Goal: Information Seeking & Learning: Learn about a topic

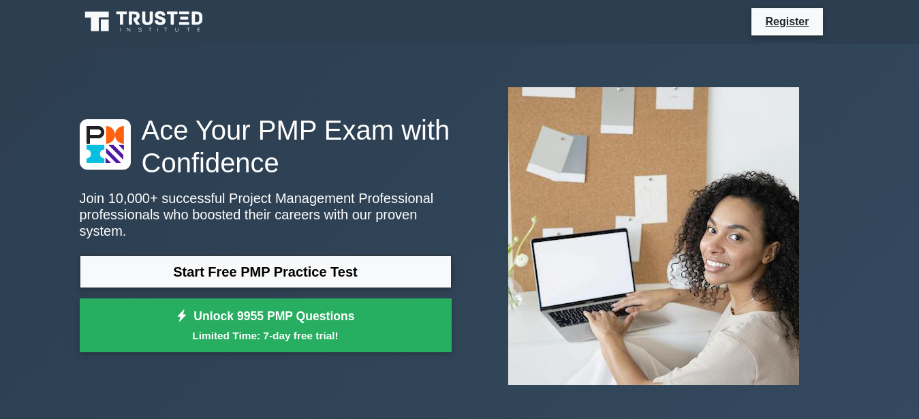
click at [241, 274] on link "Start Free PMP Practice Test" at bounding box center [266, 271] width 372 height 33
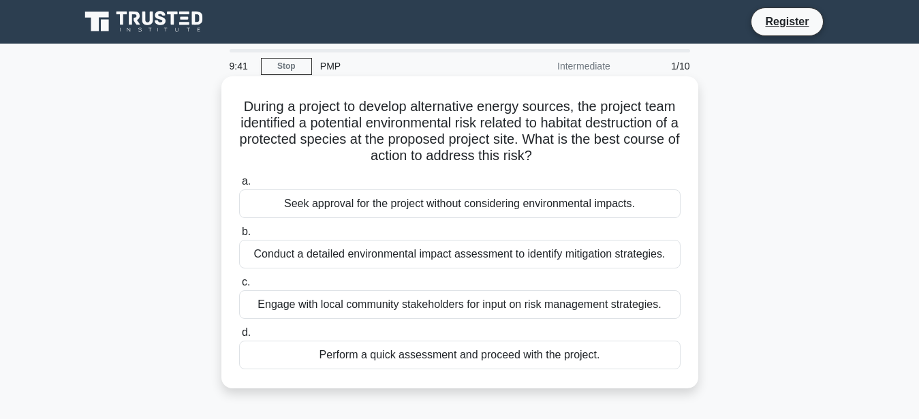
click at [586, 255] on div "Conduct a detailed environmental impact assessment to identify mitigation strat…" at bounding box center [459, 254] width 441 height 29
click at [239, 236] on input "b. Conduct a detailed environmental impact assessment to identify mitigation st…" at bounding box center [239, 231] width 0 height 9
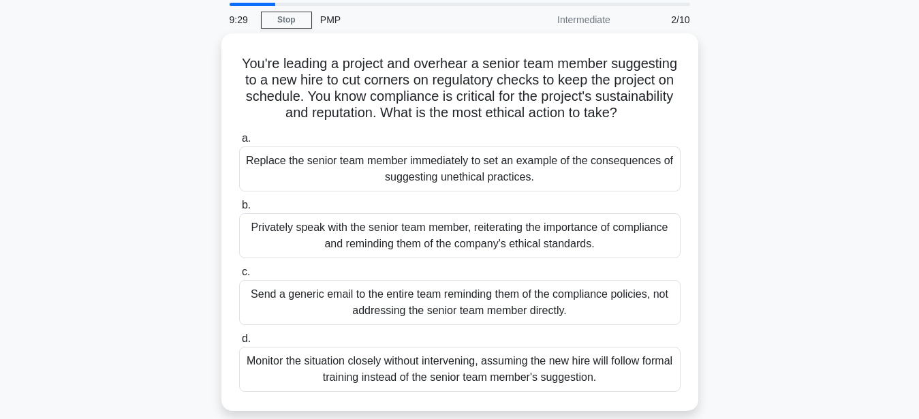
scroll to position [69, 0]
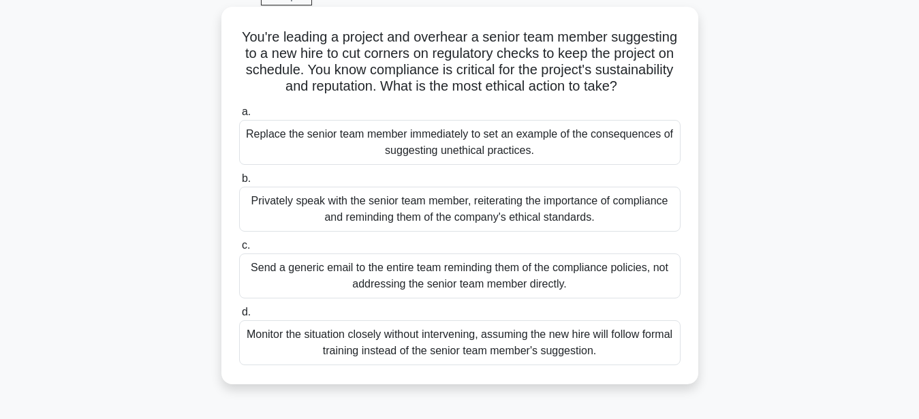
click at [386, 281] on div "Send a generic email to the entire team reminding them of the compliance polici…" at bounding box center [459, 275] width 441 height 45
click at [239, 250] on input "c. Send a generic email to the entire team reminding them of the compliance pol…" at bounding box center [239, 245] width 0 height 9
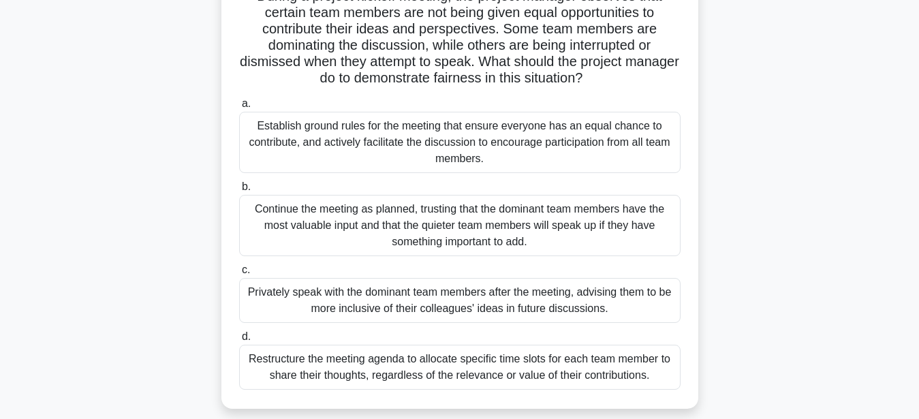
scroll to position [139, 0]
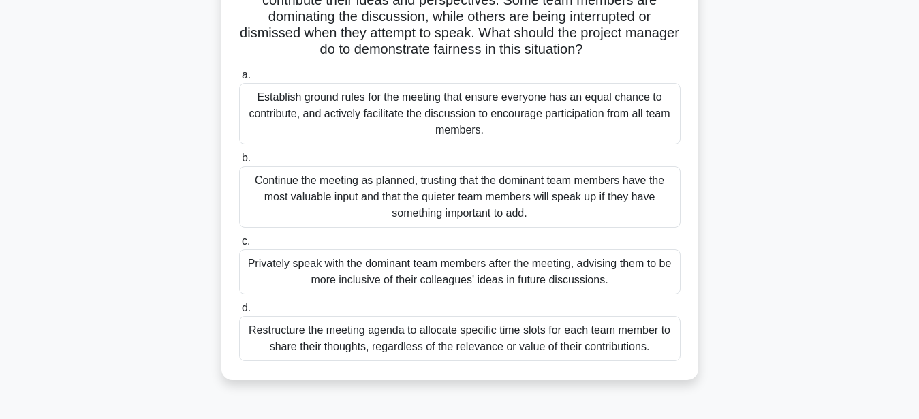
click at [405, 114] on div "Establish ground rules for the meeting that ensure everyone has an equal chance…" at bounding box center [459, 113] width 441 height 61
click at [239, 80] on input "a. Establish ground rules for the meeting that ensure everyone has an equal cha…" at bounding box center [239, 75] width 0 height 9
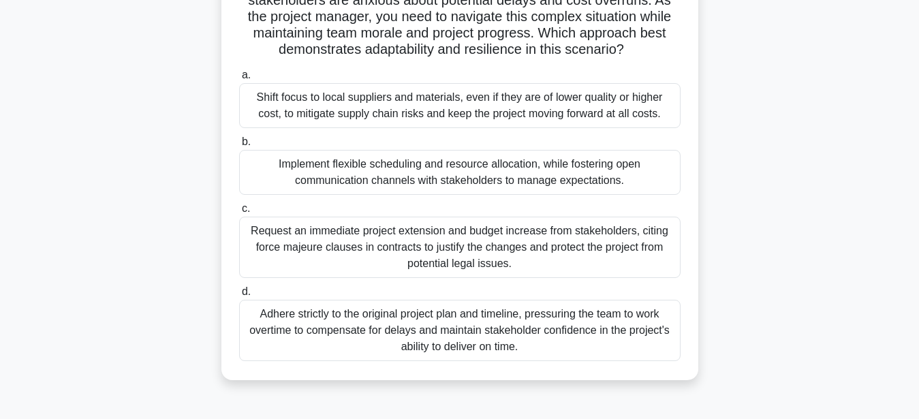
click at [393, 181] on div "Implement flexible scheduling and resource allocation, while fostering open com…" at bounding box center [459, 172] width 441 height 45
click at [239, 146] on input "b. Implement flexible scheduling and resource allocation, while fostering open …" at bounding box center [239, 142] width 0 height 9
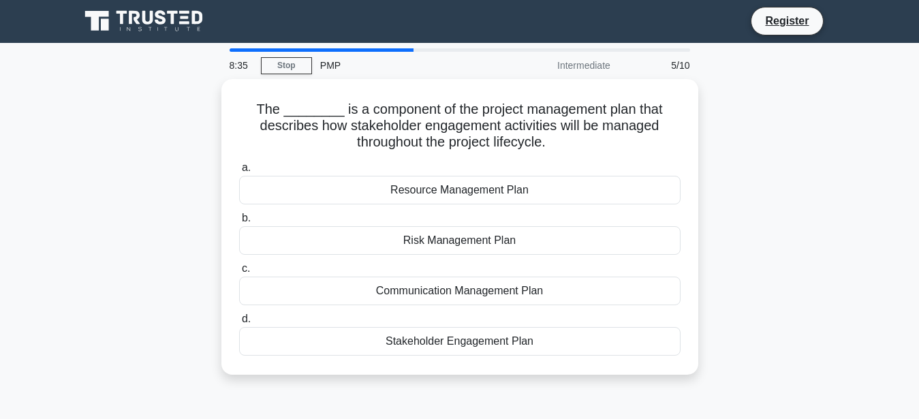
scroll to position [0, 0]
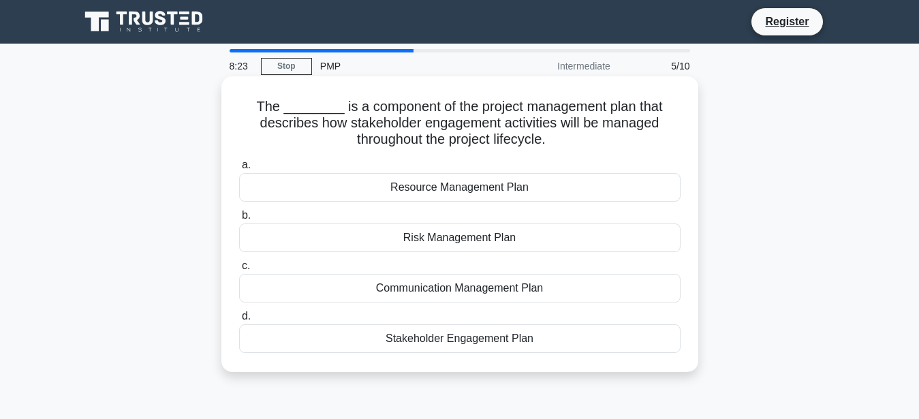
click at [493, 342] on div "Stakeholder Engagement Plan" at bounding box center [459, 338] width 441 height 29
click at [239, 321] on input "d. Stakeholder Engagement Plan" at bounding box center [239, 316] width 0 height 9
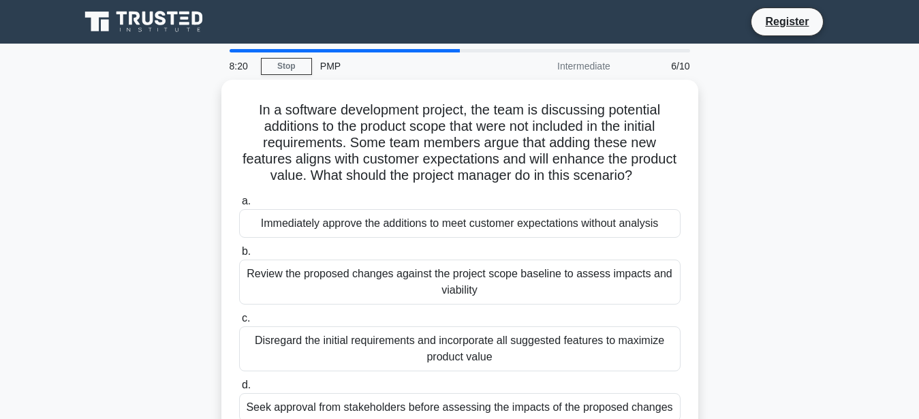
scroll to position [69, 0]
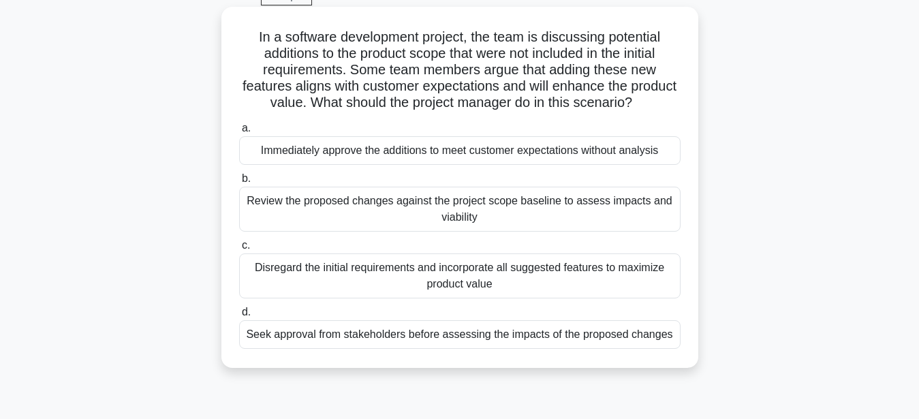
click at [578, 217] on div "Review the proposed changes against the project scope baseline to assess impact…" at bounding box center [459, 209] width 441 height 45
click at [239, 183] on input "b. Review the proposed changes against the project scope baseline to assess imp…" at bounding box center [239, 178] width 0 height 9
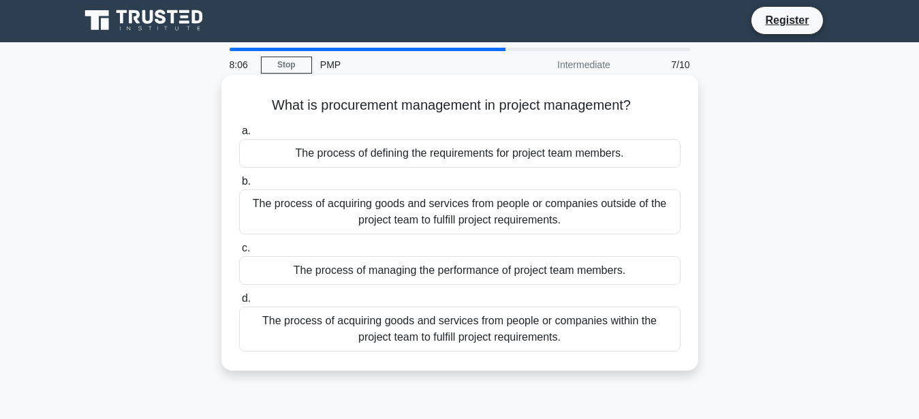
scroll to position [0, 0]
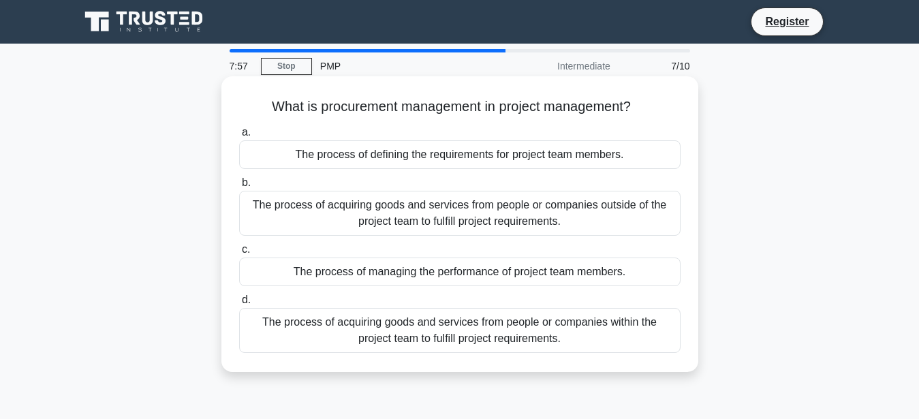
click at [588, 211] on div "The process of acquiring goods and services from people or companies outside of…" at bounding box center [459, 213] width 441 height 45
click at [239, 187] on input "b. The process of acquiring goods and services from people or companies outside…" at bounding box center [239, 182] width 0 height 9
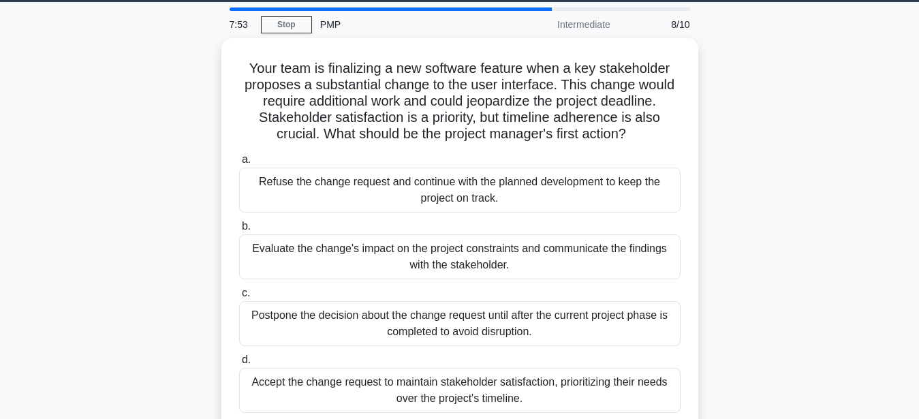
scroll to position [69, 0]
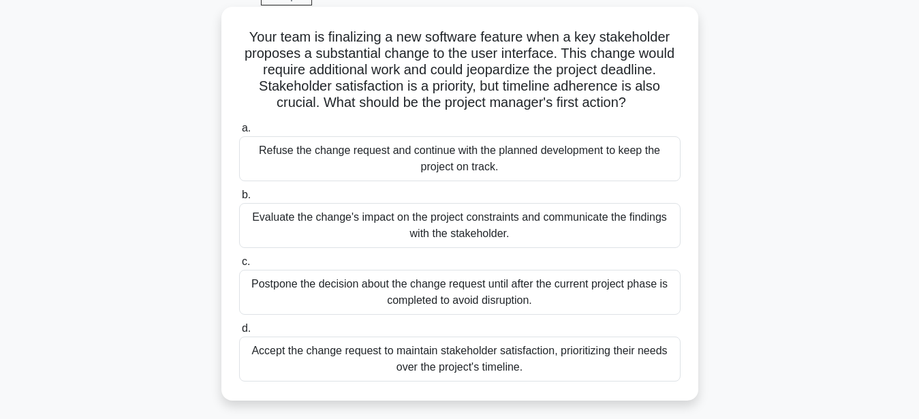
click at [622, 225] on div "Evaluate the change's impact on the project constraints and communicate the fin…" at bounding box center [459, 225] width 441 height 45
click at [239, 200] on input "b. Evaluate the change's impact on the project constraints and communicate the …" at bounding box center [239, 195] width 0 height 9
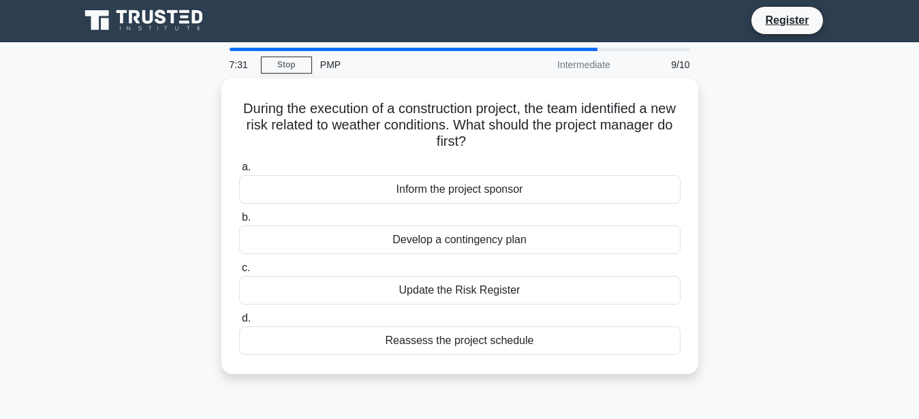
scroll to position [0, 0]
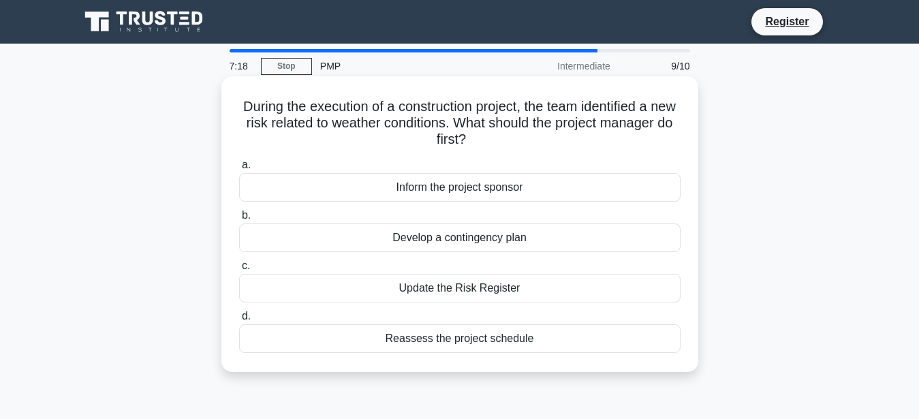
click at [518, 290] on div "Update the Risk Register" at bounding box center [459, 288] width 441 height 29
click at [239, 270] on input "c. Update the Risk Register" at bounding box center [239, 266] width 0 height 9
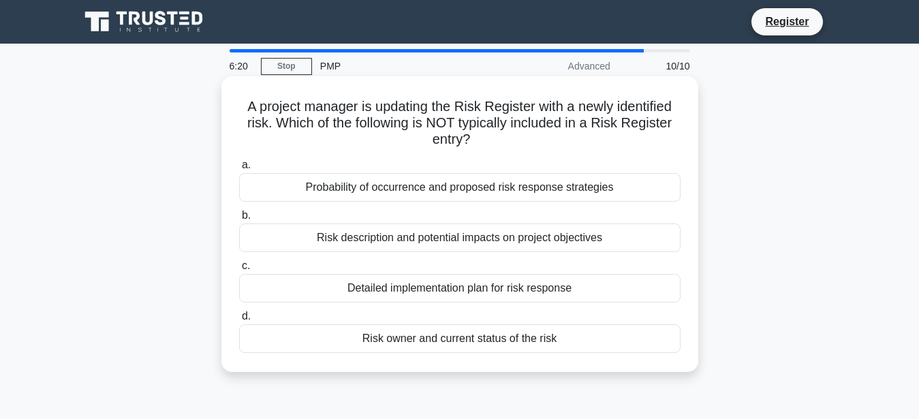
click at [537, 286] on div "Detailed implementation plan for risk response" at bounding box center [459, 288] width 441 height 29
click at [239, 270] on input "c. Detailed implementation plan for risk response" at bounding box center [239, 266] width 0 height 9
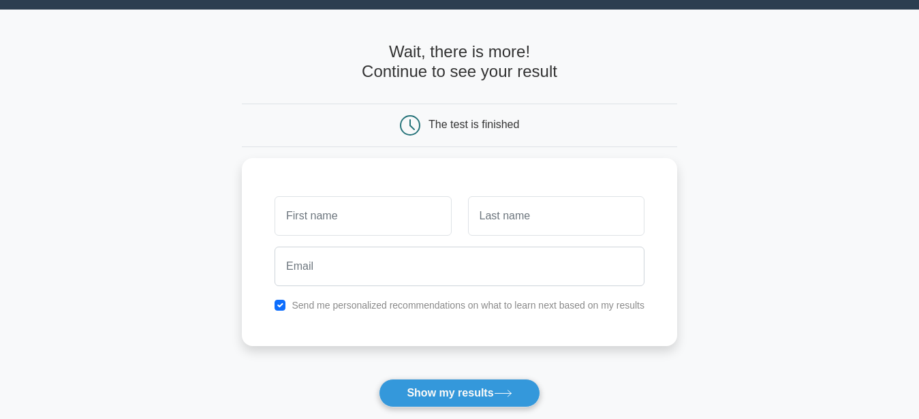
scroll to position [69, 0]
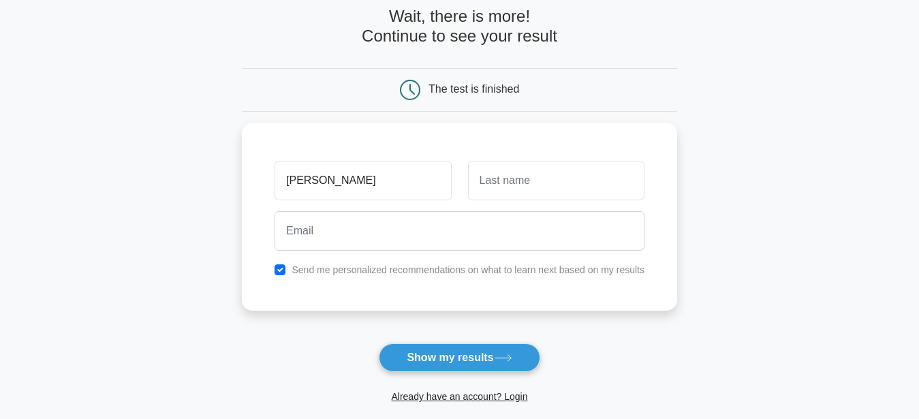
type input "Claudio"
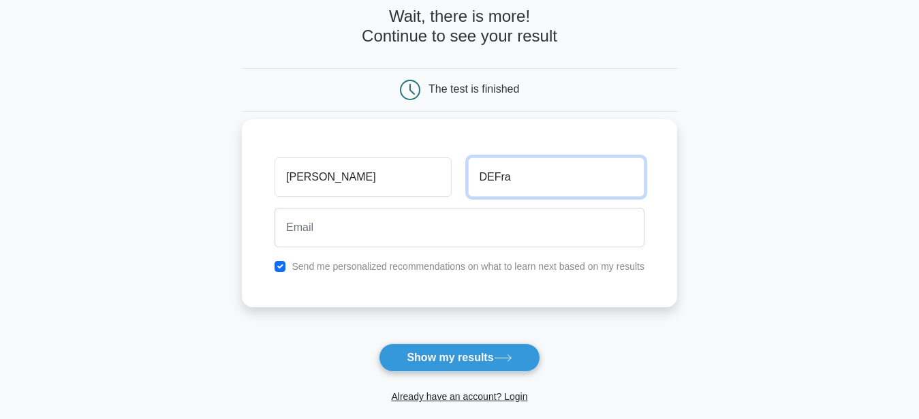
type input "DEFra"
drag, startPoint x: 294, startPoint y: 261, endPoint x: 283, endPoint y: 264, distance: 11.9
click at [294, 262] on label "Send me personalized recommendations on what to learn next based on my results" at bounding box center [467, 266] width 353 height 11
click at [283, 264] on input "checkbox" at bounding box center [279, 266] width 11 height 11
checkbox input "false"
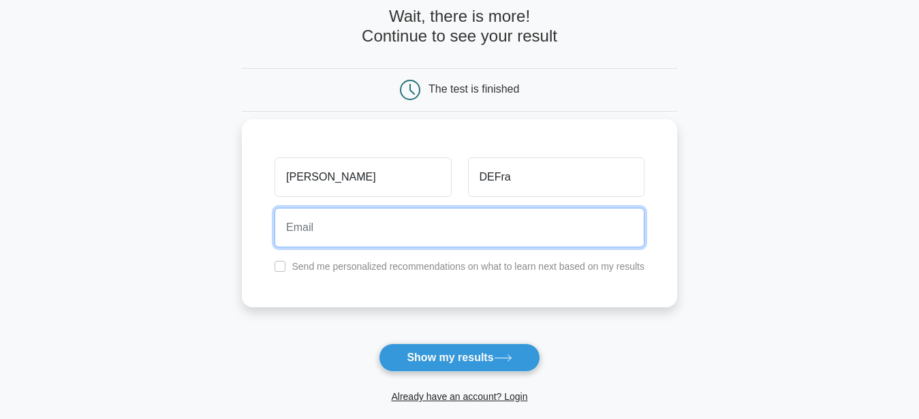
click at [370, 236] on input "email" at bounding box center [459, 228] width 370 height 40
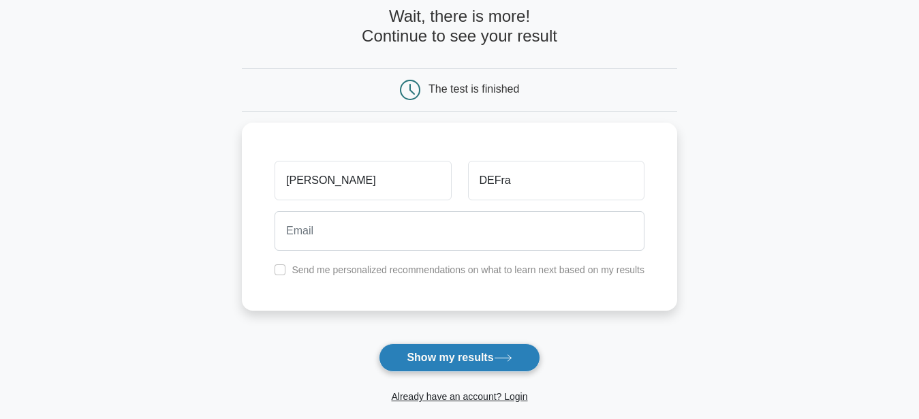
click at [452, 356] on button "Show my results" at bounding box center [459, 357] width 161 height 29
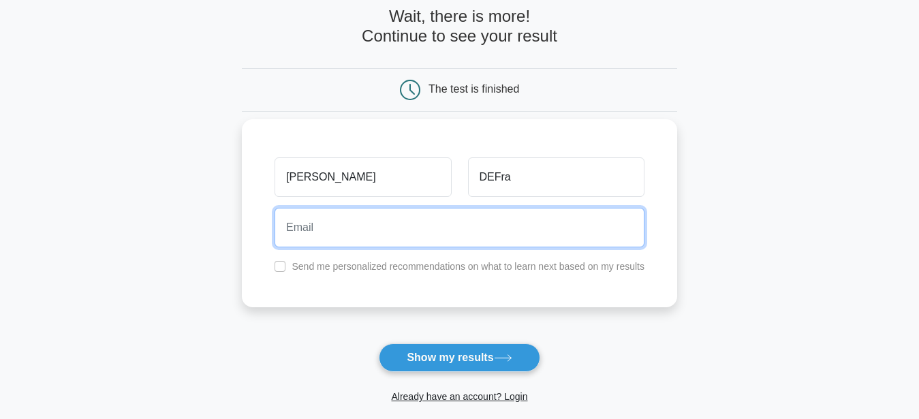
paste input "sacije5083@cerisun.com"
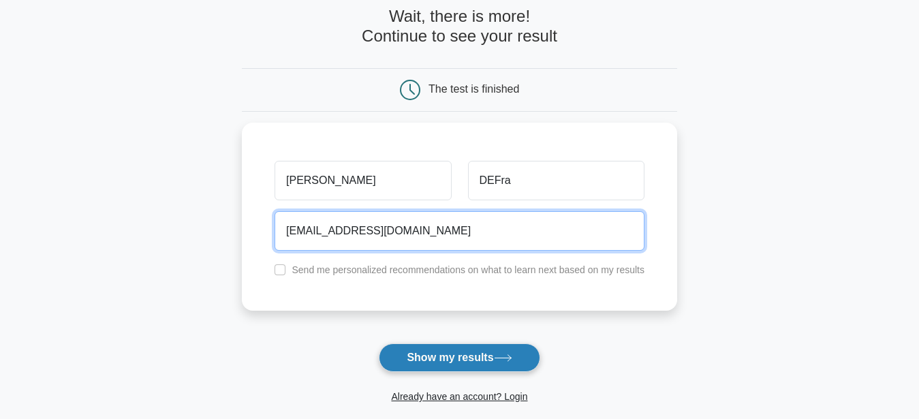
type input "sacije5083@cerisun.com"
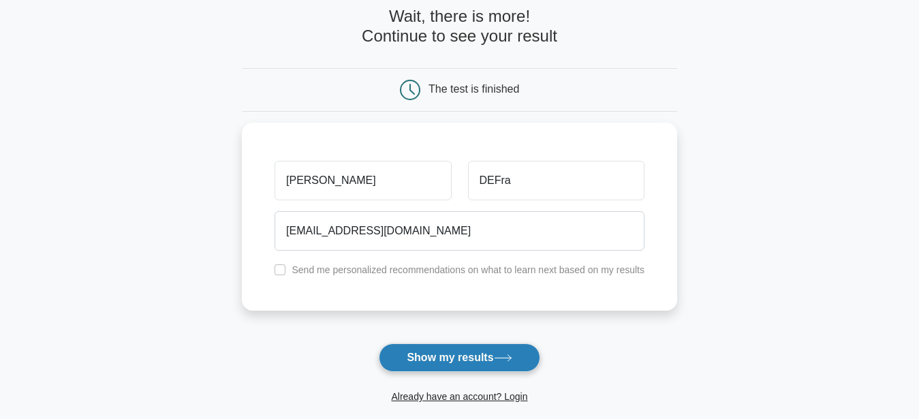
click at [459, 361] on button "Show my results" at bounding box center [459, 357] width 161 height 29
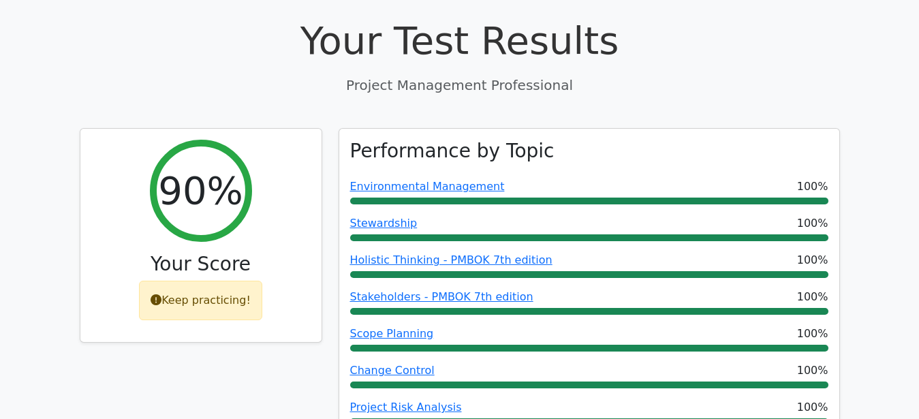
scroll to position [764, 0]
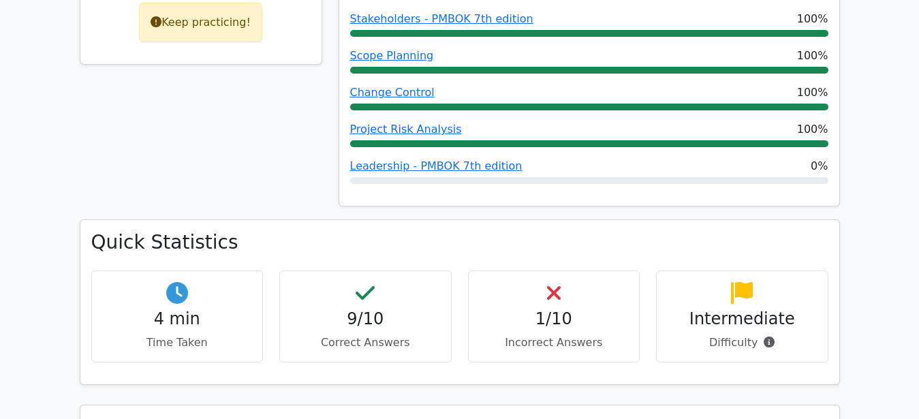
click at [563, 270] on div "1/10 Incorrect Answers" at bounding box center [554, 316] width 172 height 92
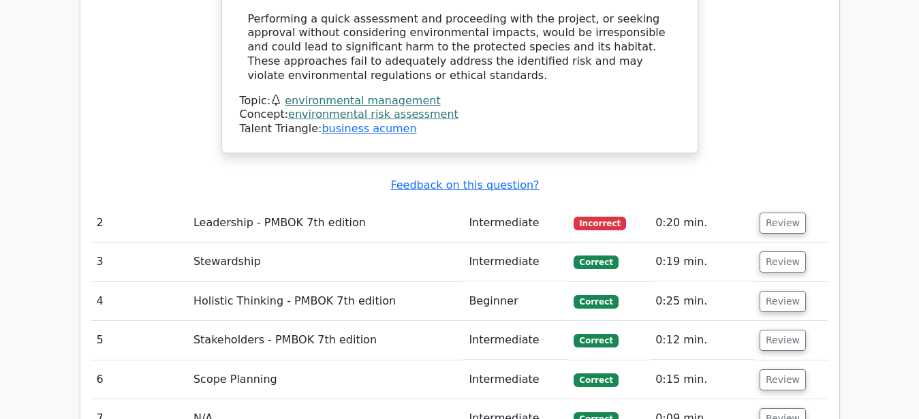
scroll to position [1806, 0]
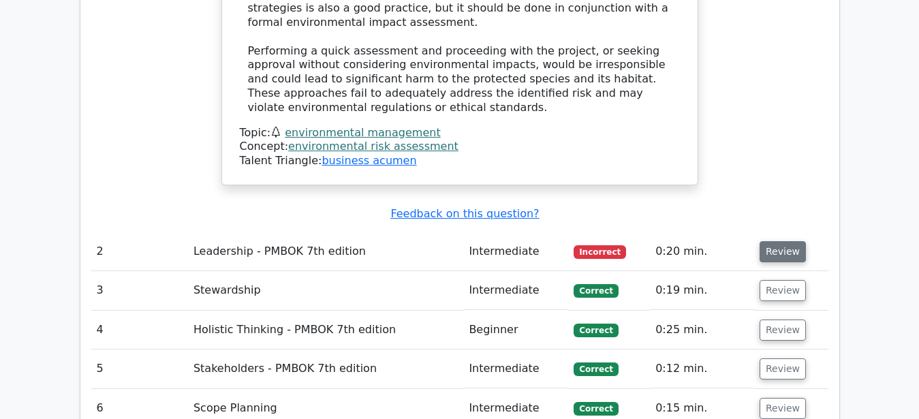
click at [769, 241] on button "Review" at bounding box center [782, 251] width 46 height 21
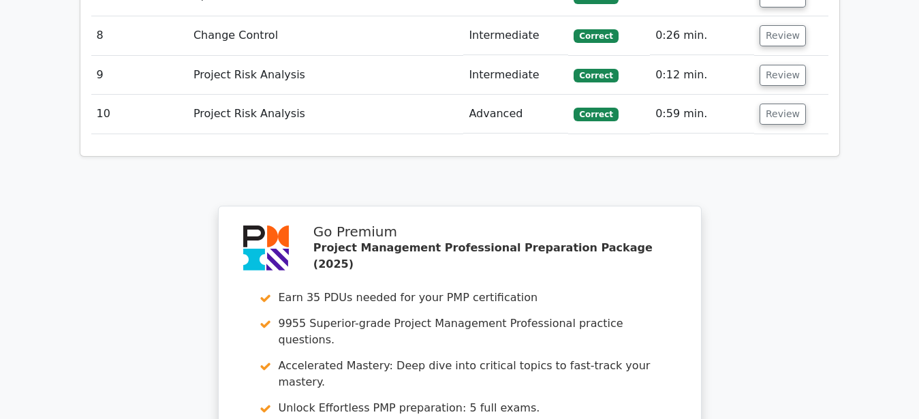
scroll to position [3126, 0]
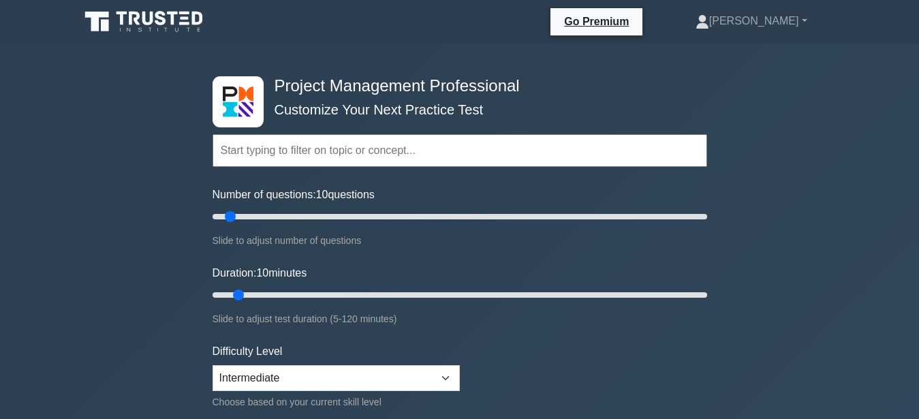
click at [303, 146] on input "text" at bounding box center [459, 150] width 494 height 33
select select "expert"
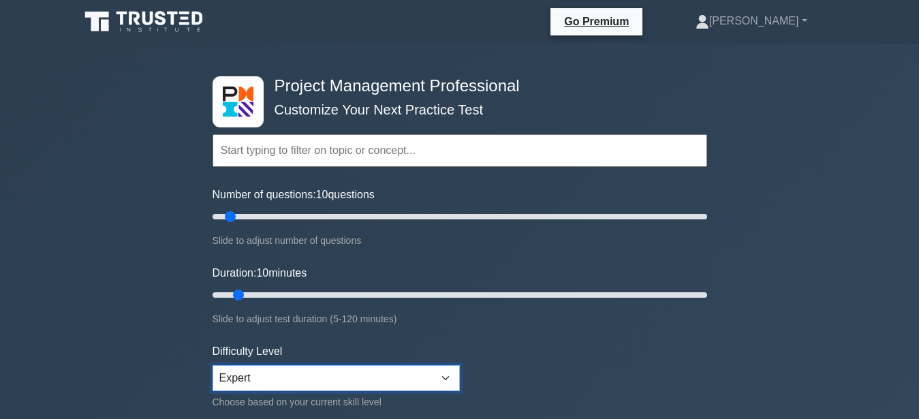
click option "Expert" at bounding box center [0, 0] width 0 height 0
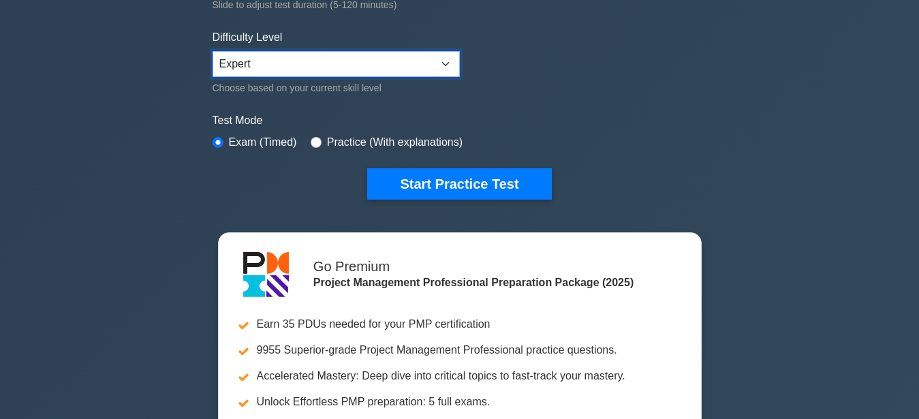
scroll to position [278, 0]
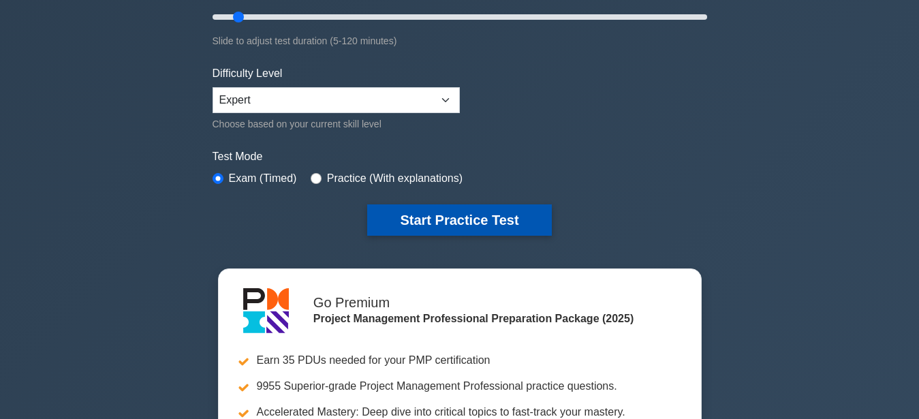
click at [468, 212] on button "Start Practice Test" at bounding box center [459, 219] width 184 height 31
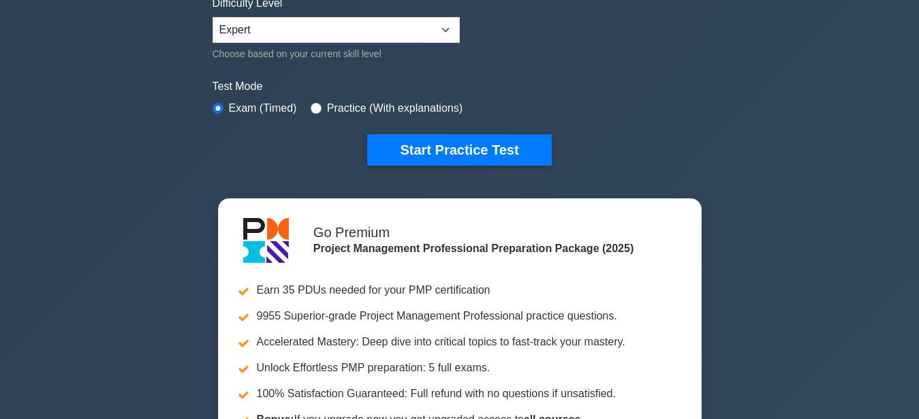
scroll to position [347, 0]
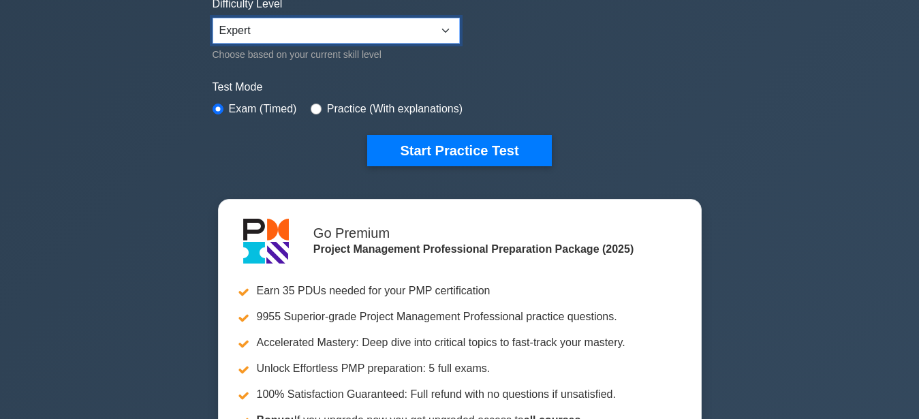
click at [212, 18] on select "Beginner Intermediate Expert" at bounding box center [335, 31] width 247 height 26
select select "intermediate"
click option "Intermediate" at bounding box center [0, 0] width 0 height 0
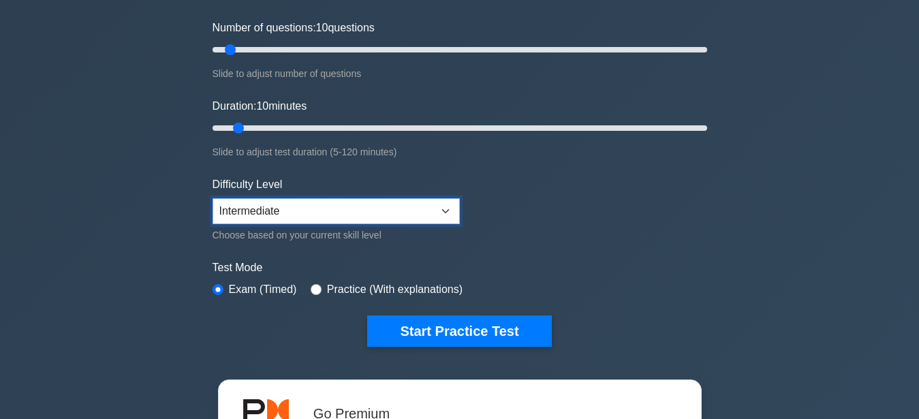
scroll to position [139, 0]
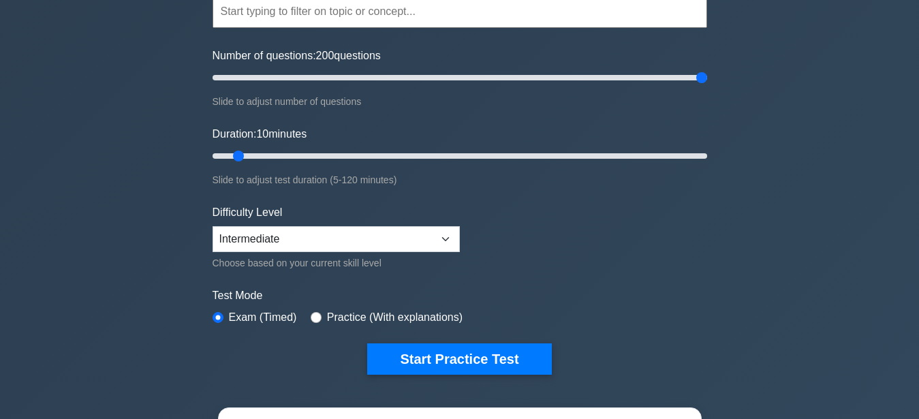
drag, startPoint x: 232, startPoint y: 74, endPoint x: 772, endPoint y: 55, distance: 541.1
type input "200"
click at [707, 69] on input "Number of questions: 200 questions" at bounding box center [459, 77] width 494 height 16
drag, startPoint x: 242, startPoint y: 152, endPoint x: 921, endPoint y: 137, distance: 679.2
type input "120"
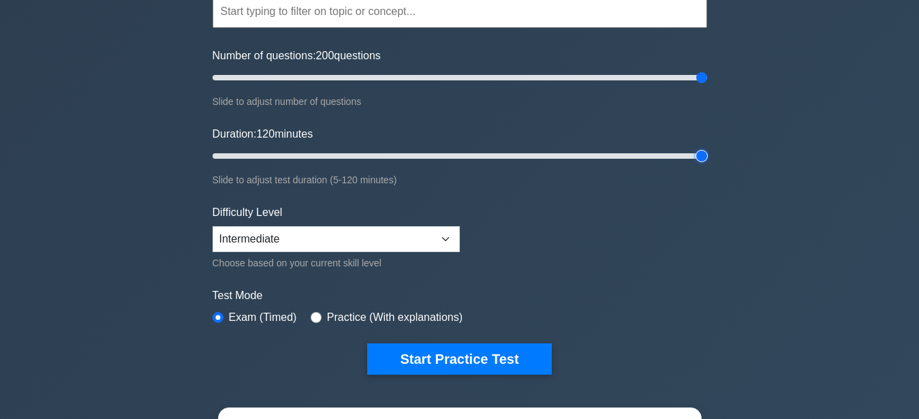
click at [707, 148] on input "Duration: 120 minutes" at bounding box center [459, 156] width 494 height 16
drag, startPoint x: 701, startPoint y: 76, endPoint x: 449, endPoint y: 83, distance: 252.1
type input "100"
click at [449, 83] on input "Number of questions: 100 questions" at bounding box center [459, 77] width 494 height 16
type input "120"
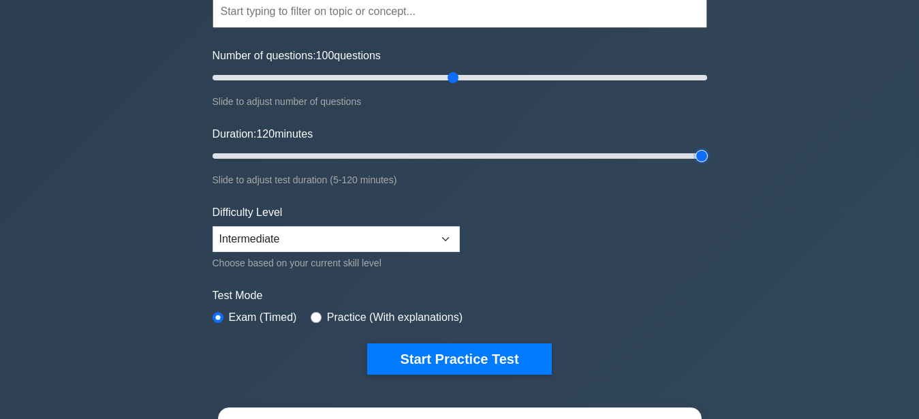
click at [707, 151] on input "Duration: 120 minutes" at bounding box center [459, 156] width 494 height 16
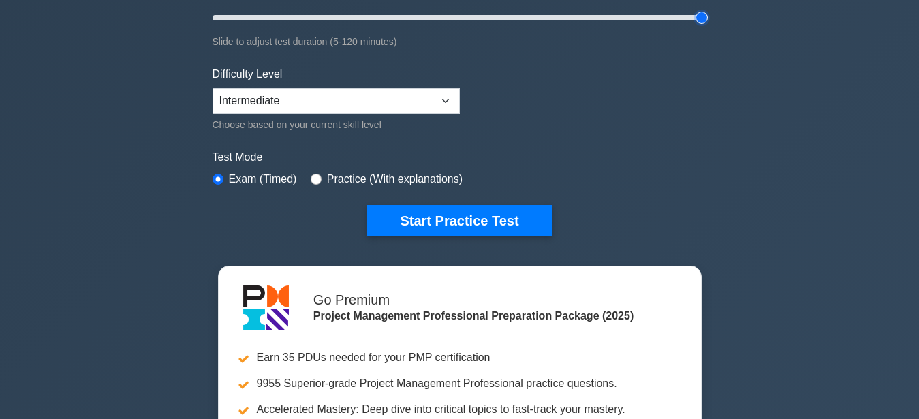
scroll to position [278, 0]
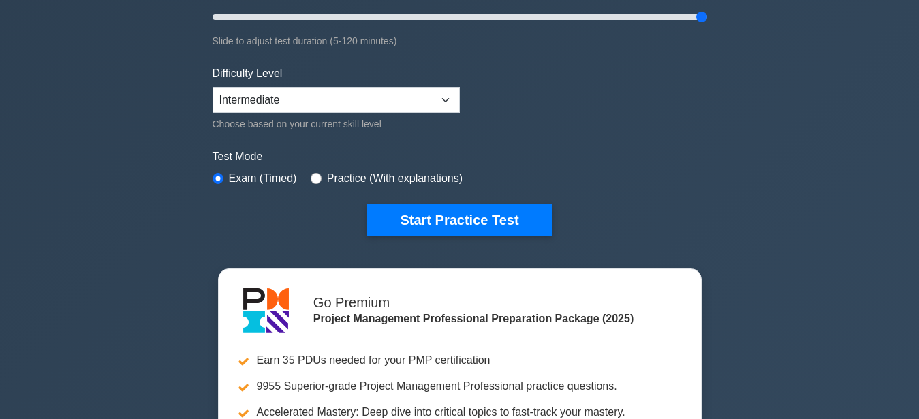
click at [457, 238] on div "Project Management Professional Customize Your Next Practice Test Topics Scope …" at bounding box center [459, 17] width 511 height 503
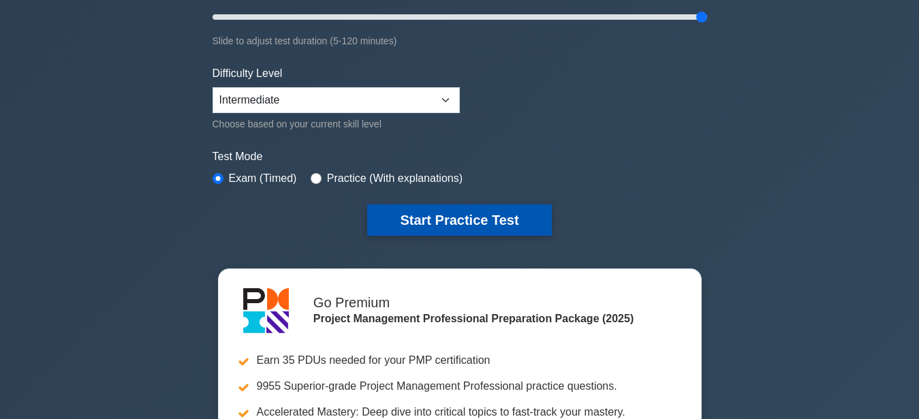
click at [448, 223] on button "Start Practice Test" at bounding box center [459, 219] width 184 height 31
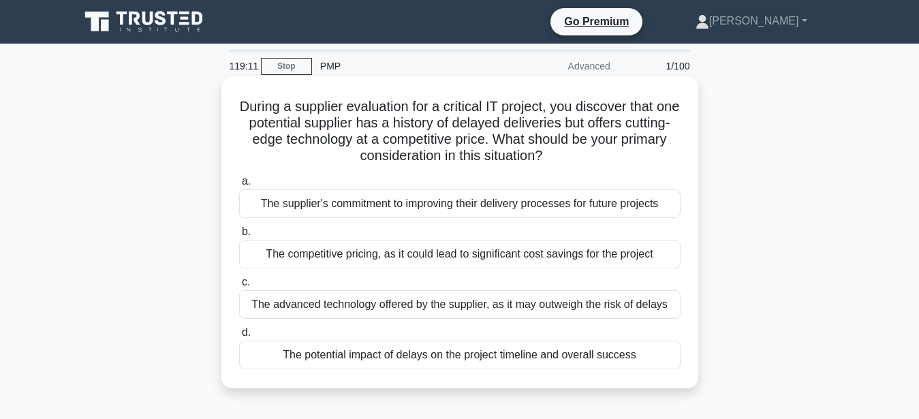
click at [614, 366] on div "The potential impact of delays on the project timeline and overall success" at bounding box center [459, 355] width 441 height 29
click at [239, 337] on input "d. The potential impact of delays on the project timeline and overall success" at bounding box center [239, 332] width 0 height 9
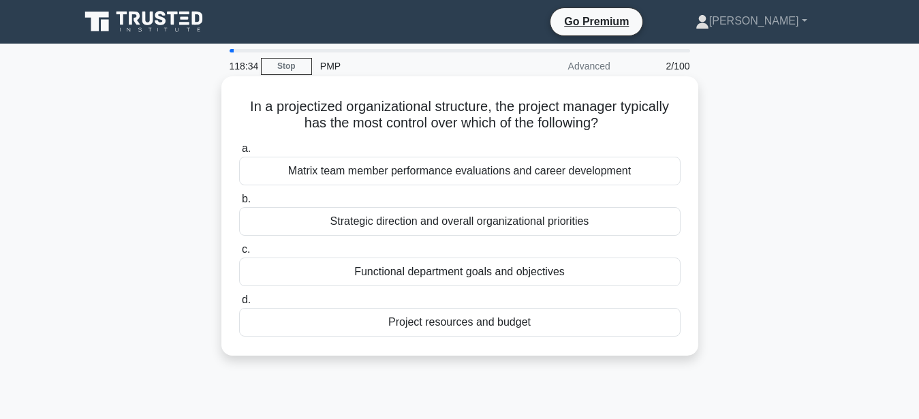
click at [446, 270] on div "Functional department goals and objectives" at bounding box center [459, 271] width 441 height 29
click at [239, 254] on input "c. Functional department goals and objectives" at bounding box center [239, 249] width 0 height 9
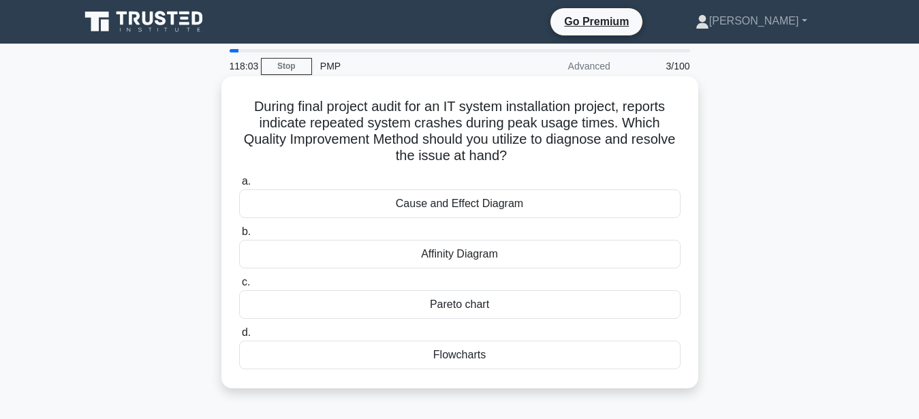
click at [499, 210] on div "Cause and Effect Diagram" at bounding box center [459, 203] width 441 height 29
click at [239, 186] on input "a. Cause and Effect Diagram" at bounding box center [239, 181] width 0 height 9
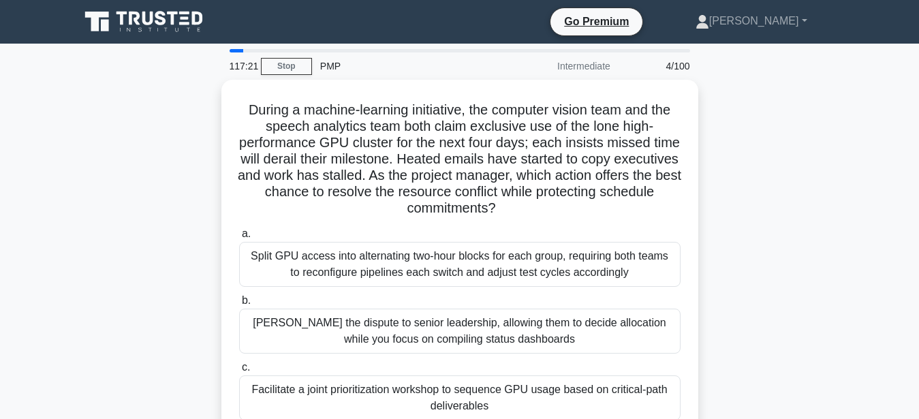
scroll to position [69, 0]
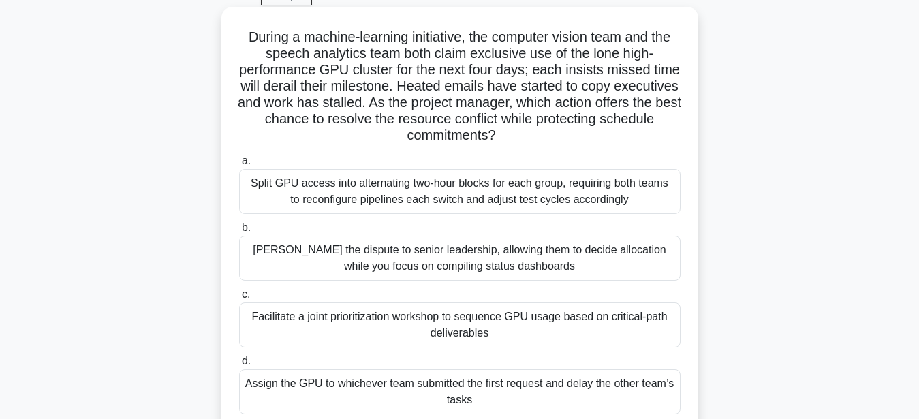
click at [500, 315] on div "Facilitate a joint prioritization workshop to sequence GPU usage based on criti…" at bounding box center [459, 324] width 441 height 45
click at [239, 299] on input "c. Facilitate a joint prioritization workshop to sequence GPU usage based on cr…" at bounding box center [239, 294] width 0 height 9
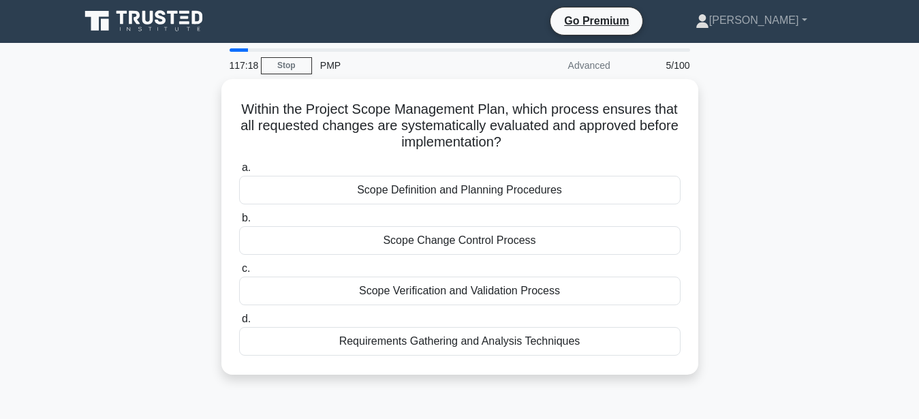
scroll to position [0, 0]
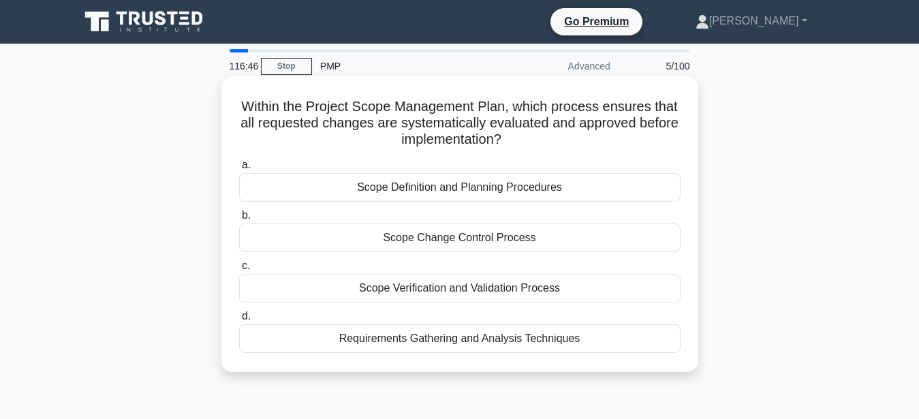
click at [482, 229] on div "Scope Change Control Process" at bounding box center [459, 237] width 441 height 29
click at [239, 220] on input "b. Scope Change Control Process" at bounding box center [239, 215] width 0 height 9
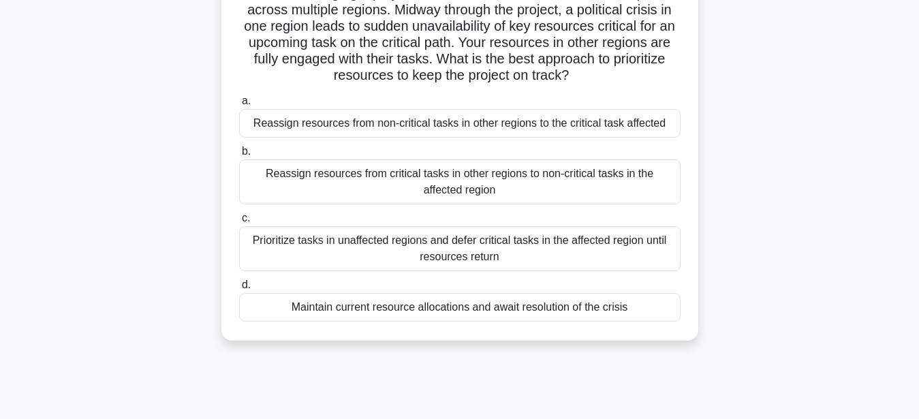
scroll to position [139, 0]
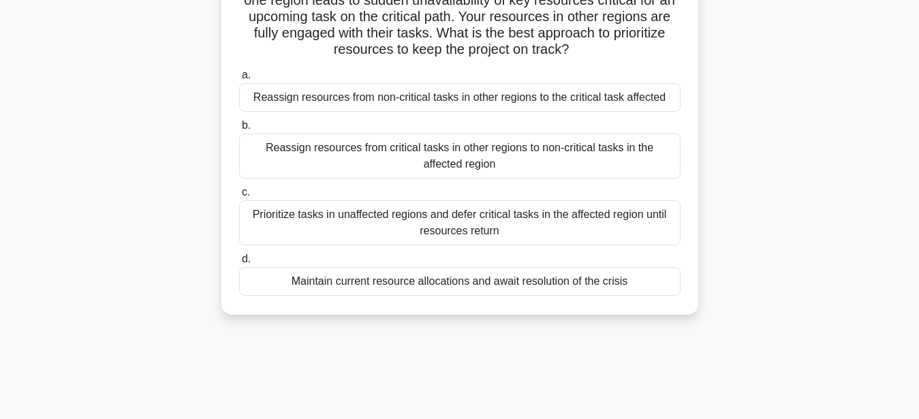
click at [512, 236] on div "Prioritize tasks in unaffected regions and defer critical tasks in the affected…" at bounding box center [459, 222] width 441 height 45
click at [239, 197] on input "c. Prioritize tasks in unaffected regions and defer critical tasks in the affec…" at bounding box center [239, 192] width 0 height 9
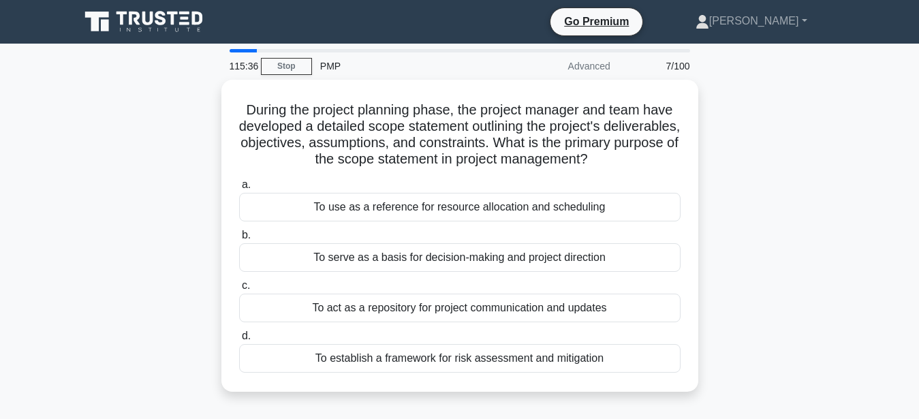
scroll to position [69, 0]
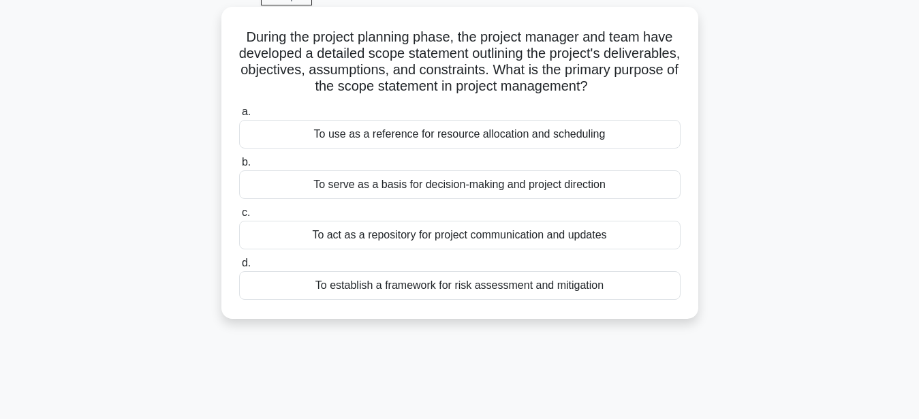
click at [482, 130] on div "To use as a reference for resource allocation and scheduling" at bounding box center [459, 134] width 441 height 29
click at [239, 116] on input "a. To use as a reference for resource allocation and scheduling" at bounding box center [239, 112] width 0 height 9
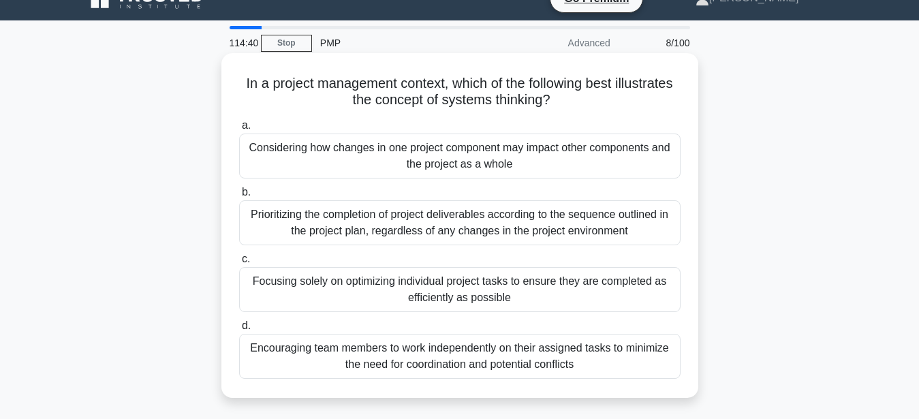
scroll to position [0, 0]
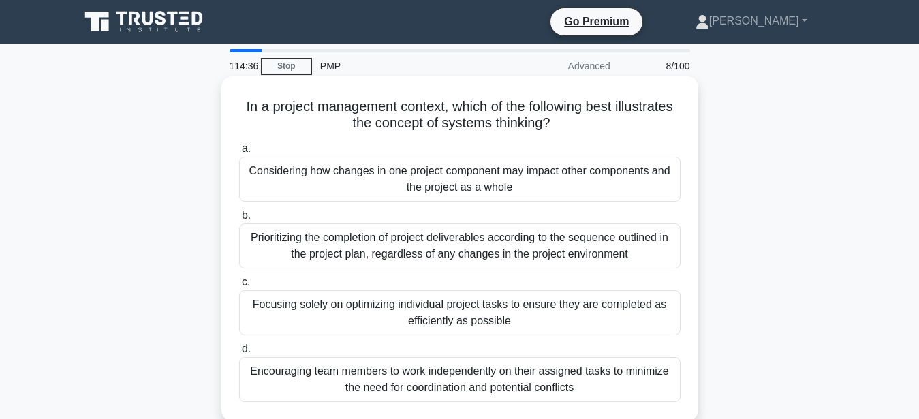
click at [574, 190] on div "Considering how changes in one project component may impact other components an…" at bounding box center [459, 179] width 441 height 45
click at [239, 153] on input "a. Considering how changes in one project component may impact other components…" at bounding box center [239, 148] width 0 height 9
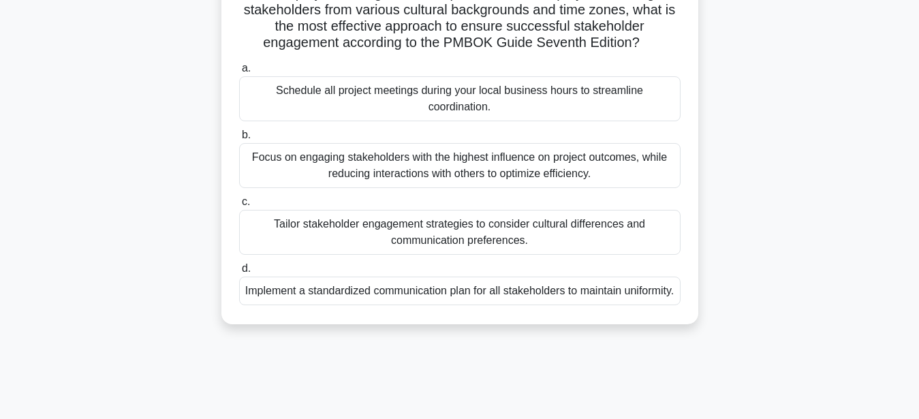
scroll to position [139, 0]
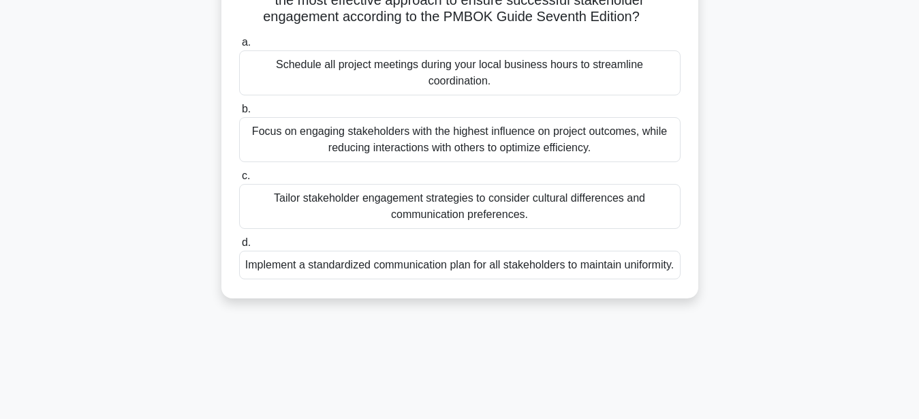
click at [458, 208] on div "Tailor stakeholder engagement strategies to consider cultural differences and c…" at bounding box center [459, 206] width 441 height 45
click at [239, 180] on input "c. Tailor stakeholder engagement strategies to consider cultural differences an…" at bounding box center [239, 176] width 0 height 9
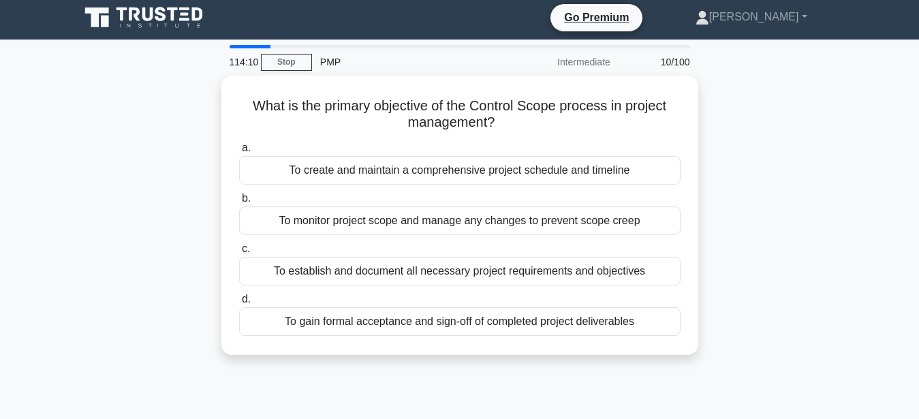
scroll to position [0, 0]
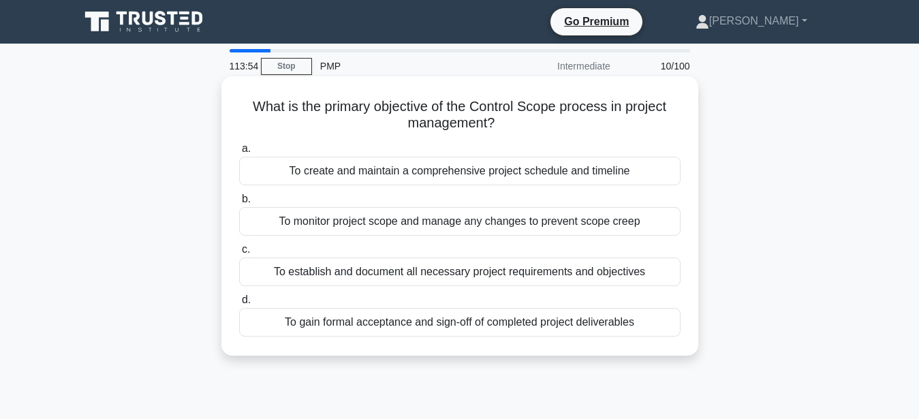
click at [482, 223] on div "To monitor project scope and manage any changes to prevent scope creep" at bounding box center [459, 221] width 441 height 29
click at [239, 204] on input "b. To monitor project scope and manage any changes to prevent scope creep" at bounding box center [239, 199] width 0 height 9
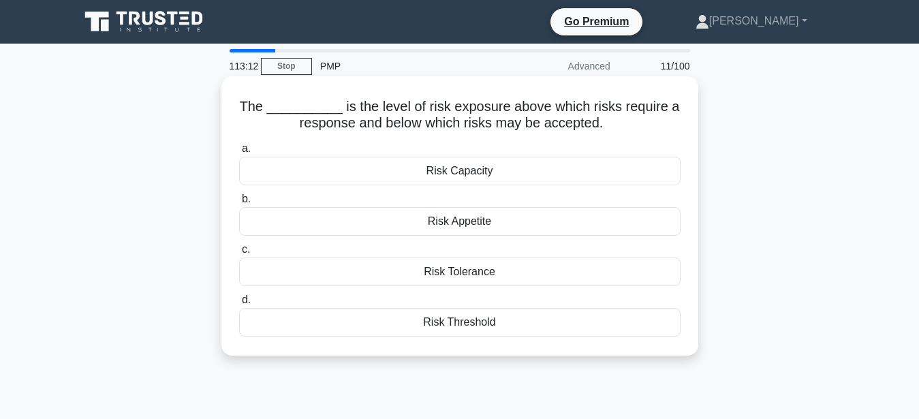
click at [462, 227] on div "Risk Appetite" at bounding box center [459, 221] width 441 height 29
click at [239, 204] on input "b. Risk Appetite" at bounding box center [239, 199] width 0 height 9
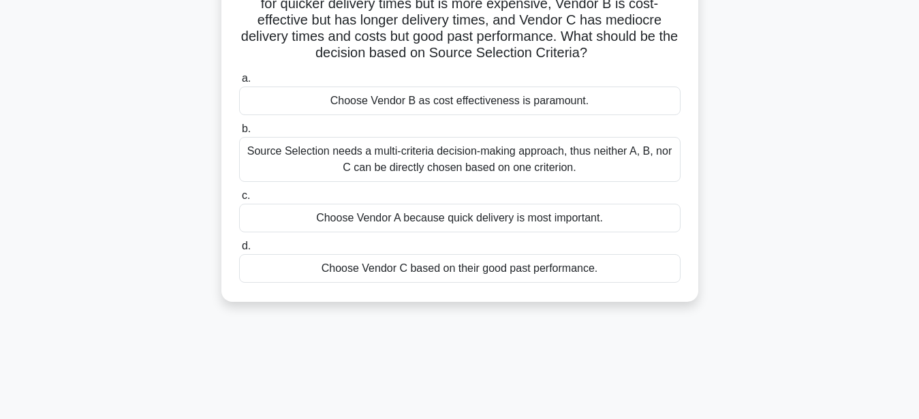
scroll to position [69, 0]
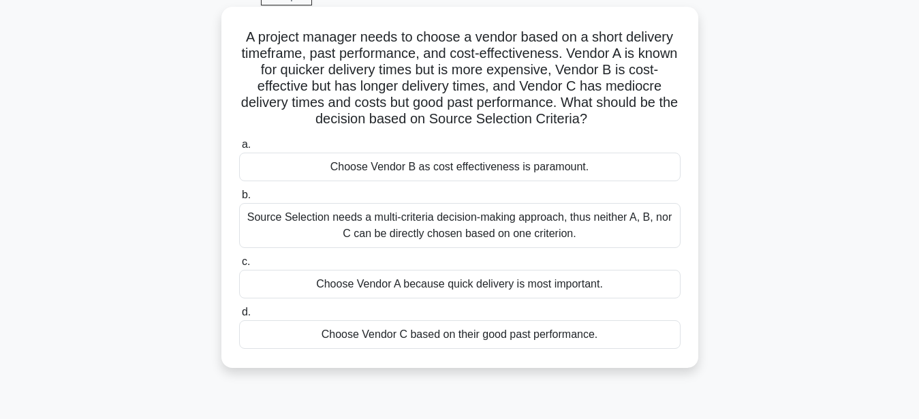
click at [626, 227] on div "Source Selection needs a multi-criteria decision-making approach, thus neither …" at bounding box center [459, 225] width 441 height 45
click at [239, 200] on input "b. Source Selection needs a multi-criteria decision-making approach, thus neith…" at bounding box center [239, 195] width 0 height 9
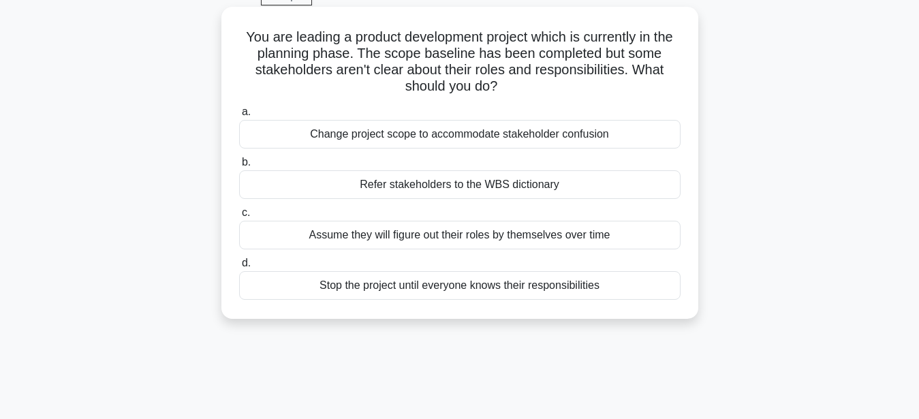
click at [515, 190] on div "Refer stakeholders to the WBS dictionary" at bounding box center [459, 184] width 441 height 29
click at [239, 167] on input "b. Refer stakeholders to the WBS dictionary" at bounding box center [239, 162] width 0 height 9
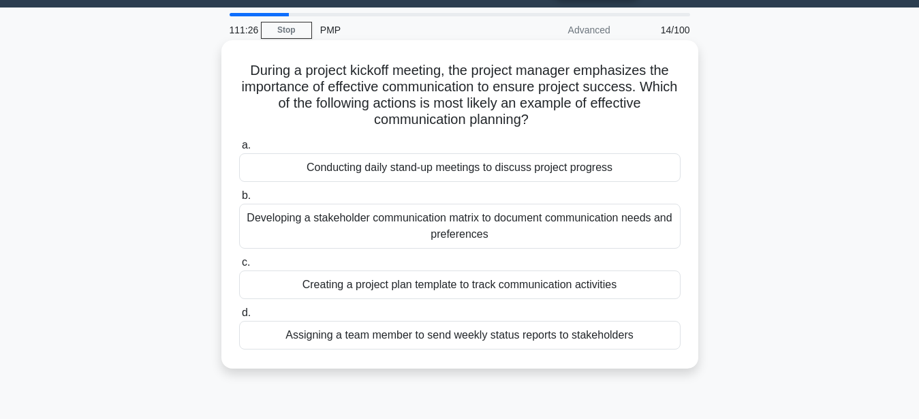
scroll to position [0, 0]
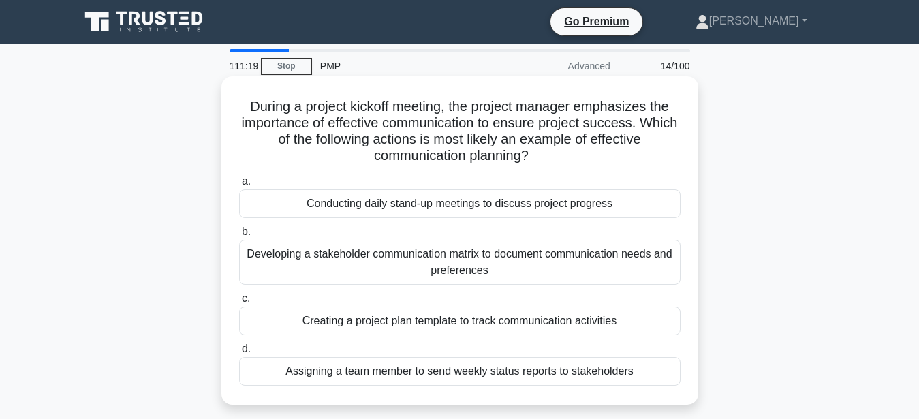
click at [554, 266] on div "Developing a stakeholder communication matrix to document communication needs a…" at bounding box center [459, 262] width 441 height 45
click at [239, 236] on input "b. Developing a stakeholder communication matrix to document communication need…" at bounding box center [239, 231] width 0 height 9
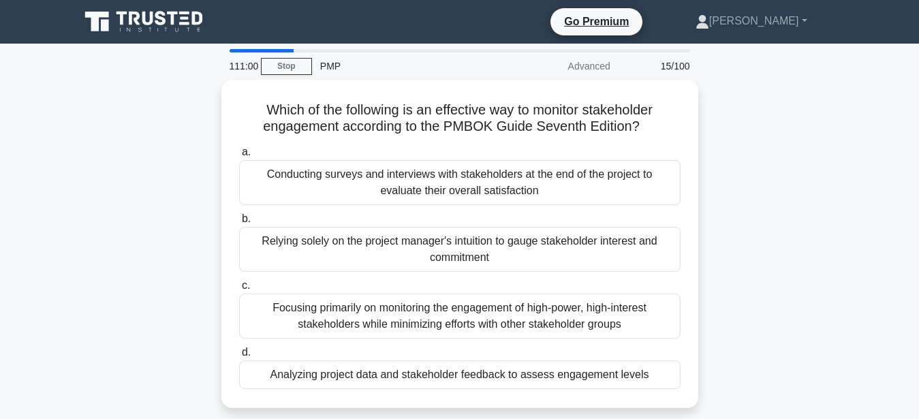
scroll to position [69, 0]
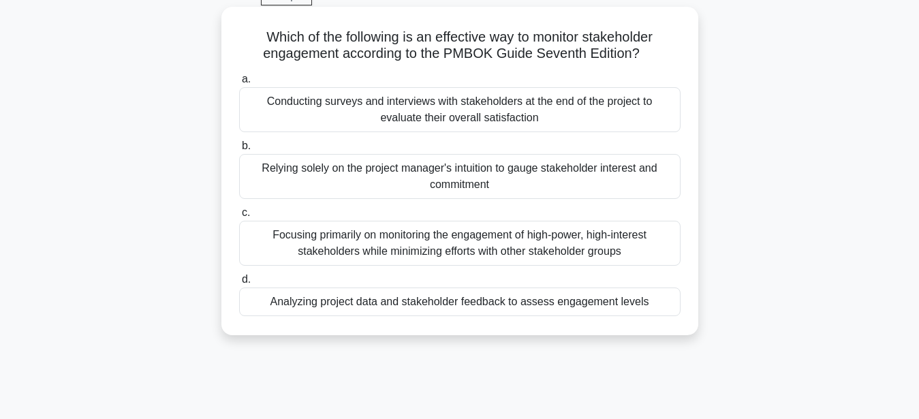
click at [509, 309] on div "Analyzing project data and stakeholder feedback to assess engagement levels" at bounding box center [459, 301] width 441 height 29
click at [239, 284] on input "d. Analyzing project data and stakeholder feedback to assess engagement levels" at bounding box center [239, 279] width 0 height 9
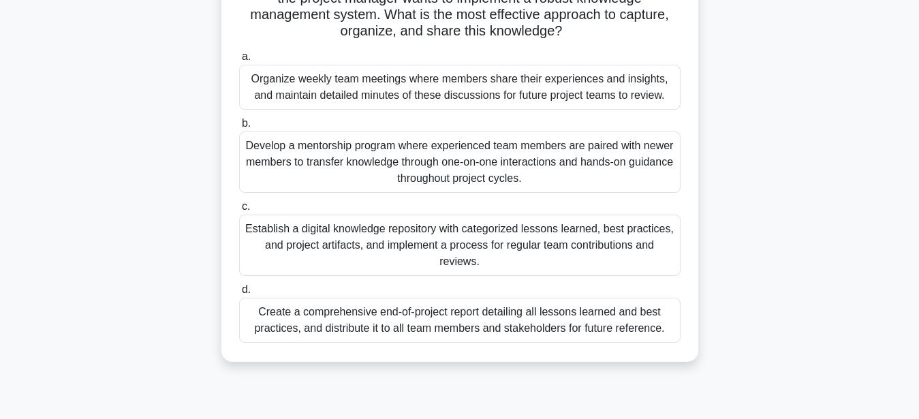
scroll to position [208, 0]
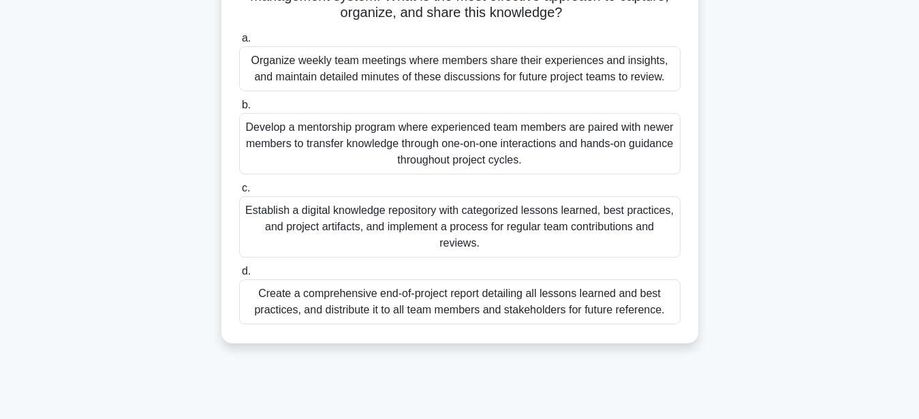
click at [551, 223] on div "Establish a digital knowledge repository with categorized lessons learned, best…" at bounding box center [459, 226] width 441 height 61
click at [239, 193] on input "c. Establish a digital knowledge repository with categorized lessons learned, b…" at bounding box center [239, 188] width 0 height 9
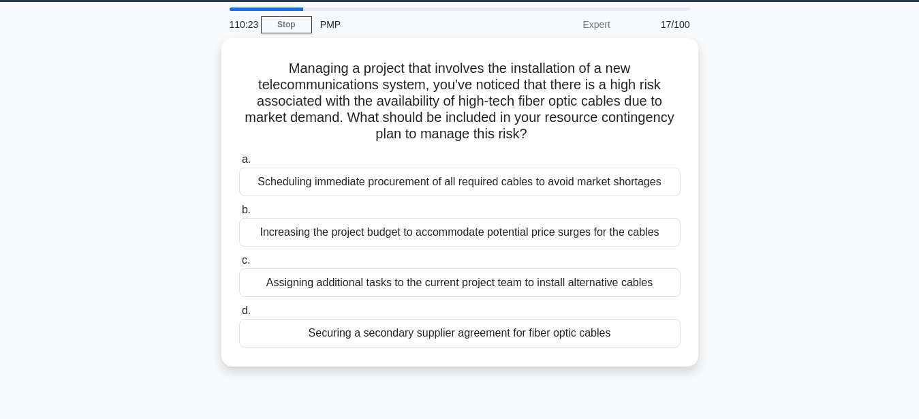
scroll to position [69, 0]
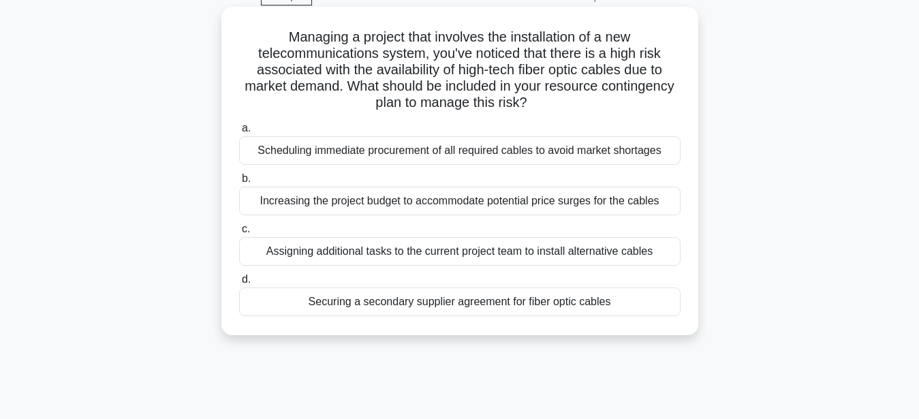
click at [499, 201] on div "Increasing the project budget to accommodate potential price surges for the cab…" at bounding box center [459, 201] width 441 height 29
click at [239, 183] on input "b. Increasing the project budget to accommodate potential price surges for the …" at bounding box center [239, 178] width 0 height 9
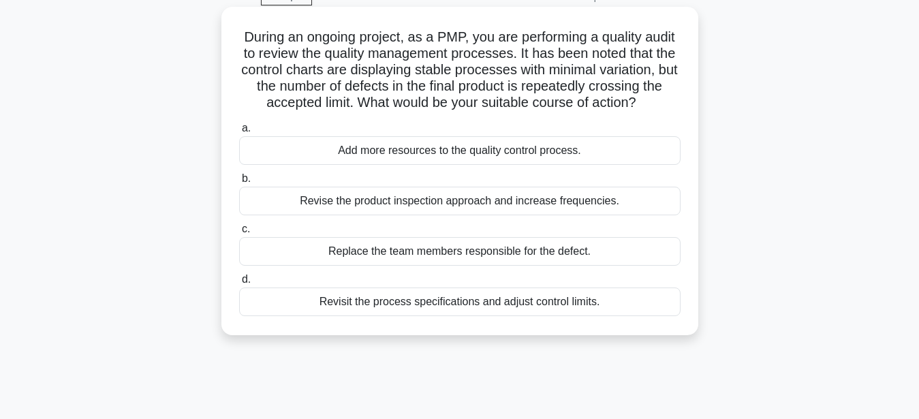
click at [552, 205] on div "Revise the product inspection approach and increase frequencies." at bounding box center [459, 201] width 441 height 29
click at [239, 183] on input "b. Revise the product inspection approach and increase frequencies." at bounding box center [239, 178] width 0 height 9
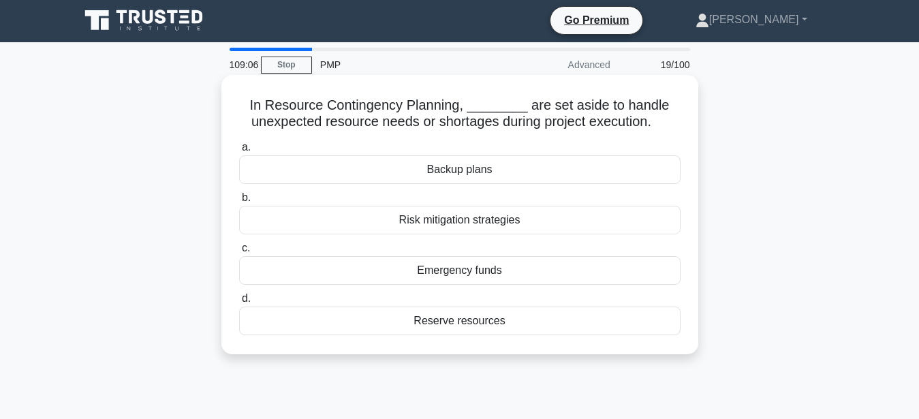
scroll to position [0, 0]
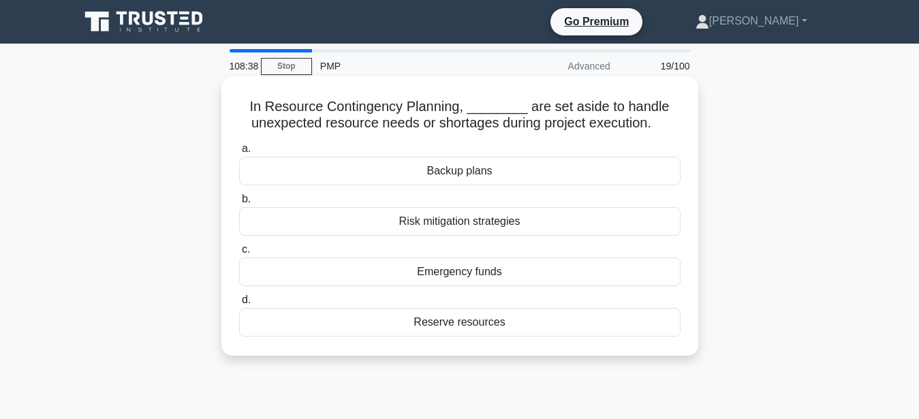
click at [447, 330] on div "Reserve resources" at bounding box center [459, 322] width 441 height 29
click at [239, 304] on input "d. Reserve resources" at bounding box center [239, 300] width 0 height 9
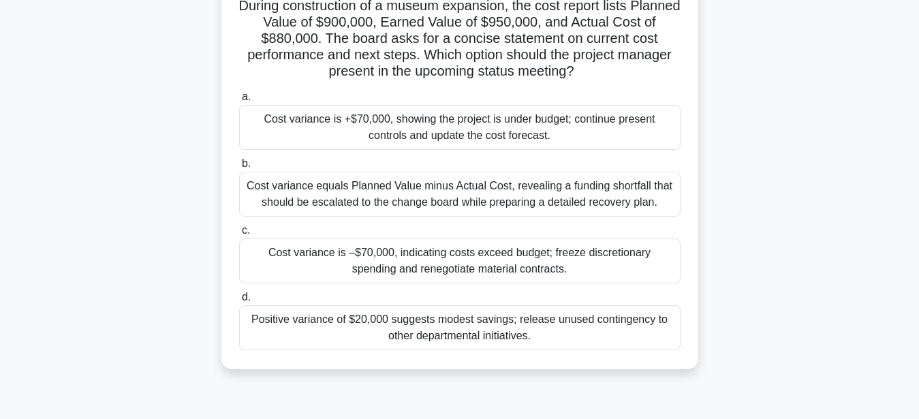
scroll to position [69, 0]
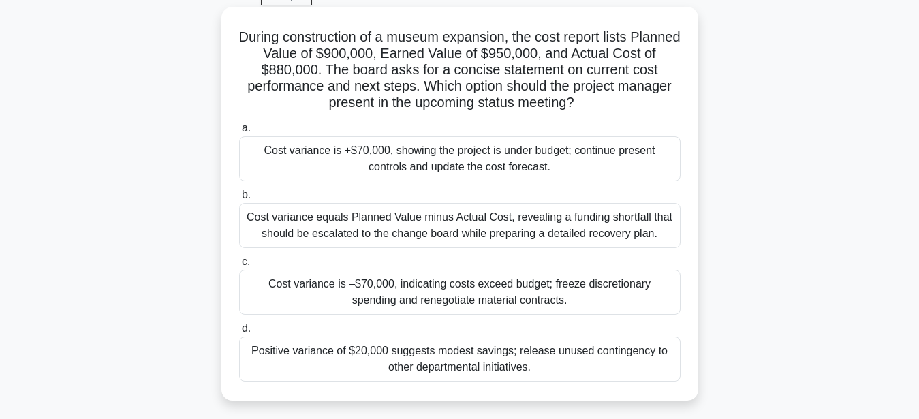
click at [499, 167] on div "Cost variance is +$70,000, showing the project is under budget; continue presen…" at bounding box center [459, 158] width 441 height 45
click at [239, 133] on input "a. Cost variance is +$70,000, showing the project is under budget; continue pre…" at bounding box center [239, 128] width 0 height 9
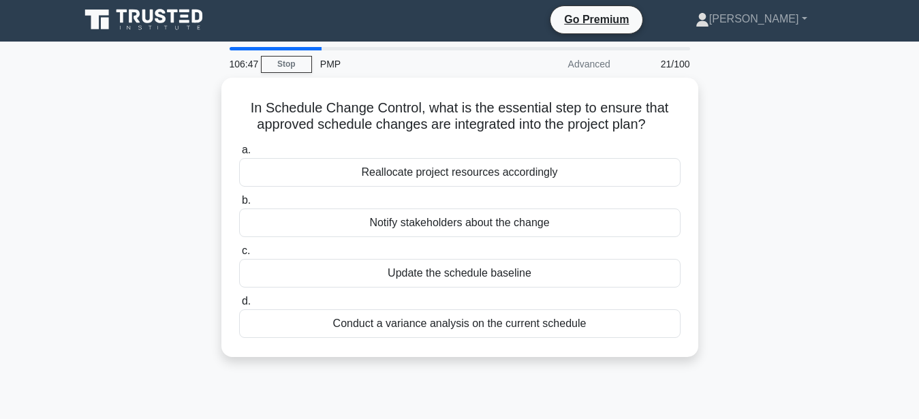
scroll to position [0, 0]
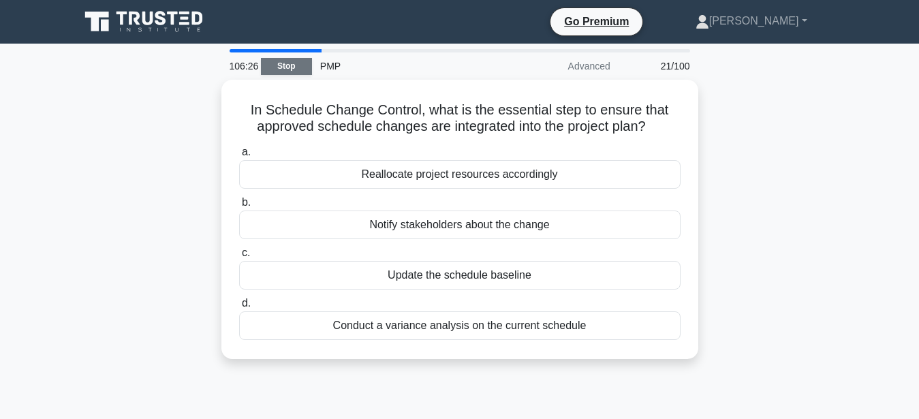
click at [270, 65] on link "Stop" at bounding box center [286, 66] width 51 height 17
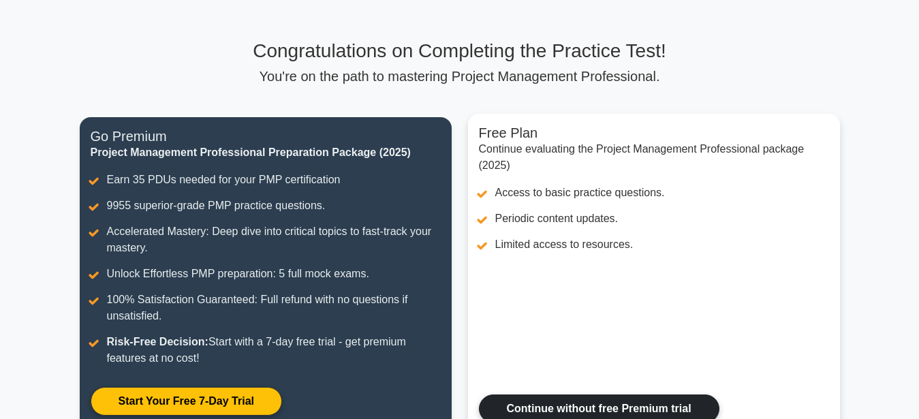
scroll to position [139, 0]
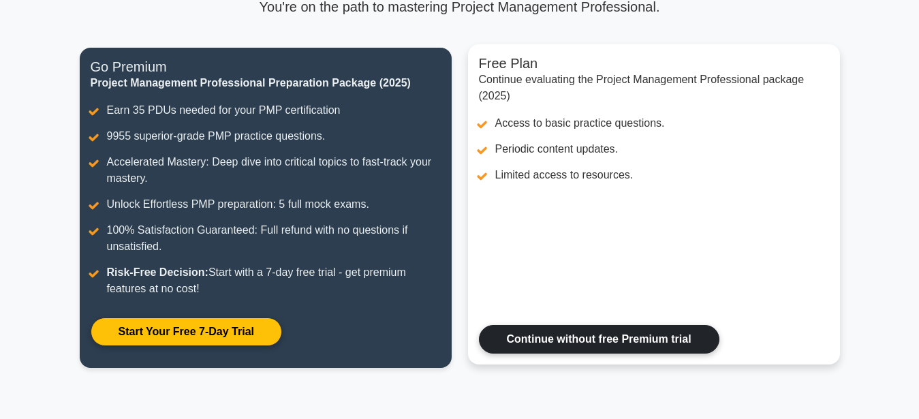
click at [597, 339] on link "Continue without free Premium trial" at bounding box center [599, 339] width 240 height 29
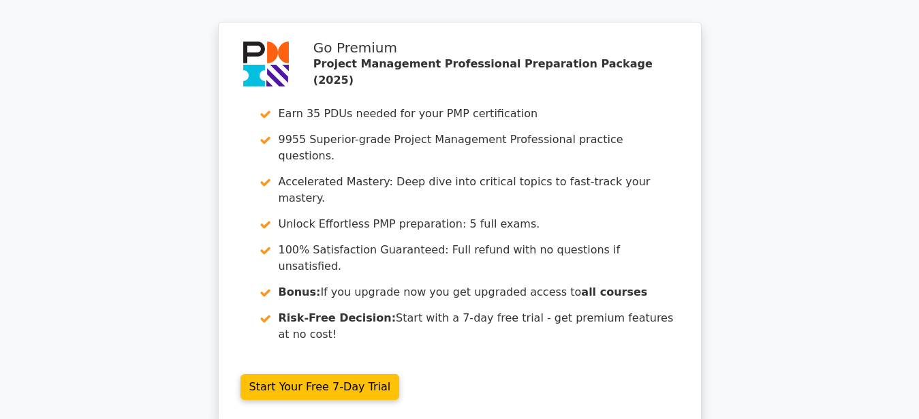
scroll to position [1181, 0]
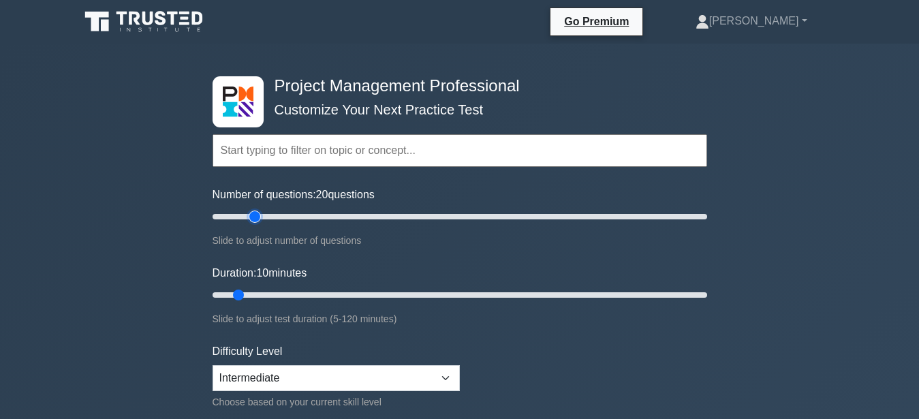
drag, startPoint x: 228, startPoint y: 217, endPoint x: 259, endPoint y: 222, distance: 31.0
type input "20"
click at [259, 222] on input "Number of questions: 20 questions" at bounding box center [459, 216] width 494 height 16
drag, startPoint x: 237, startPoint y: 288, endPoint x: 272, endPoint y: 294, distance: 35.2
type input "20"
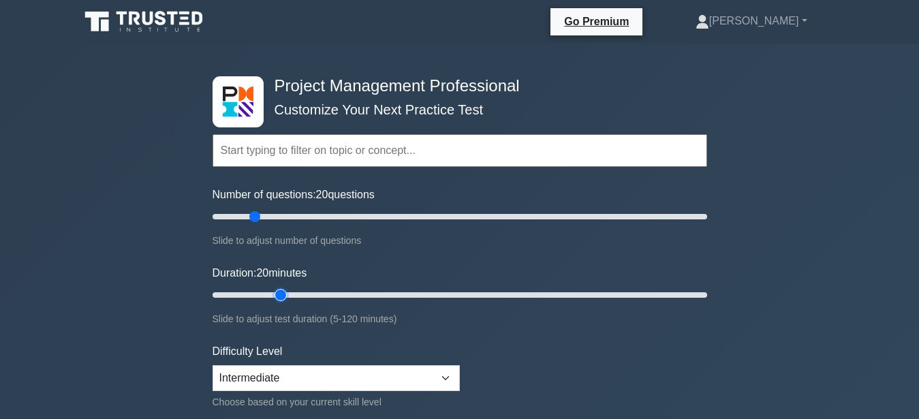
click at [272, 294] on input "Duration: 20 minutes" at bounding box center [459, 295] width 494 height 16
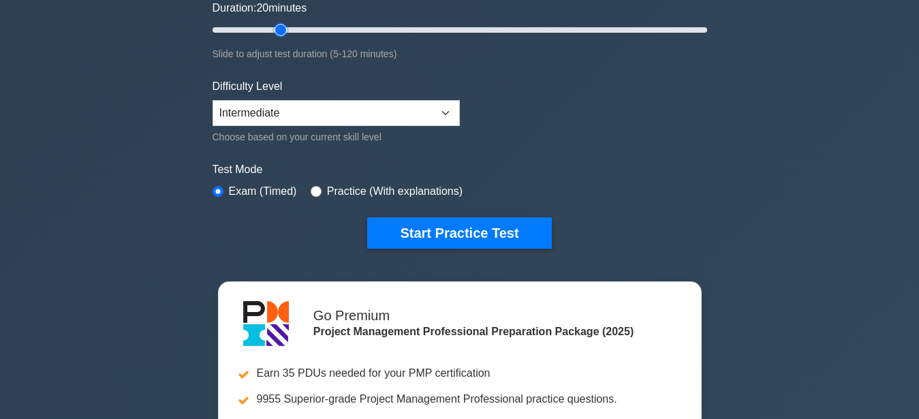
scroll to position [278, 0]
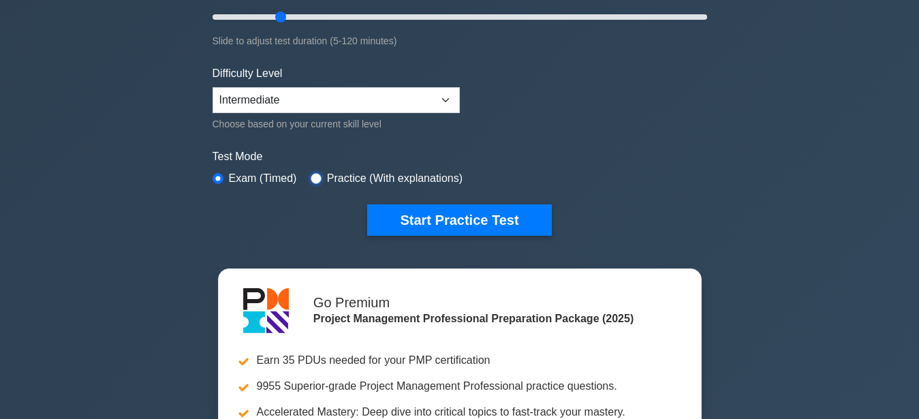
click at [313, 178] on input "radio" at bounding box center [316, 178] width 11 height 11
radio input "true"
click at [285, 179] on label "Exam (Timed)" at bounding box center [263, 178] width 68 height 16
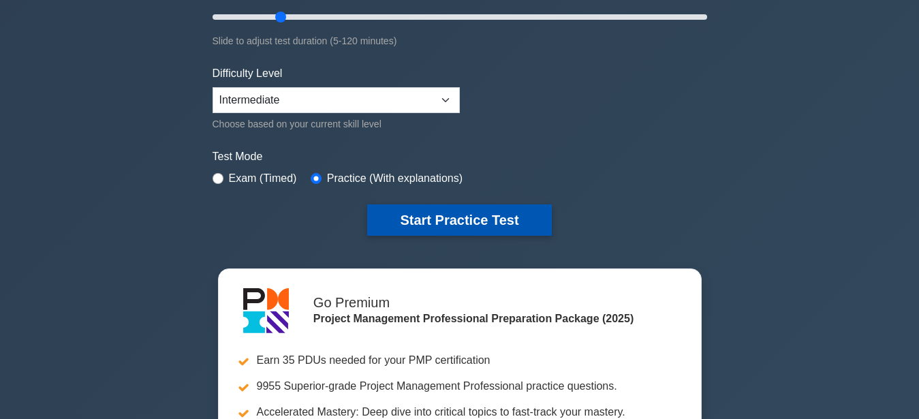
click at [392, 215] on button "Start Practice Test" at bounding box center [459, 219] width 184 height 31
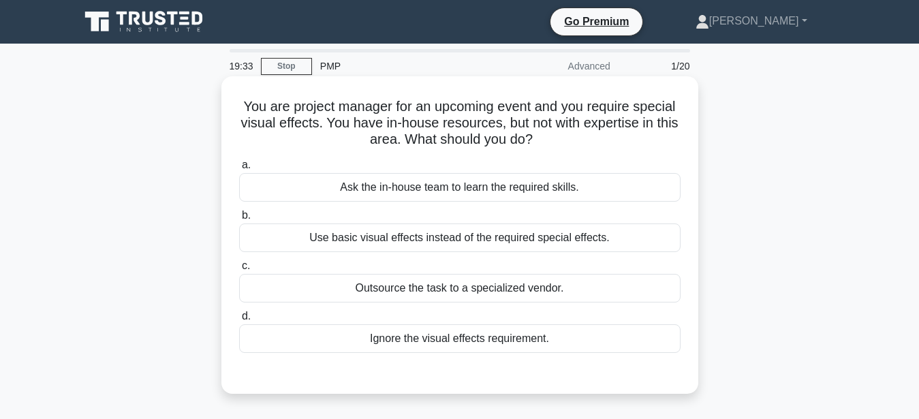
click at [471, 288] on div "Outsource the task to a specialized vendor." at bounding box center [459, 288] width 441 height 29
click at [239, 270] on input "c. Outsource the task to a specialized vendor." at bounding box center [239, 266] width 0 height 9
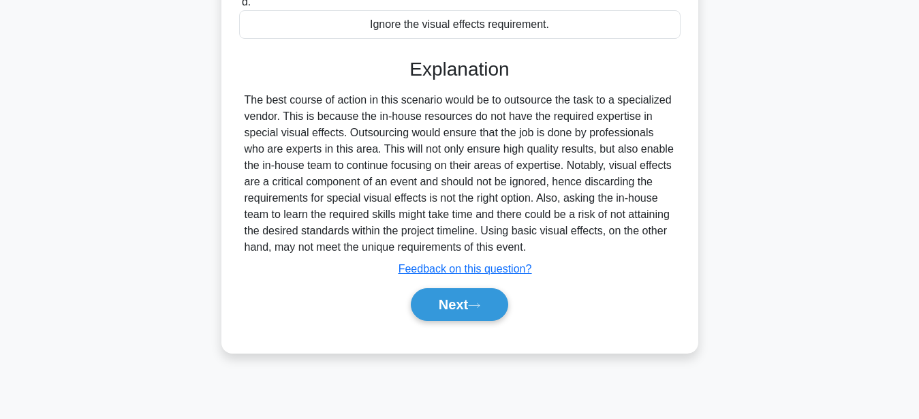
scroll to position [317, 0]
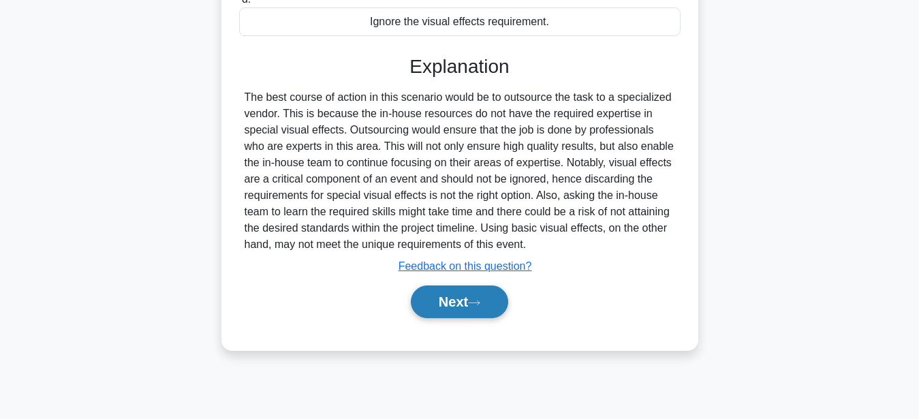
click at [491, 300] on button "Next" at bounding box center [459, 301] width 97 height 33
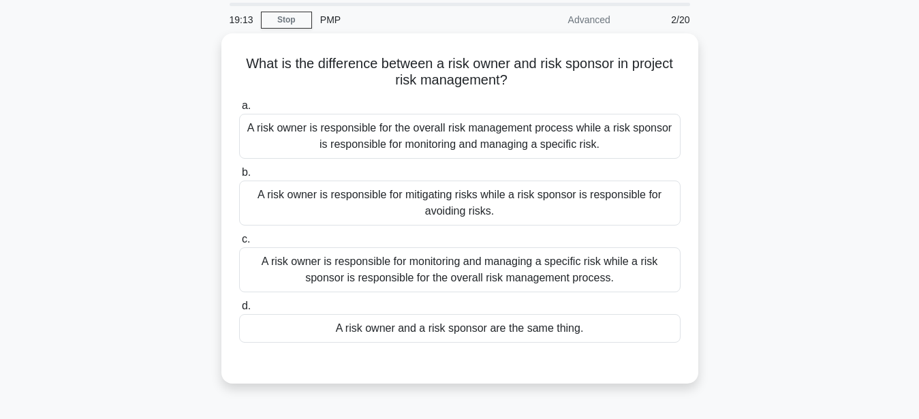
scroll to position [0, 0]
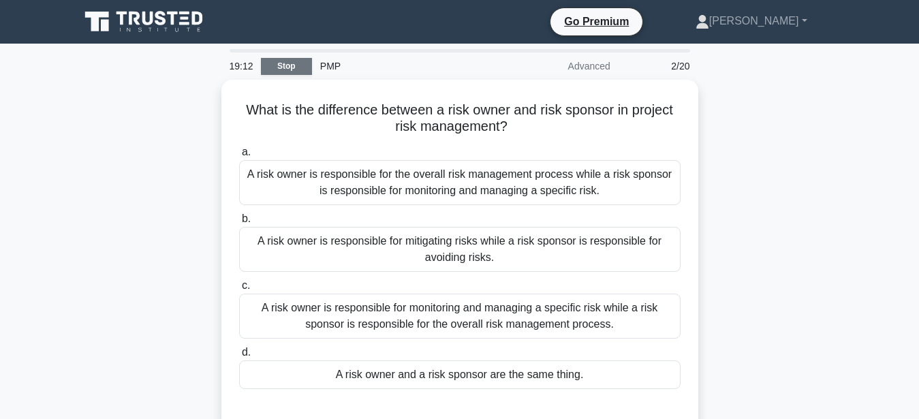
click at [277, 59] on link "Stop" at bounding box center [286, 66] width 51 height 17
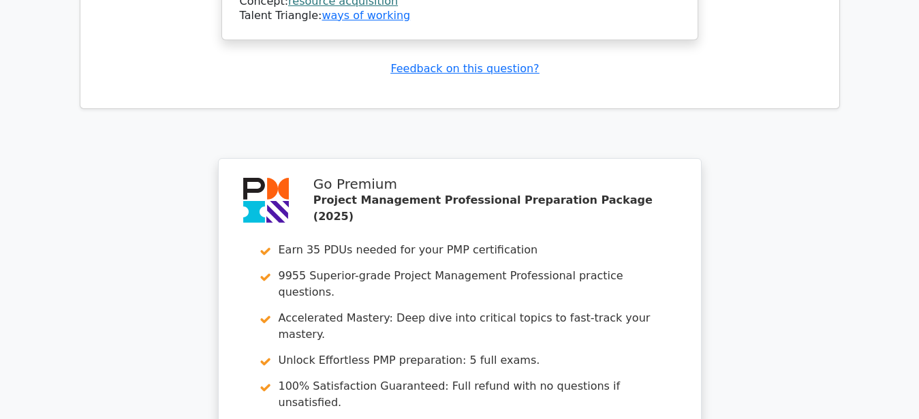
scroll to position [1928, 0]
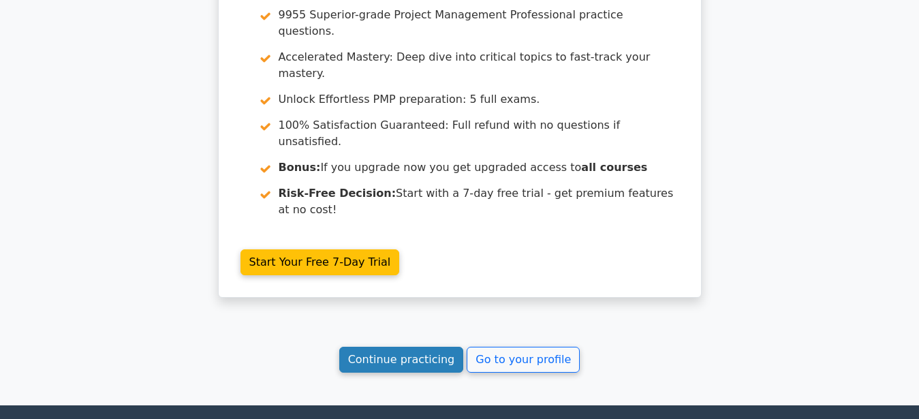
click at [433, 347] on link "Continue practicing" at bounding box center [401, 360] width 125 height 26
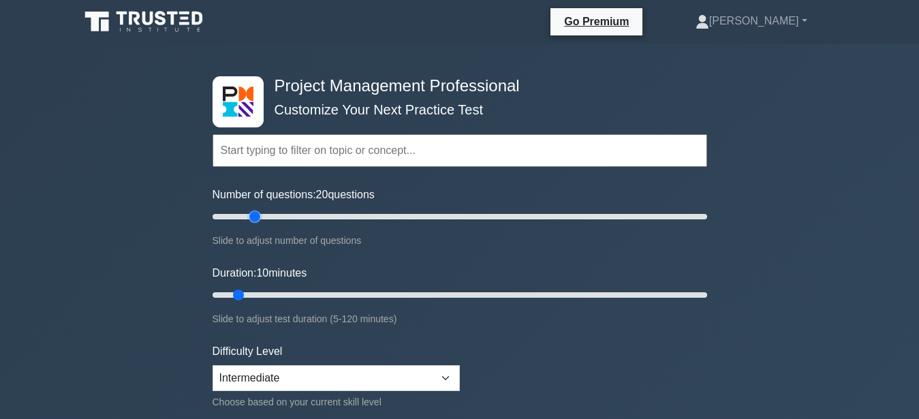
drag, startPoint x: 247, startPoint y: 212, endPoint x: 256, endPoint y: 212, distance: 9.5
type input "20"
click at [256, 212] on input "Number of questions: 20 questions" at bounding box center [459, 216] width 494 height 16
drag, startPoint x: 240, startPoint y: 290, endPoint x: 272, endPoint y: 291, distance: 32.7
type input "20"
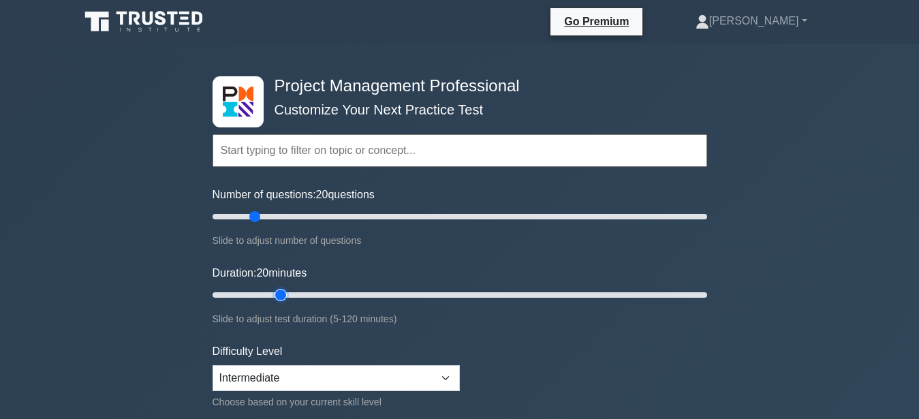
click at [276, 291] on input "Duration: 20 minutes" at bounding box center [459, 295] width 494 height 16
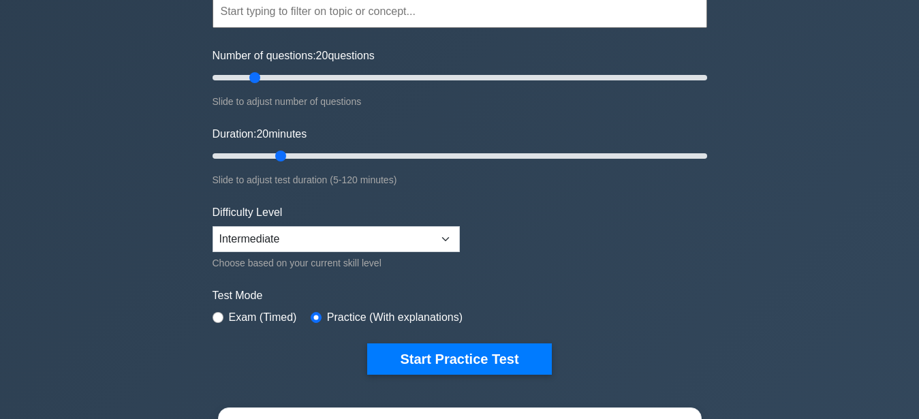
click at [253, 323] on label "Exam (Timed)" at bounding box center [263, 317] width 68 height 16
click at [233, 315] on label "Exam (Timed)" at bounding box center [263, 317] width 68 height 16
click at [218, 316] on input "radio" at bounding box center [217, 317] width 11 height 11
radio input "true"
drag, startPoint x: 277, startPoint y: 159, endPoint x: 268, endPoint y: 161, distance: 9.8
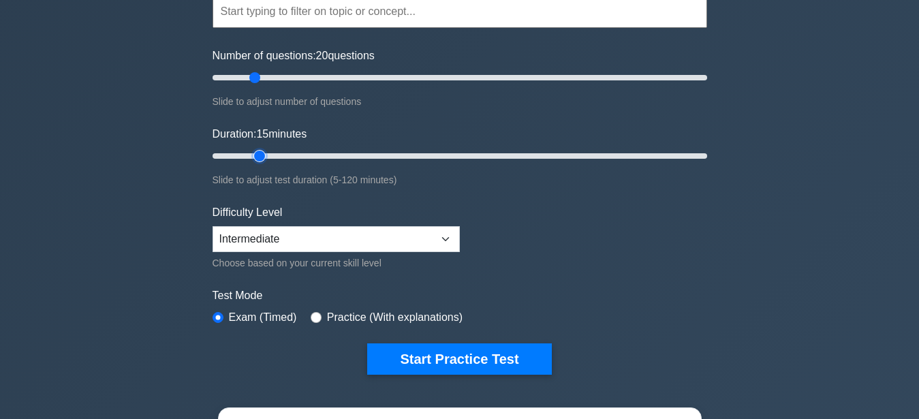
type input "15"
click at [268, 161] on input "Duration: 15 minutes" at bounding box center [459, 156] width 494 height 16
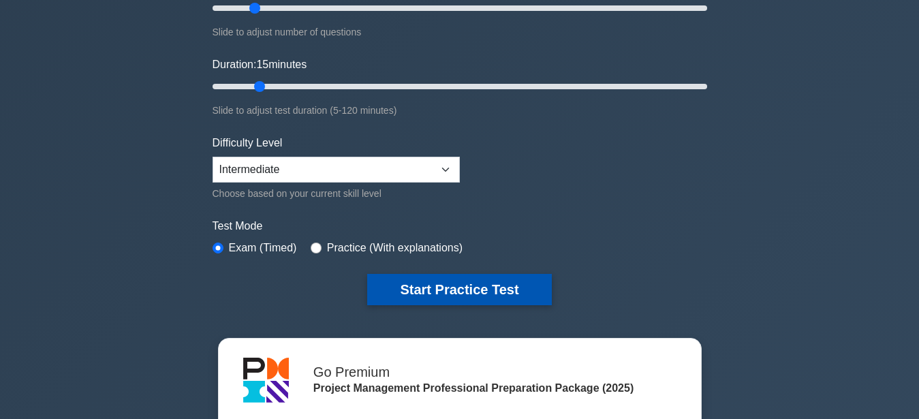
click at [439, 285] on button "Start Practice Test" at bounding box center [459, 289] width 184 height 31
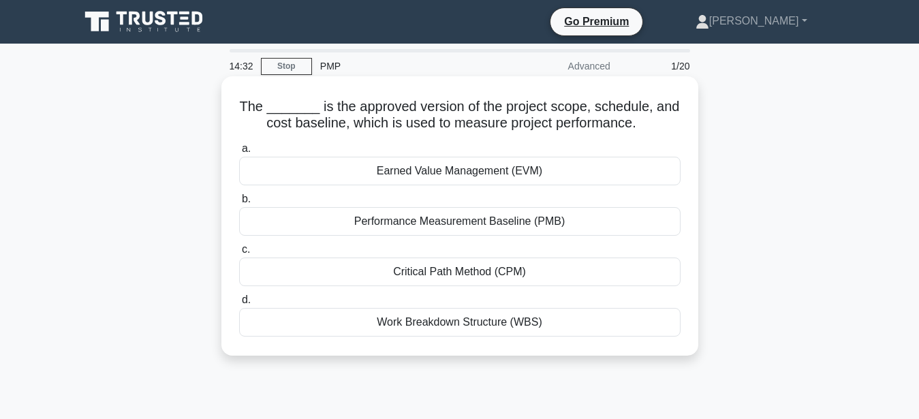
click at [473, 180] on div "Earned Value Management (EVM)" at bounding box center [459, 171] width 441 height 29
click at [239, 153] on input "a. Earned Value Management (EVM)" at bounding box center [239, 148] width 0 height 9
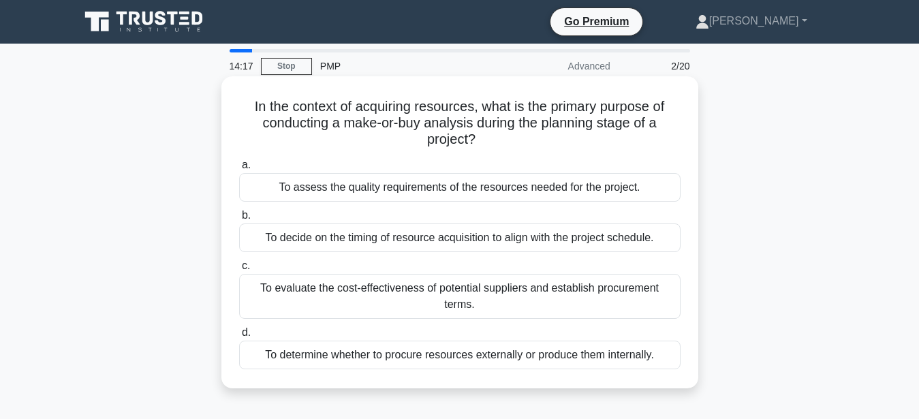
click at [586, 297] on div "To evaluate the cost-effectiveness of potential suppliers and establish procure…" at bounding box center [459, 296] width 441 height 45
click at [239, 270] on input "c. To evaluate the cost-effectiveness of potential suppliers and establish proc…" at bounding box center [239, 266] width 0 height 9
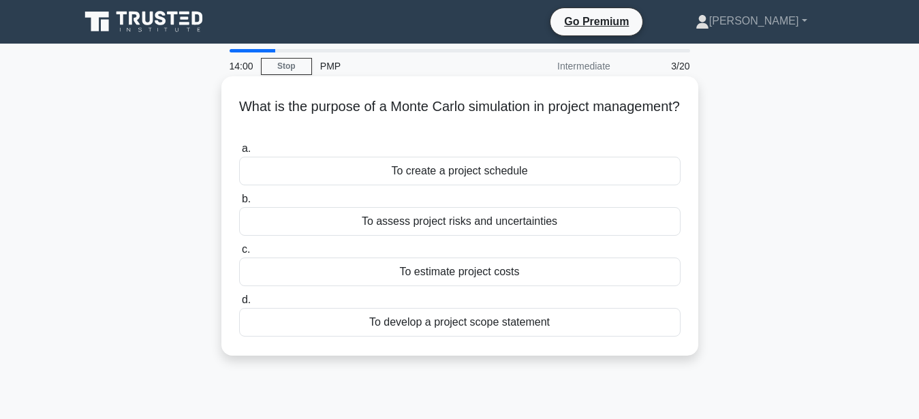
click at [519, 272] on div "To estimate project costs" at bounding box center [459, 271] width 441 height 29
click at [239, 254] on input "c. To estimate project costs" at bounding box center [239, 249] width 0 height 9
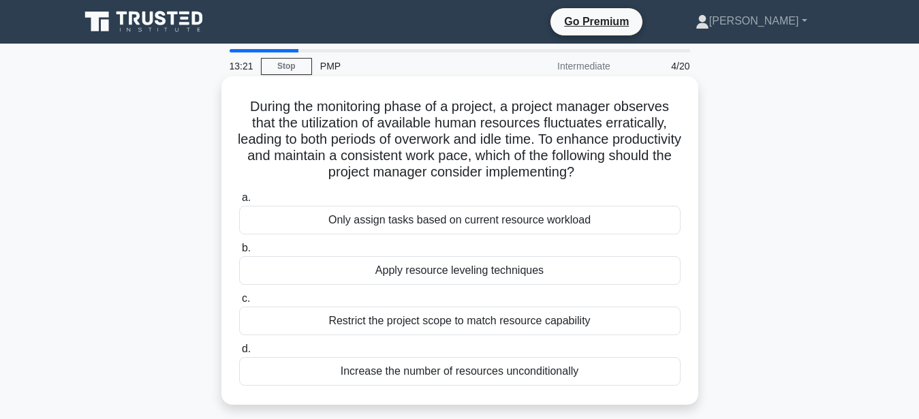
click at [534, 222] on div "Only assign tasks based on current resource workload" at bounding box center [459, 220] width 441 height 29
click at [239, 202] on input "a. Only assign tasks based on current resource workload" at bounding box center [239, 197] width 0 height 9
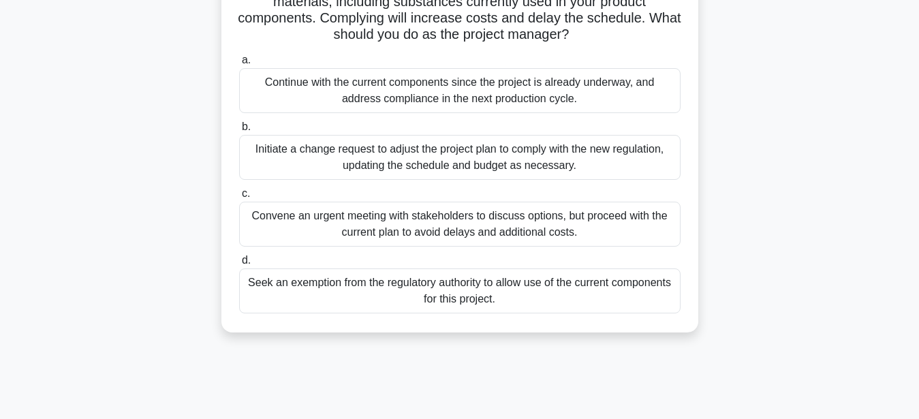
scroll to position [139, 0]
click at [570, 157] on div "Initiate a change request to adjust the project plan to comply with the new reg…" at bounding box center [459, 155] width 441 height 45
click at [239, 130] on input "b. Initiate a change request to adjust the project plan to comply with the new …" at bounding box center [239, 125] width 0 height 9
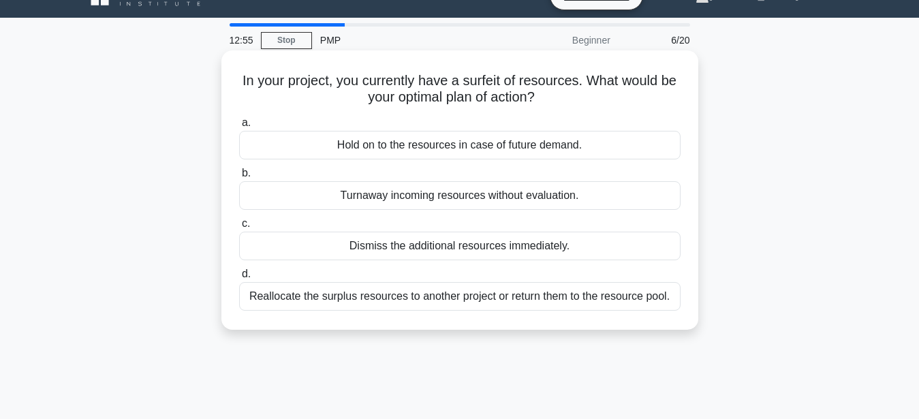
scroll to position [0, 0]
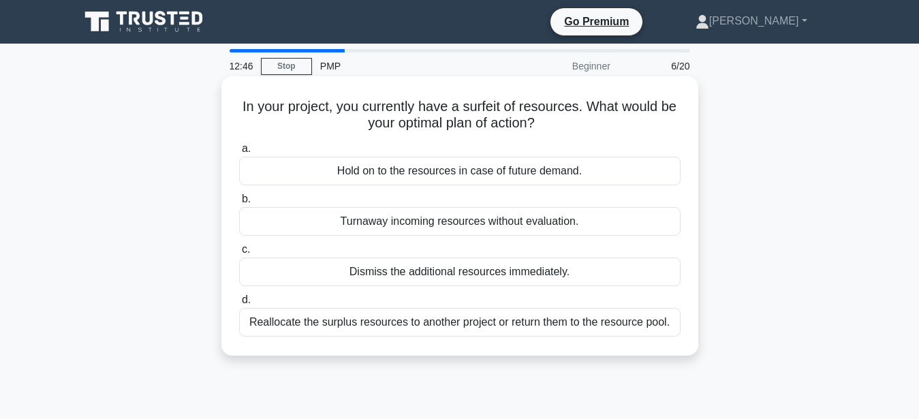
click at [575, 325] on div "Reallocate the surplus resources to another project or return them to the resou…" at bounding box center [459, 322] width 441 height 29
click at [239, 304] on input "d. Reallocate the surplus resources to another project or return them to the re…" at bounding box center [239, 300] width 0 height 9
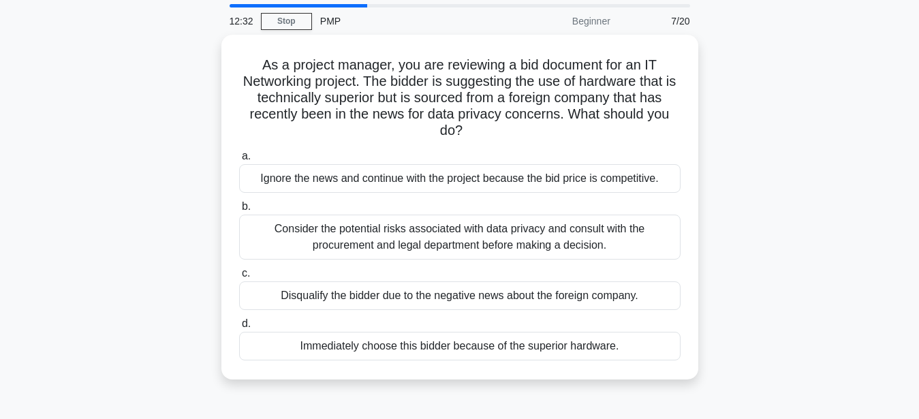
scroll to position [69, 0]
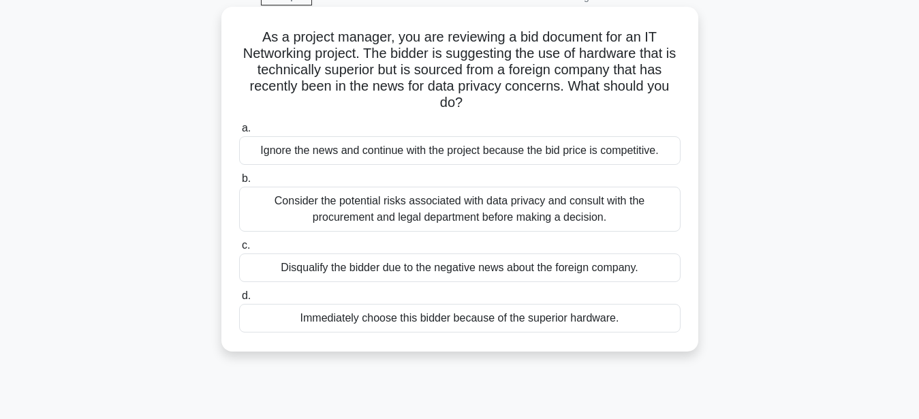
click at [504, 216] on div "Consider the potential risks associated with data privacy and consult with the …" at bounding box center [459, 209] width 441 height 45
click at [239, 183] on input "b. Consider the potential risks associated with data privacy and consult with t…" at bounding box center [239, 178] width 0 height 9
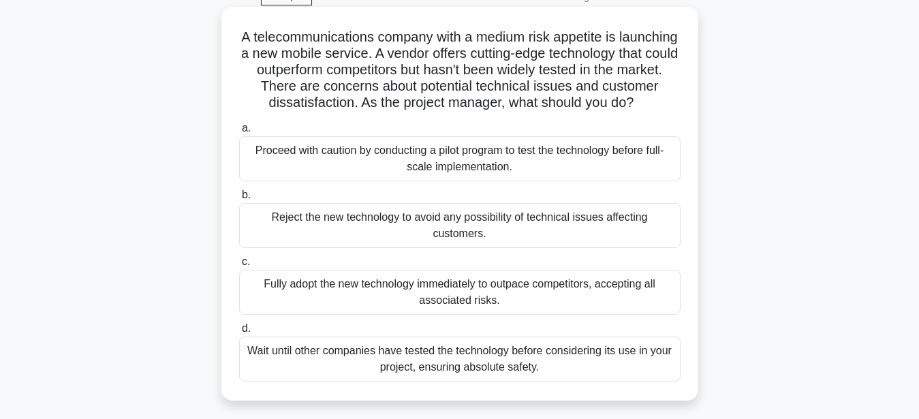
click at [545, 161] on div "Proceed with caution by conducting a pilot program to test the technology befor…" at bounding box center [459, 158] width 441 height 45
click at [239, 133] on input "a. Proceed with caution by conducting a pilot program to test the technology be…" at bounding box center [239, 128] width 0 height 9
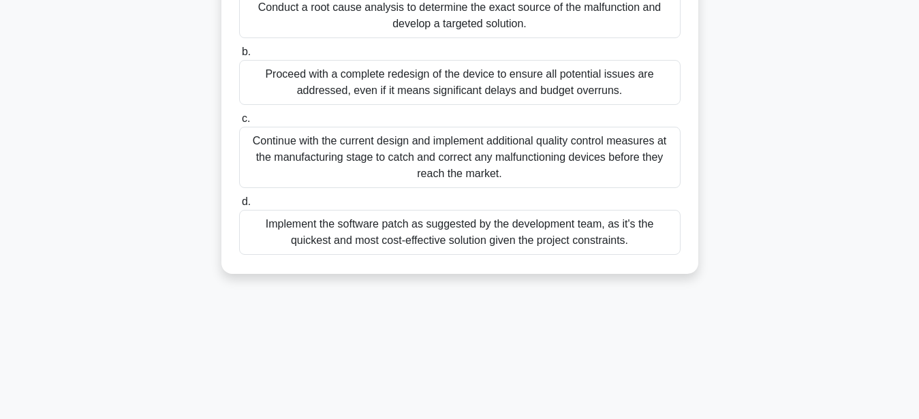
scroll to position [278, 0]
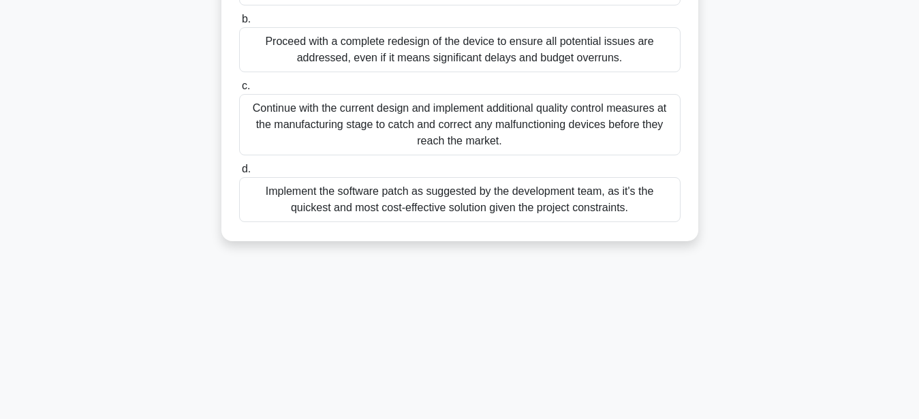
click at [561, 208] on div "Implement the software patch as suggested by the development team, as it's the …" at bounding box center [459, 199] width 441 height 45
click at [239, 174] on input "d. Implement the software patch as suggested by the development team, as it's t…" at bounding box center [239, 169] width 0 height 9
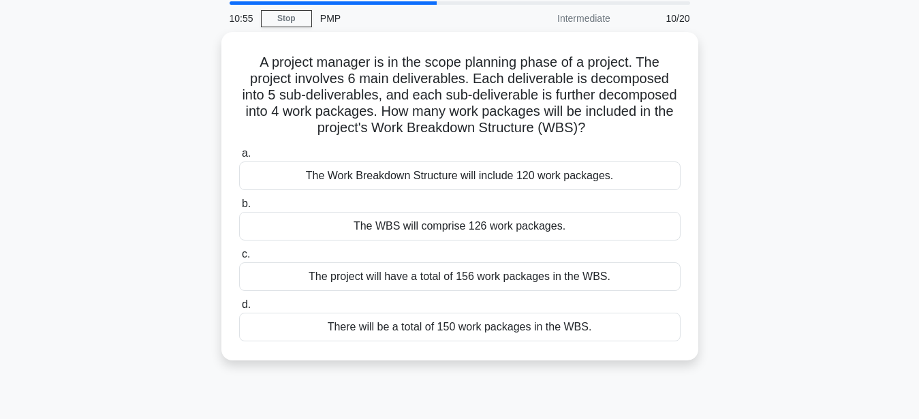
scroll to position [69, 0]
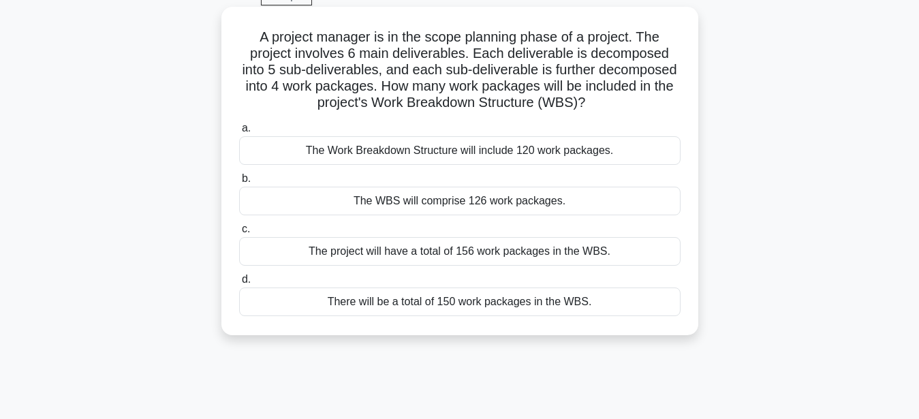
click at [566, 161] on div "The Work Breakdown Structure will include 120 work packages." at bounding box center [459, 150] width 441 height 29
click at [239, 133] on input "a. The Work Breakdown Structure will include 120 work packages." at bounding box center [239, 128] width 0 height 9
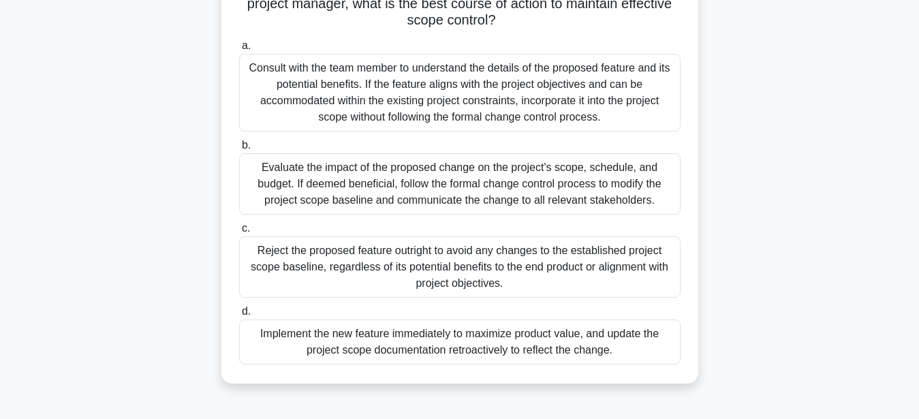
scroll to position [208, 0]
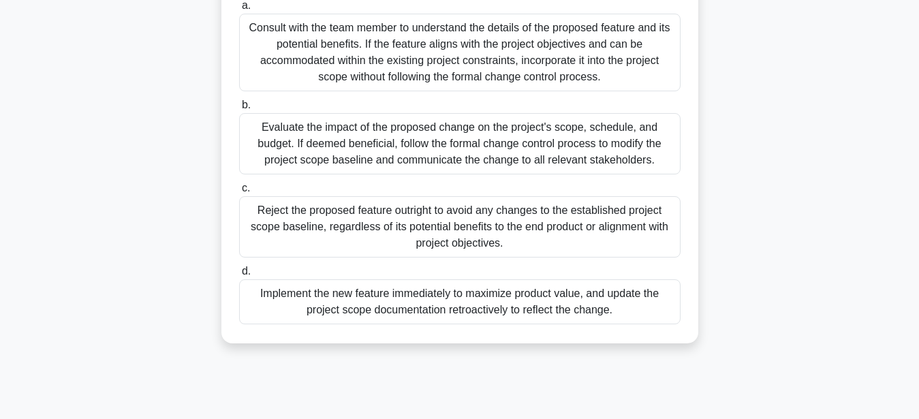
click at [580, 147] on div "Evaluate the impact of the proposed change on the project's scope, schedule, an…" at bounding box center [459, 143] width 441 height 61
click at [239, 110] on input "b. Evaluate the impact of the proposed change on the project's scope, schedule,…" at bounding box center [239, 105] width 0 height 9
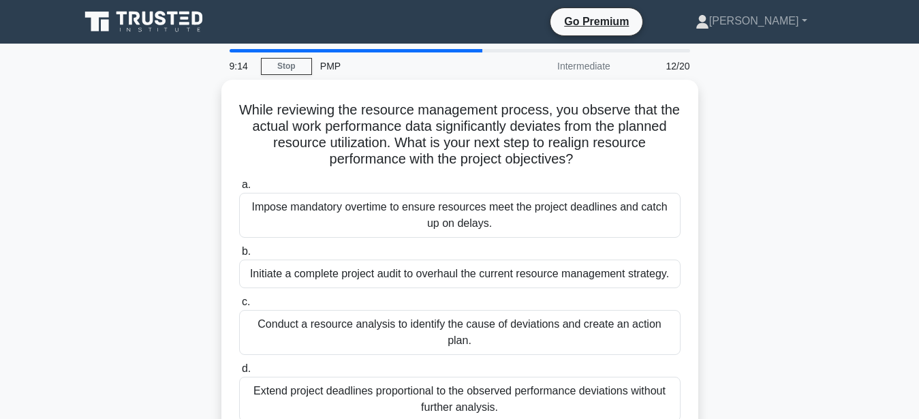
scroll to position [69, 0]
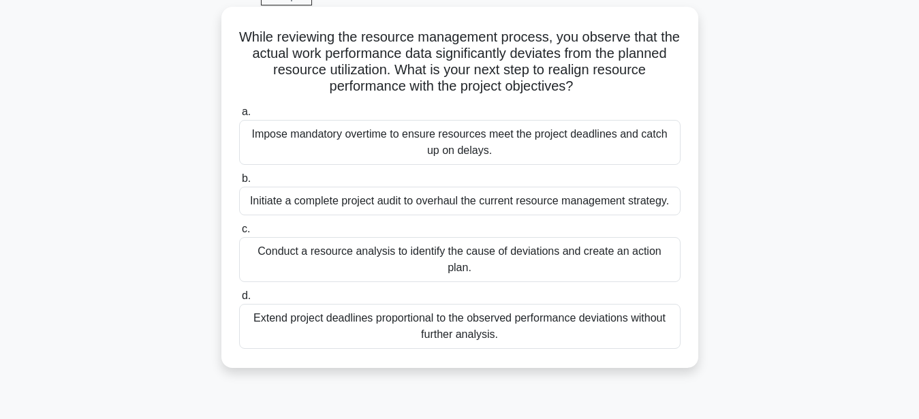
click at [499, 257] on div "Conduct a resource analysis to identify the cause of deviations and create an a…" at bounding box center [459, 259] width 441 height 45
click at [239, 234] on input "c. Conduct a resource analysis to identify the cause of deviations and create a…" at bounding box center [239, 229] width 0 height 9
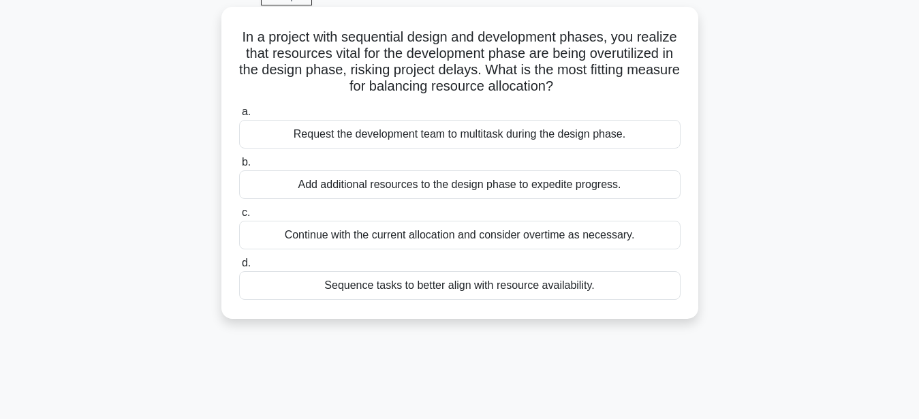
click at [600, 185] on div "Add additional resources to the design phase to expedite progress." at bounding box center [459, 184] width 441 height 29
click at [239, 167] on input "b. Add additional resources to the design phase to expedite progress." at bounding box center [239, 162] width 0 height 9
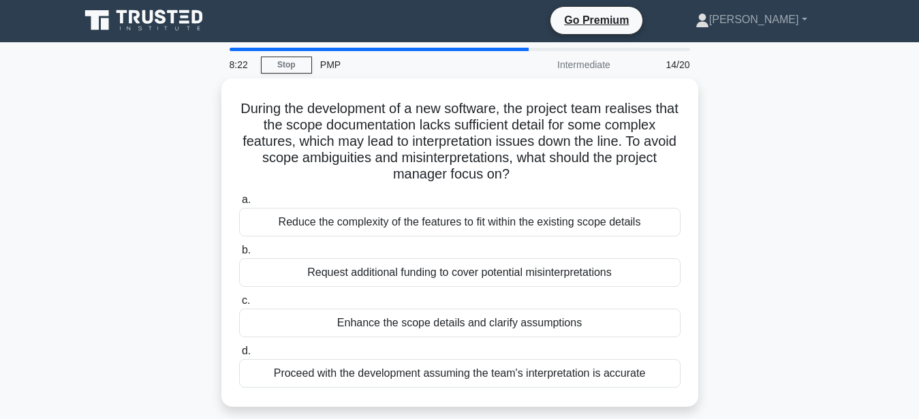
scroll to position [0, 0]
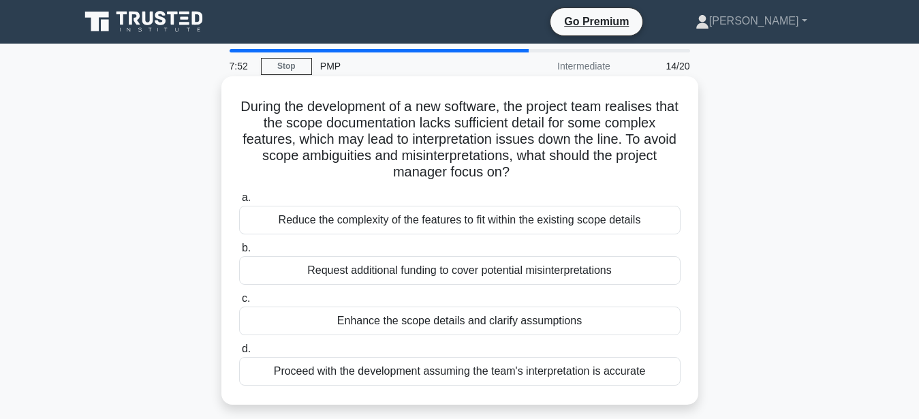
click at [405, 328] on div "Enhance the scope details and clarify assumptions" at bounding box center [459, 320] width 441 height 29
click at [239, 303] on input "c. Enhance the scope details and clarify assumptions" at bounding box center [239, 298] width 0 height 9
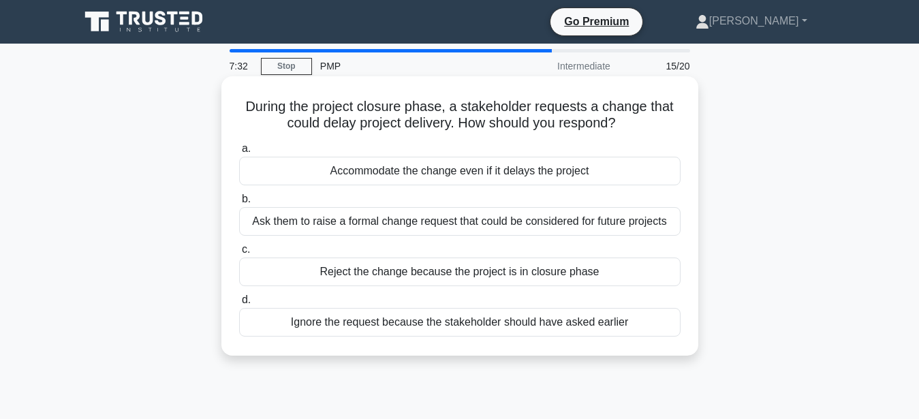
click at [556, 225] on div "Ask them to raise a formal change request that could be considered for future p…" at bounding box center [459, 221] width 441 height 29
click at [239, 204] on input "b. Ask them to raise a formal change request that could be considered for futur…" at bounding box center [239, 199] width 0 height 9
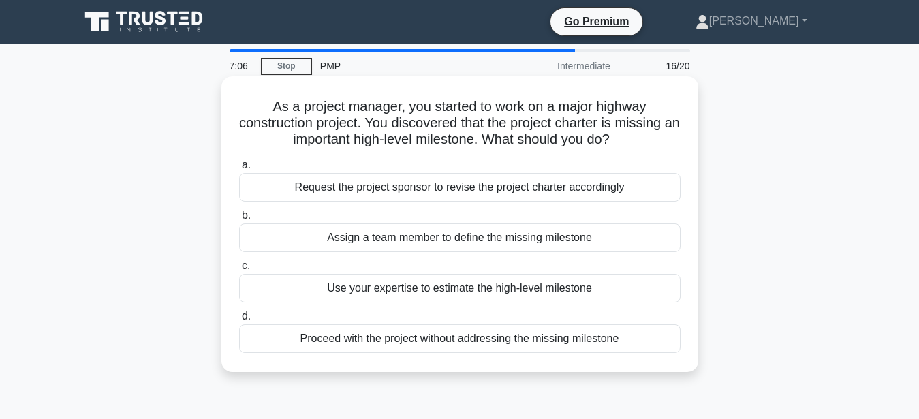
click at [571, 289] on div "Use your expertise to estimate the high-level milestone" at bounding box center [459, 288] width 441 height 29
click at [239, 270] on input "c. Use your expertise to estimate the high-level milestone" at bounding box center [239, 266] width 0 height 9
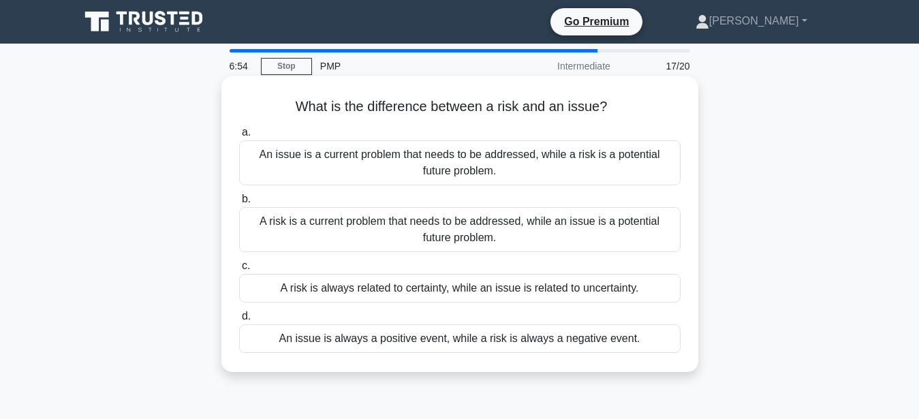
click at [452, 159] on div "An issue is a current problem that needs to be addressed, while a risk is a pot…" at bounding box center [459, 162] width 441 height 45
click at [239, 137] on input "a. An issue is a current problem that needs to be addressed, while a risk is a …" at bounding box center [239, 132] width 0 height 9
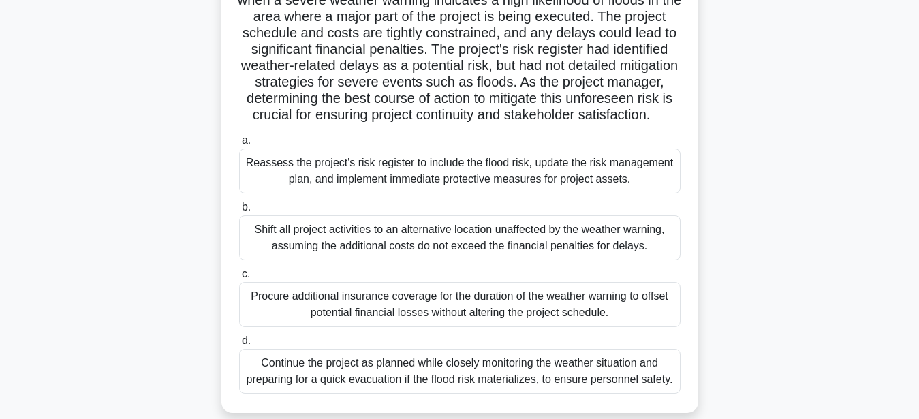
scroll to position [139, 0]
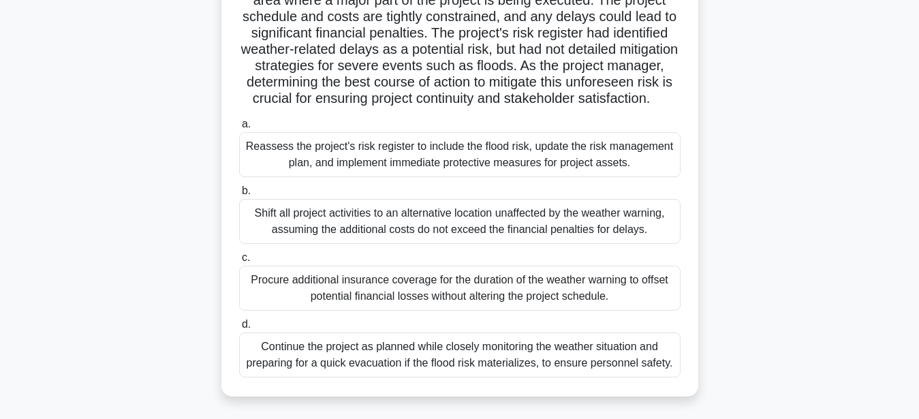
click at [524, 147] on div "Reassess the project's risk register to include the flood risk, update the risk…" at bounding box center [459, 154] width 441 height 45
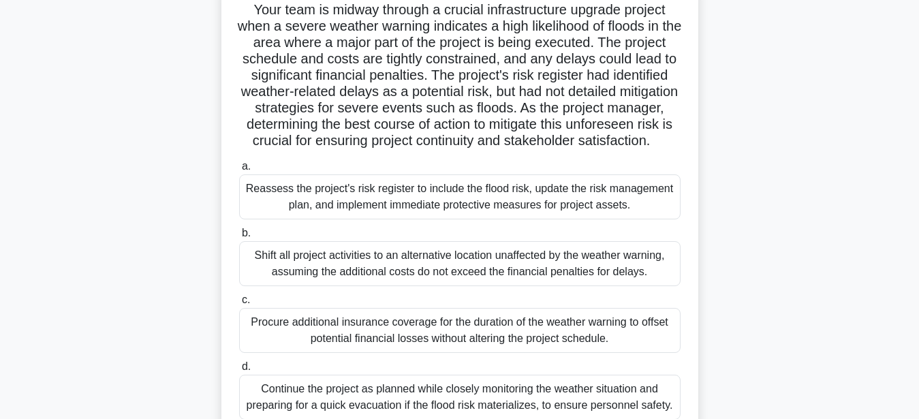
scroll to position [0, 0]
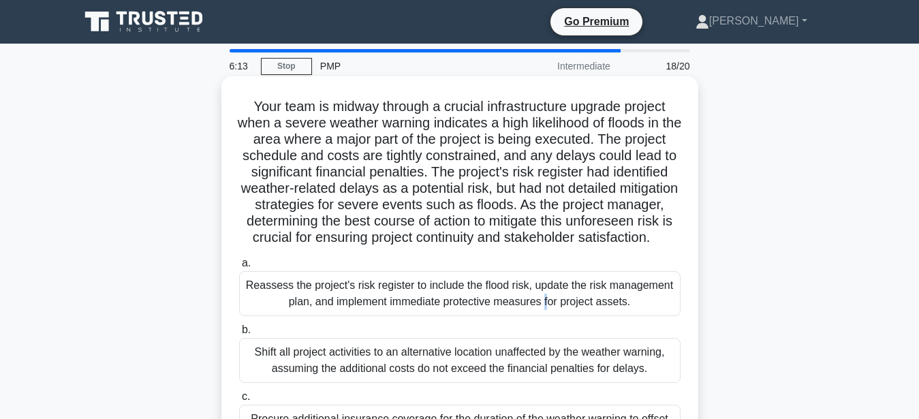
click at [388, 290] on div "Reassess the project's risk register to include the flood risk, update the risk…" at bounding box center [459, 293] width 441 height 45
drag, startPoint x: 388, startPoint y: 290, endPoint x: 379, endPoint y: 293, distance: 8.6
click at [382, 292] on div "Reassess the project's risk register to include the flood risk, update the risk…" at bounding box center [459, 293] width 441 height 45
click at [296, 303] on div "Reassess the project's risk register to include the flood risk, update the risk…" at bounding box center [459, 293] width 441 height 45
click at [294, 304] on div "Reassess the project's risk register to include the flood risk, update the risk…" at bounding box center [459, 293] width 441 height 45
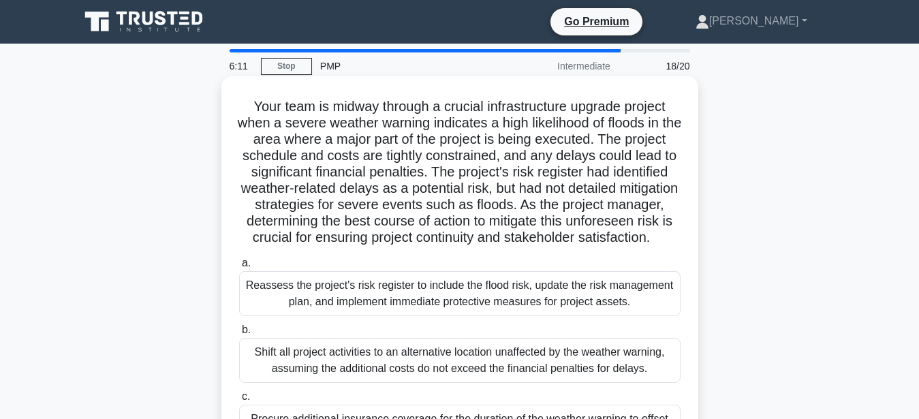
click at [239, 268] on input "a. Reassess the project's risk register to include the flood risk, update the r…" at bounding box center [239, 263] width 0 height 9
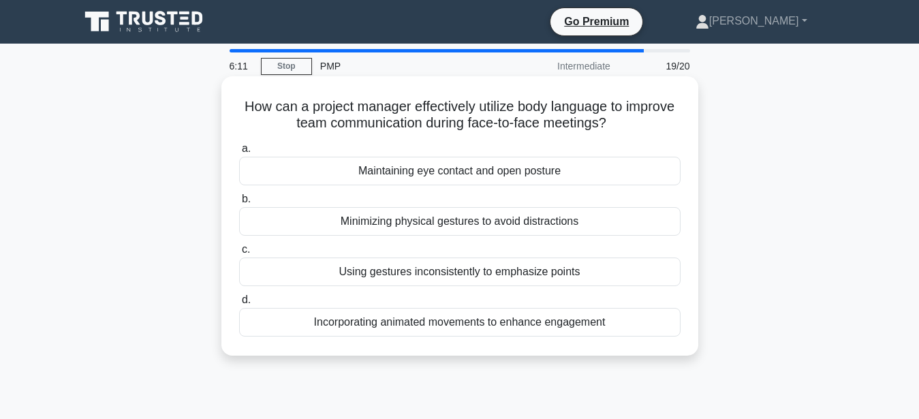
drag, startPoint x: 294, startPoint y: 304, endPoint x: 255, endPoint y: 279, distance: 46.3
click at [255, 279] on div "Using gestures inconsistently to emphasize points" at bounding box center [459, 271] width 441 height 29
click at [239, 254] on input "c. Using gestures inconsistently to emphasize points" at bounding box center [239, 249] width 0 height 9
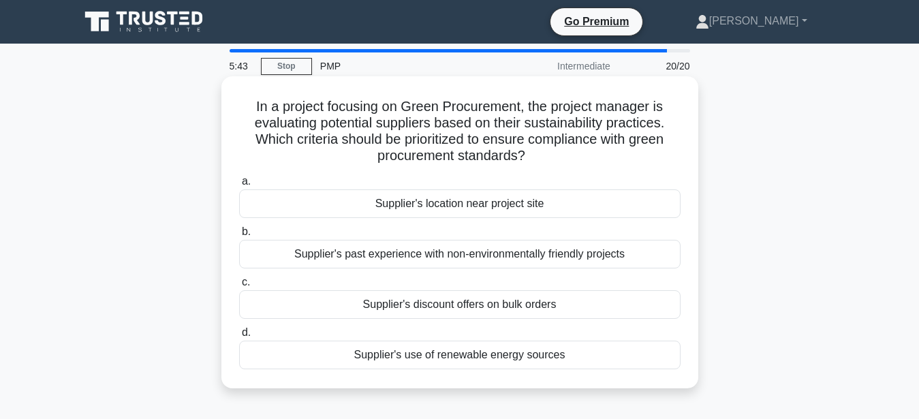
click at [563, 354] on div "Supplier's use of renewable energy sources" at bounding box center [459, 355] width 441 height 29
click at [239, 337] on input "d. Supplier's use of renewable energy sources" at bounding box center [239, 332] width 0 height 9
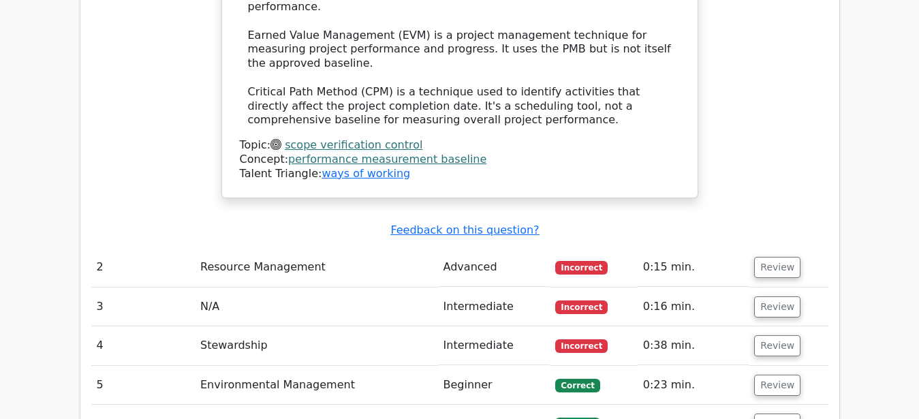
scroll to position [2015, 0]
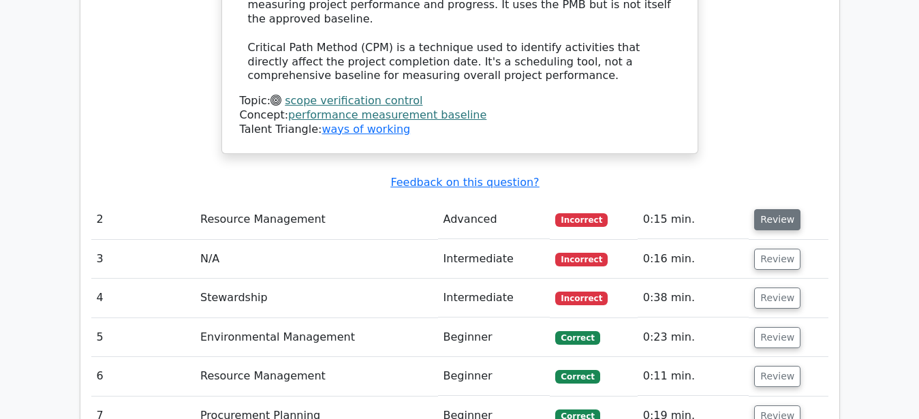
click at [789, 209] on button "Review" at bounding box center [777, 219] width 46 height 21
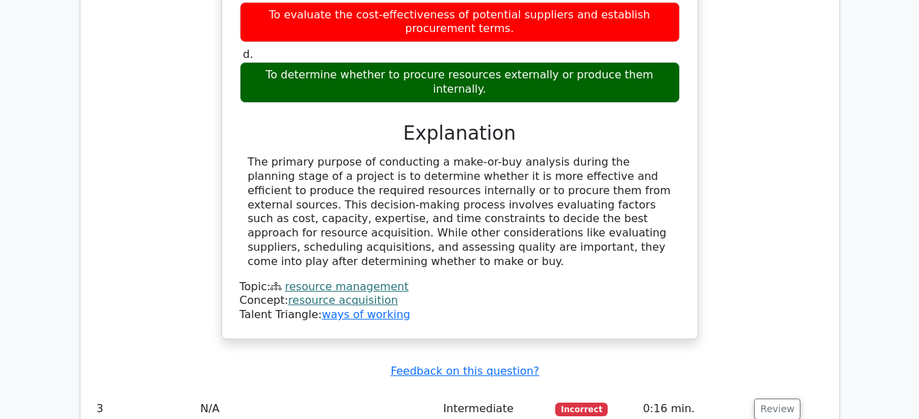
scroll to position [2501, 0]
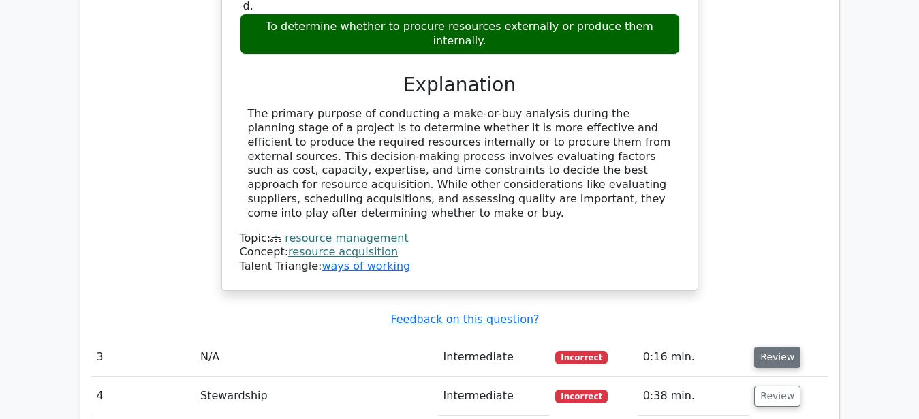
click at [781, 347] on button "Review" at bounding box center [777, 357] width 46 height 21
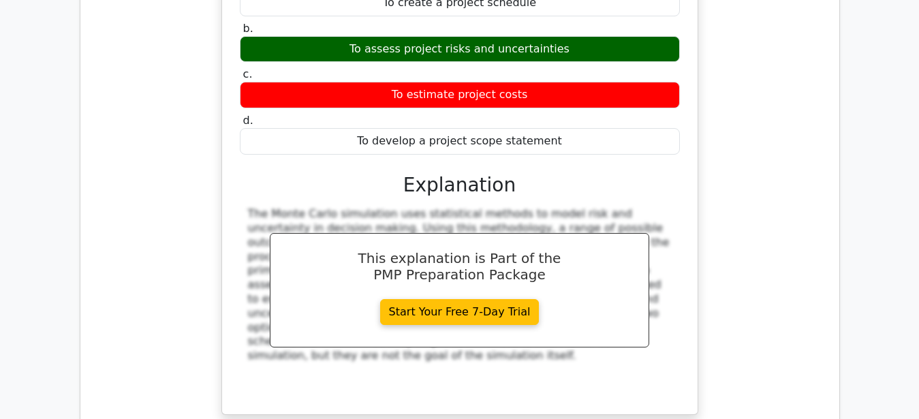
scroll to position [2987, 0]
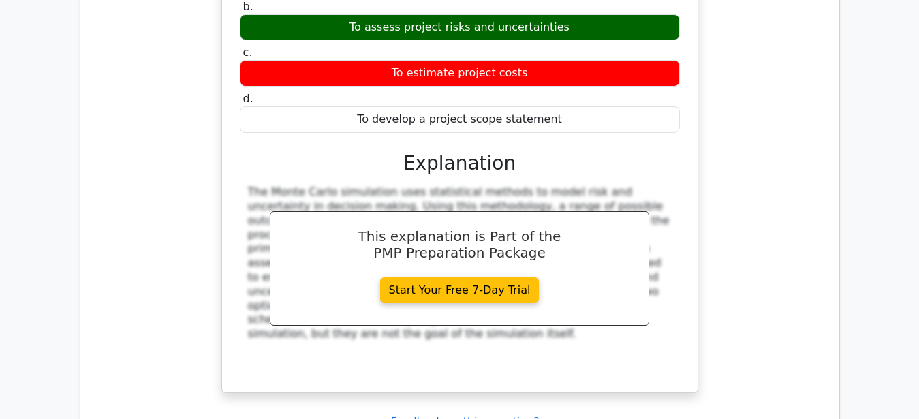
drag, startPoint x: 768, startPoint y: 304, endPoint x: 763, endPoint y: 297, distance: 7.9
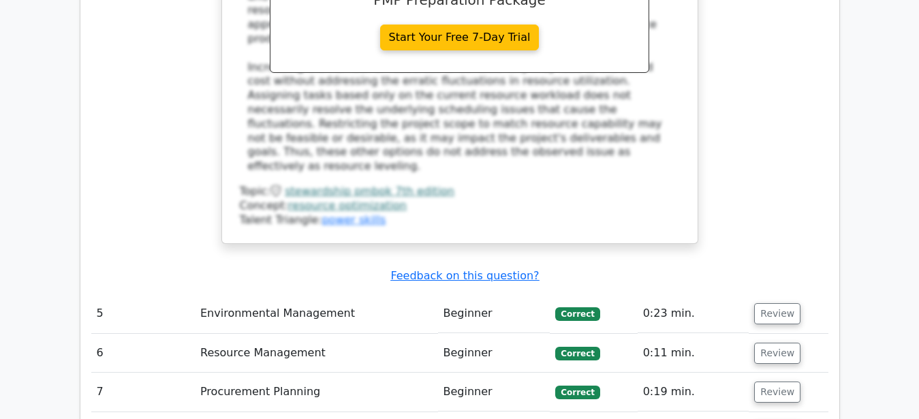
scroll to position [3960, 0]
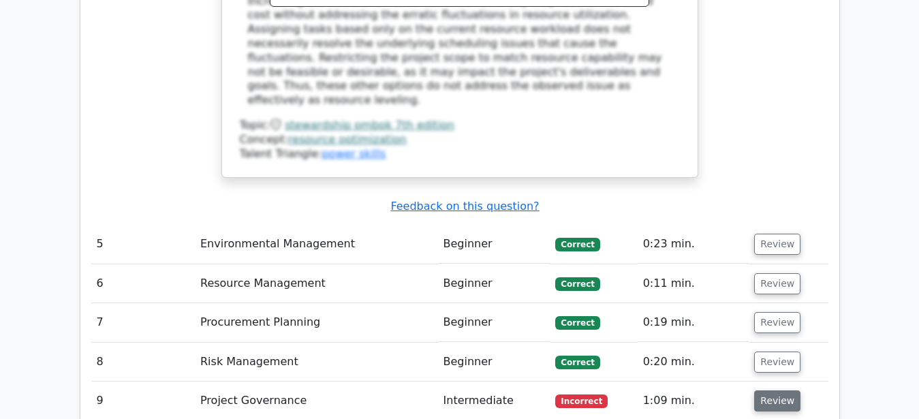
click at [786, 390] on button "Review" at bounding box center [777, 400] width 46 height 21
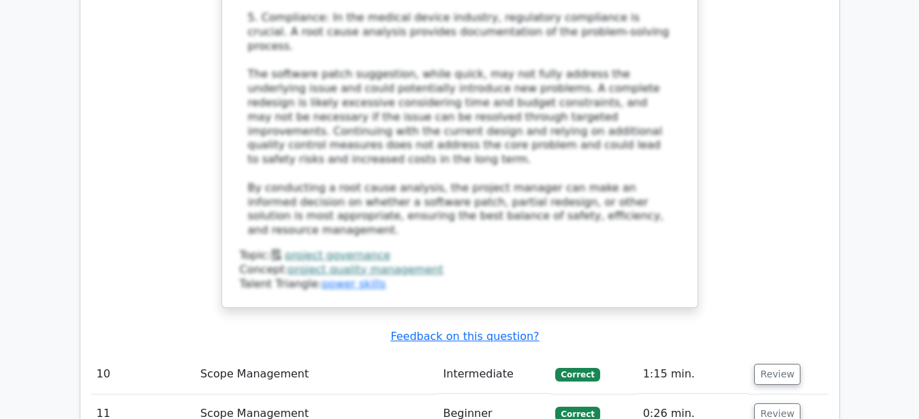
scroll to position [5141, 0]
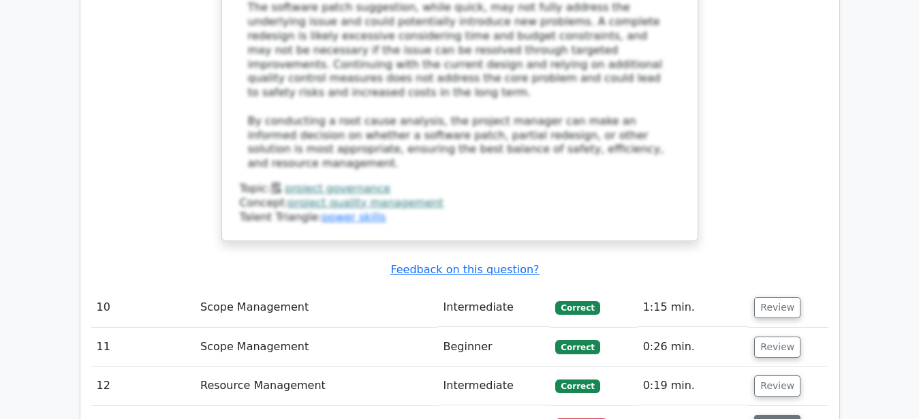
click at [769, 415] on button "Review" at bounding box center [777, 425] width 46 height 21
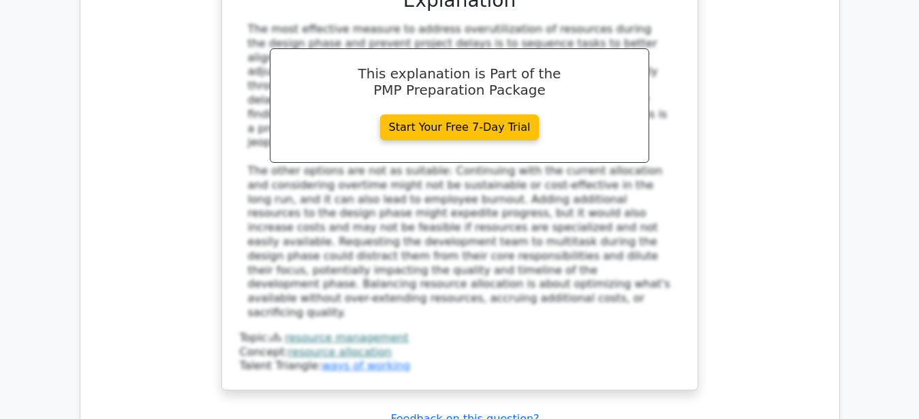
scroll to position [5905, 0]
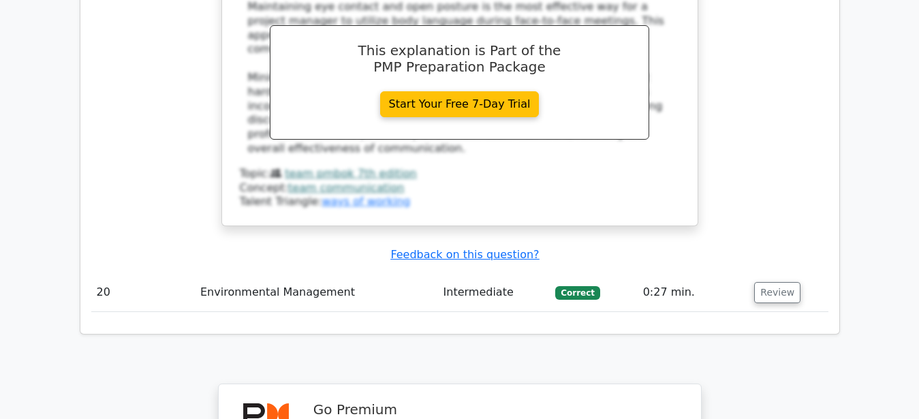
scroll to position [7101, 0]
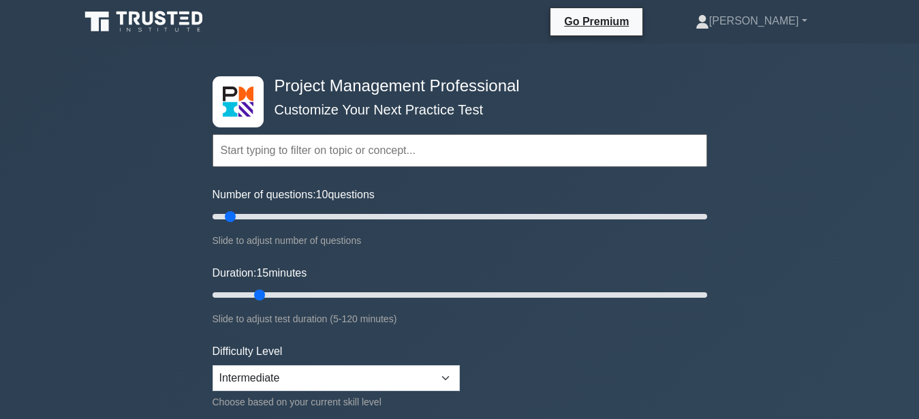
drag, startPoint x: 242, startPoint y: 294, endPoint x: 253, endPoint y: 291, distance: 11.4
type input "15"
click at [253, 291] on input "Duration: 15 minutes" at bounding box center [459, 295] width 494 height 16
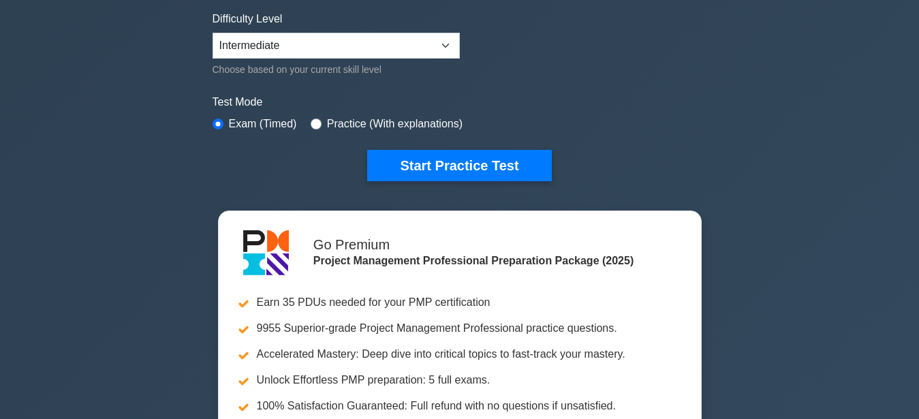
scroll to position [278, 0]
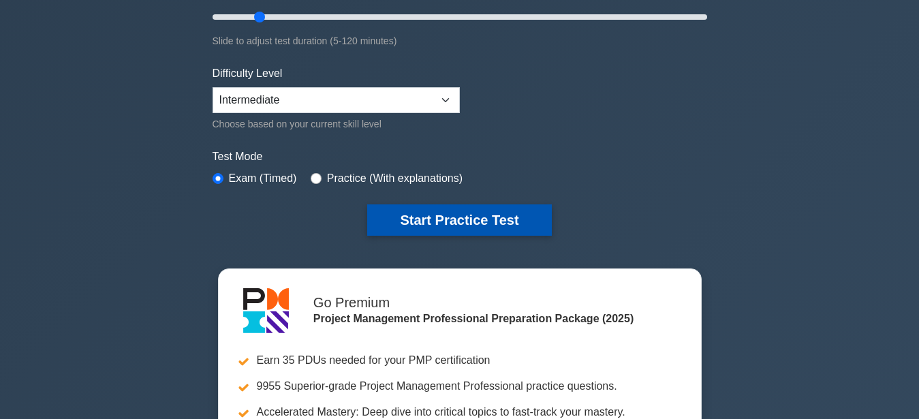
click at [450, 222] on button "Start Practice Test" at bounding box center [459, 219] width 184 height 31
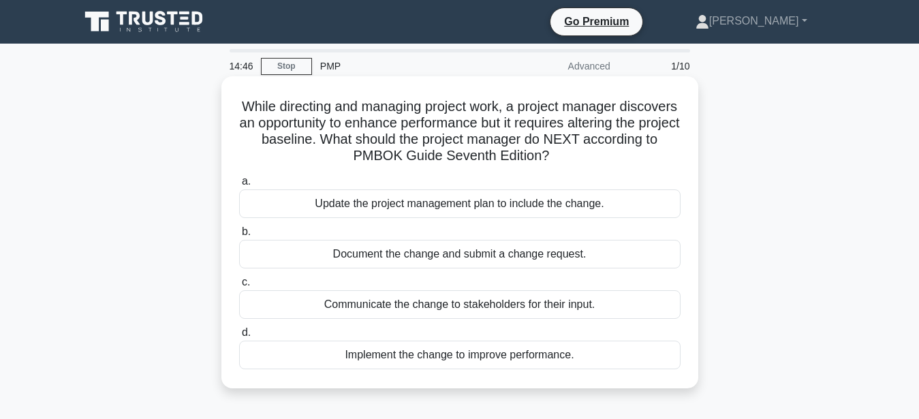
click at [510, 262] on div "Document the change and submit a change request." at bounding box center [459, 254] width 441 height 29
click at [239, 236] on input "b. Document the change and submit a change request." at bounding box center [239, 231] width 0 height 9
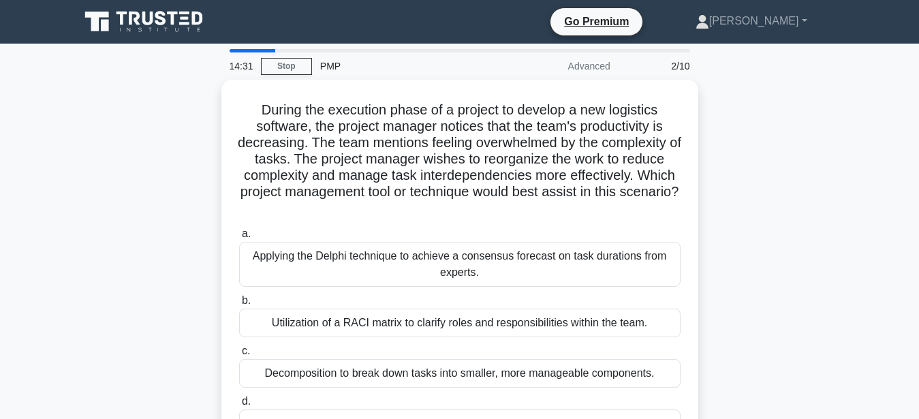
scroll to position [69, 0]
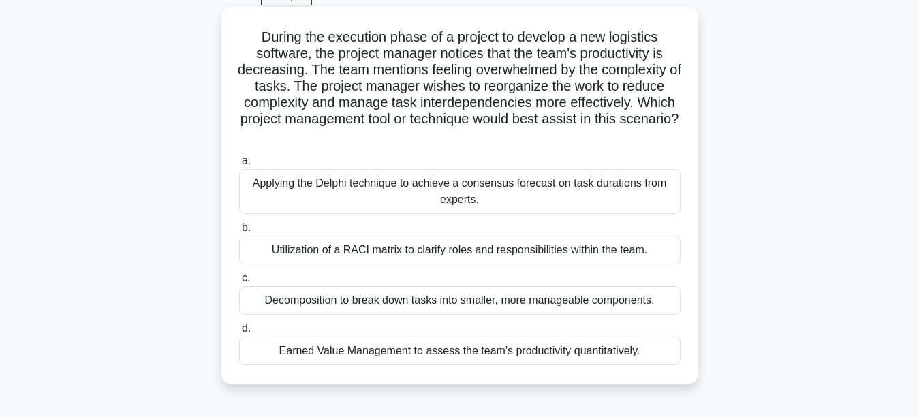
click at [486, 311] on div "Decomposition to break down tasks into smaller, more manageable components." at bounding box center [459, 300] width 441 height 29
click at [239, 283] on input "c. Decomposition to break down tasks into smaller, more manageable components." at bounding box center [239, 278] width 0 height 9
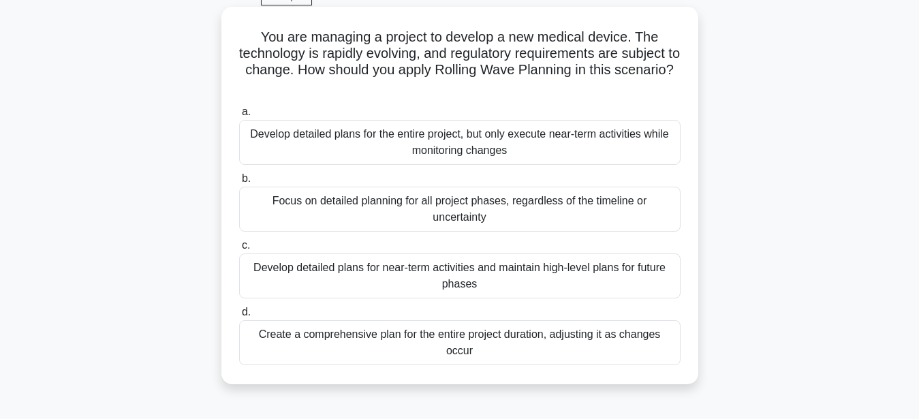
click at [487, 253] on div "Develop detailed plans for near-term activities and maintain high-level plans f…" at bounding box center [459, 275] width 441 height 45
click at [239, 250] on input "c. Develop detailed plans for near-term activities and maintain high-level plan…" at bounding box center [239, 245] width 0 height 9
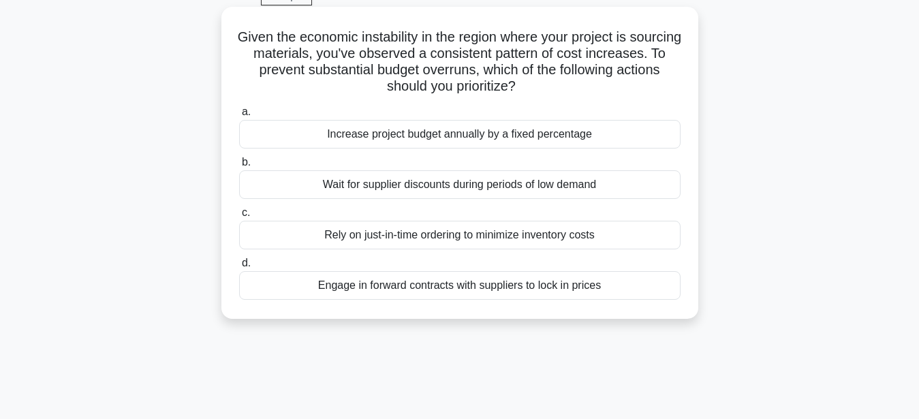
click at [498, 286] on div "Engage in forward contracts with suppliers to lock in prices" at bounding box center [459, 285] width 441 height 29
click at [239, 268] on input "d. Engage in forward contracts with suppliers to lock in prices" at bounding box center [239, 263] width 0 height 9
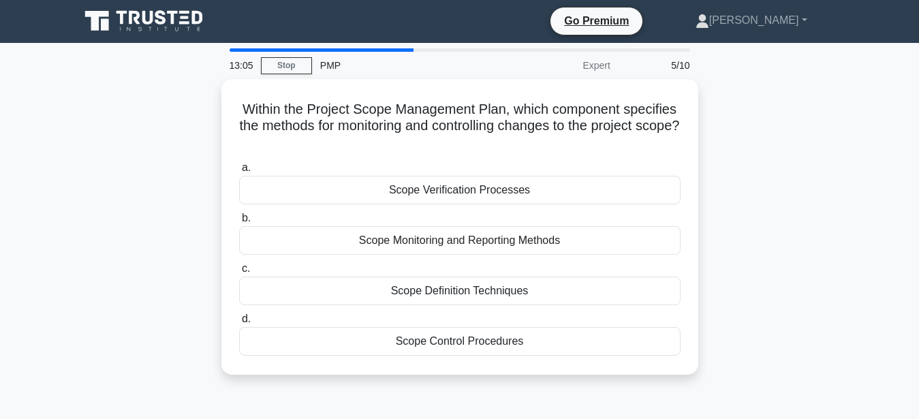
scroll to position [0, 0]
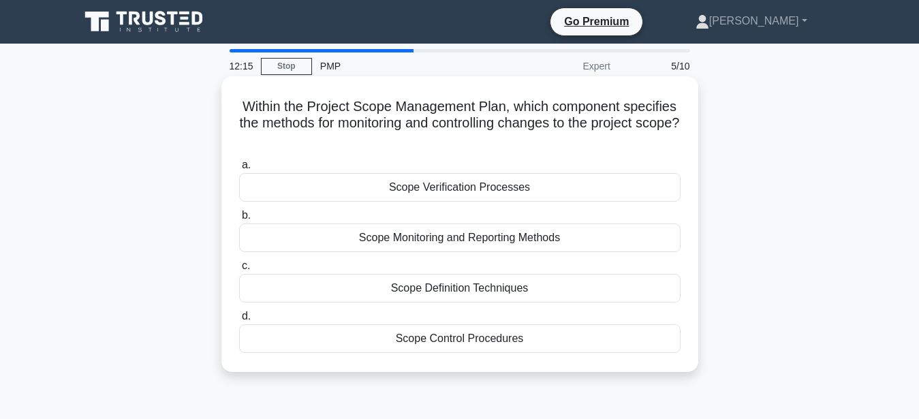
click at [447, 342] on div "Scope Control Procedures" at bounding box center [459, 338] width 441 height 29
click at [239, 321] on input "d. Scope Control Procedures" at bounding box center [239, 316] width 0 height 9
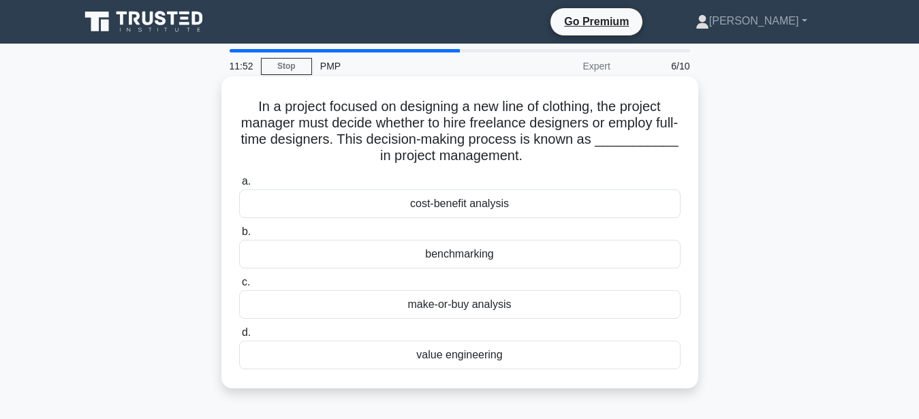
click at [479, 178] on label "a. cost-benefit analysis" at bounding box center [459, 195] width 441 height 45
click at [239, 178] on input "a. cost-benefit analysis" at bounding box center [239, 181] width 0 height 9
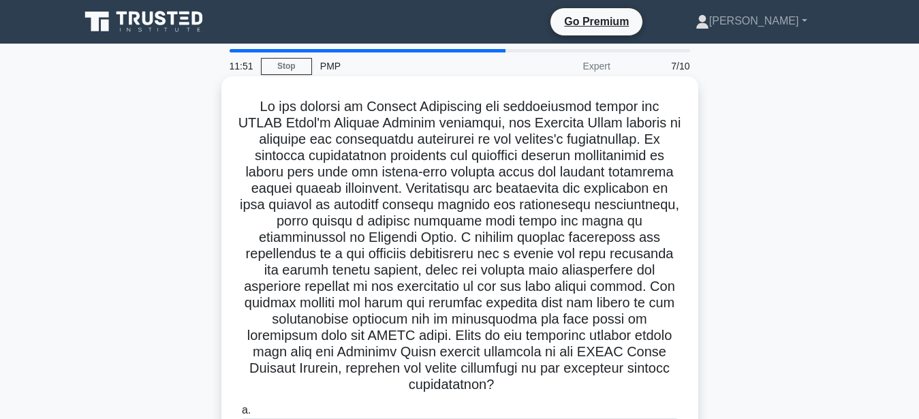
click at [479, 208] on h5 ".spinner_0XTQ{transform-origin:center;animation:spinner_y6GP .75s linear infini…" at bounding box center [460, 246] width 444 height 296
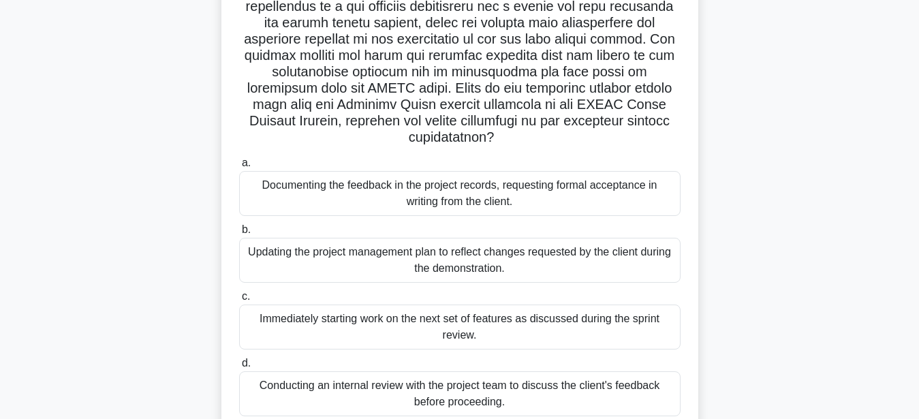
scroll to position [278, 0]
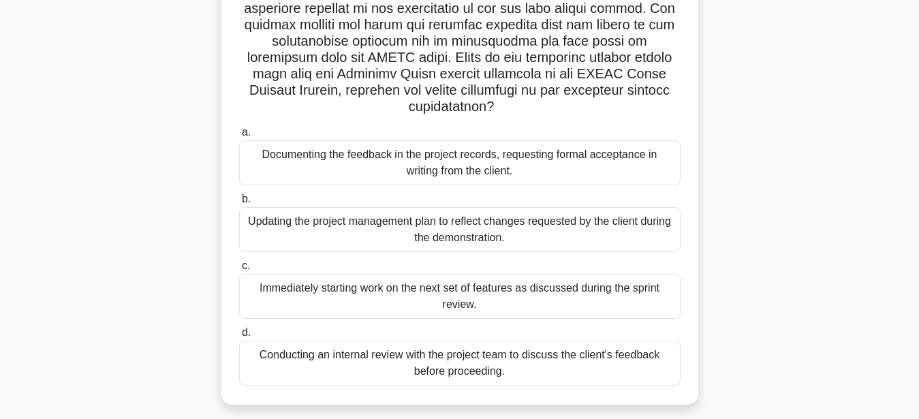
click at [545, 351] on div "Conducting an internal review with the project team to discuss the client's fee…" at bounding box center [459, 363] width 441 height 45
click at [239, 337] on input "d. Conducting an internal review with the project team to discuss the client's …" at bounding box center [239, 332] width 0 height 9
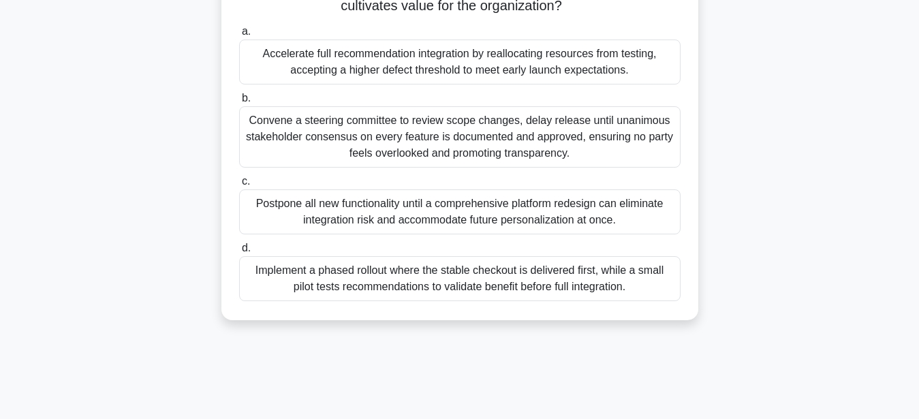
scroll to position [208, 0]
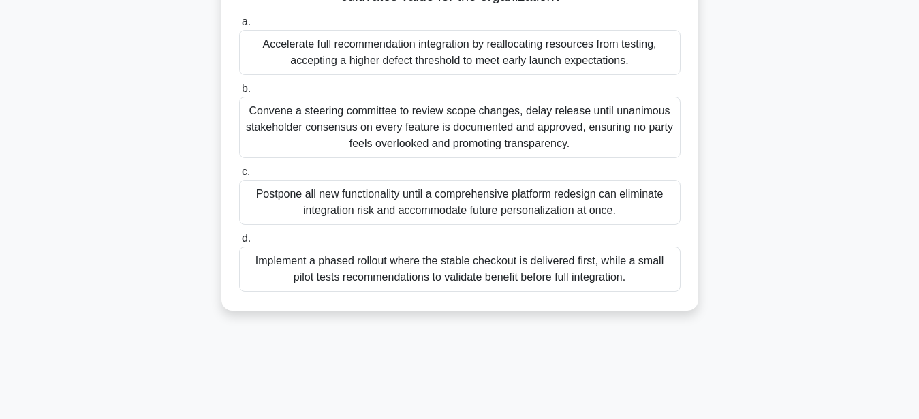
click at [383, 272] on div "Implement a phased rollout where the stable checkout is delivered first, while …" at bounding box center [459, 269] width 441 height 45
click at [239, 243] on input "d. Implement a phased rollout where the stable checkout is delivered first, whi…" at bounding box center [239, 238] width 0 height 9
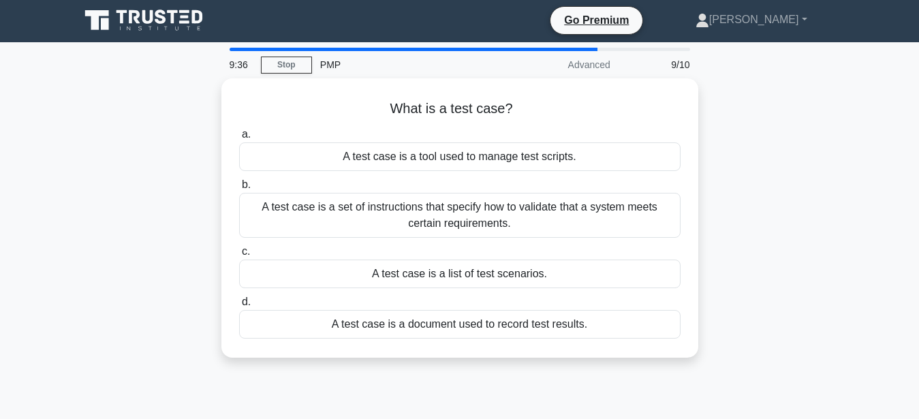
scroll to position [0, 0]
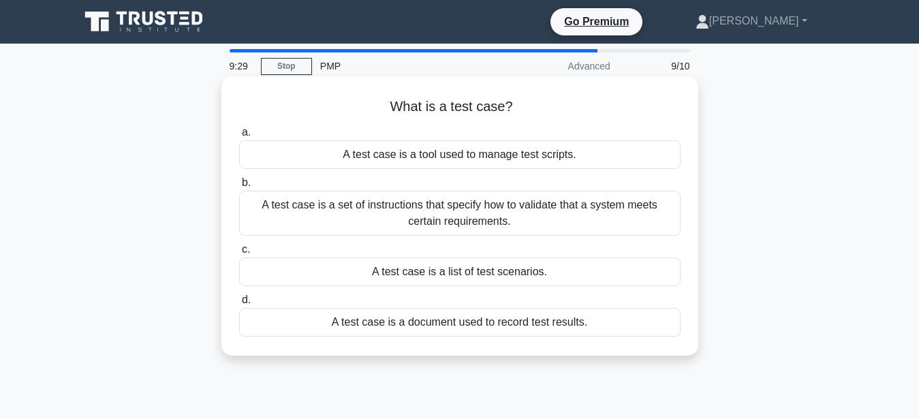
click at [539, 222] on div "A test case is a set of instructions that specify how to validate that a system…" at bounding box center [459, 213] width 441 height 45
click at [239, 187] on input "b. A test case is a set of instructions that specify how to validate that a sys…" at bounding box center [239, 182] width 0 height 9
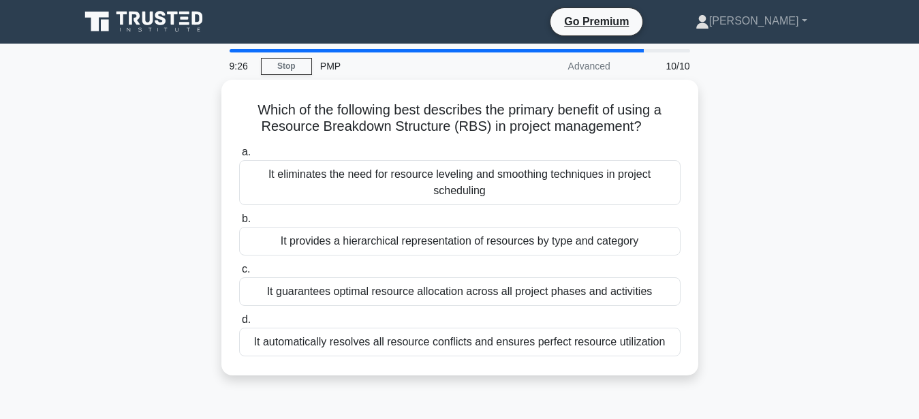
click at [900, 122] on main "9:26 Stop PMP Advanced 10/10 Which of the following best describes the primary …" at bounding box center [459, 390] width 919 height 692
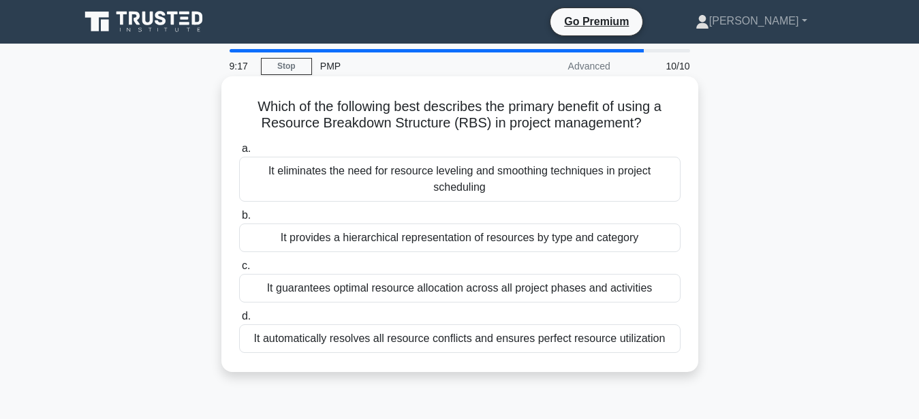
click at [470, 285] on div "It guarantees optimal resource allocation across all project phases and activit…" at bounding box center [459, 288] width 441 height 29
click at [239, 270] on input "c. It guarantees optimal resource allocation across all project phases and acti…" at bounding box center [239, 266] width 0 height 9
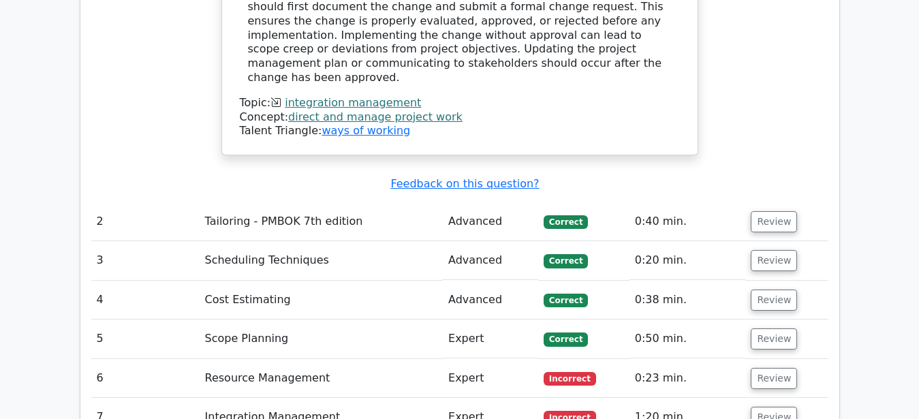
scroll to position [1806, 0]
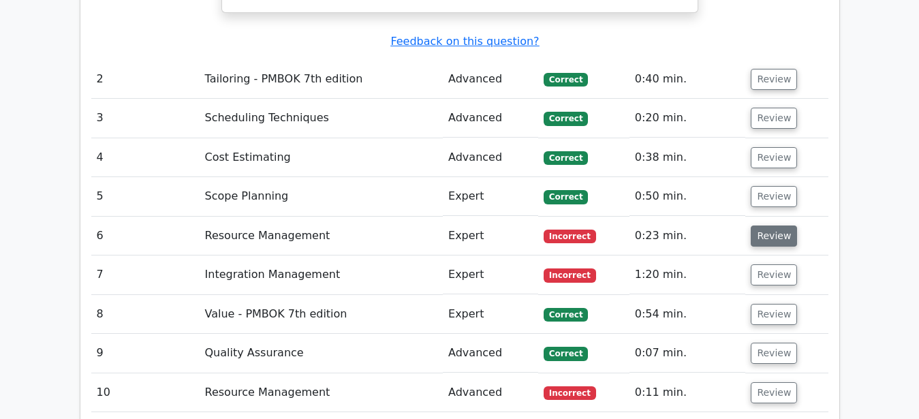
click at [782, 225] on button "Review" at bounding box center [774, 235] width 46 height 21
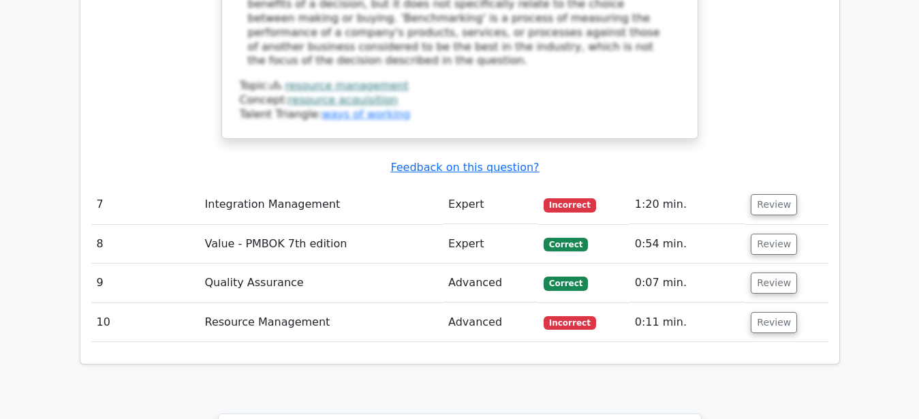
scroll to position [2570, 0]
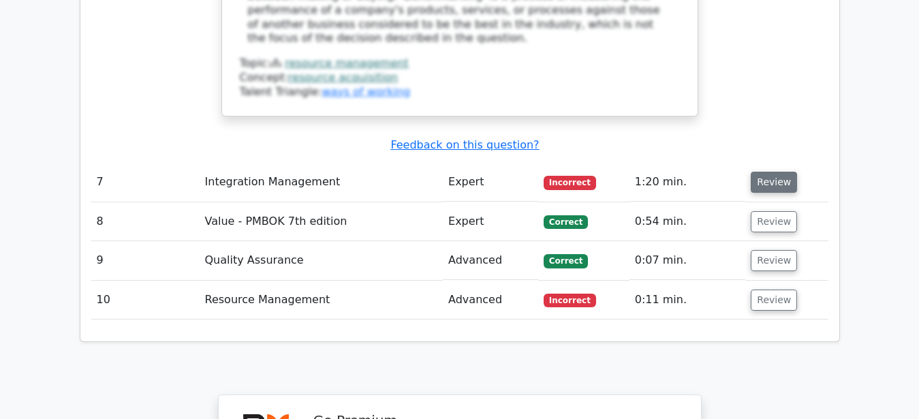
click at [780, 172] on button "Review" at bounding box center [774, 182] width 46 height 21
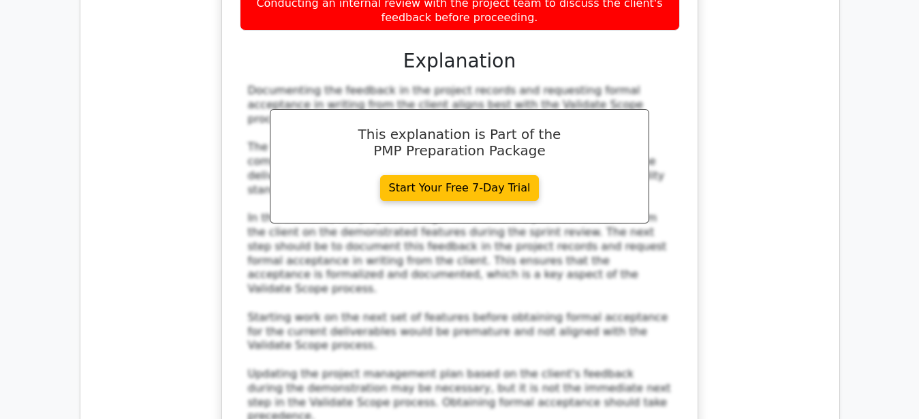
scroll to position [3612, 0]
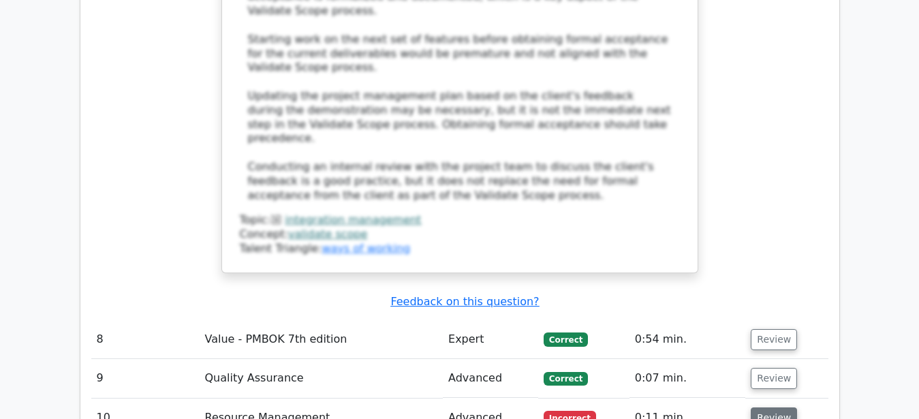
click at [762, 407] on button "Review" at bounding box center [774, 417] width 46 height 21
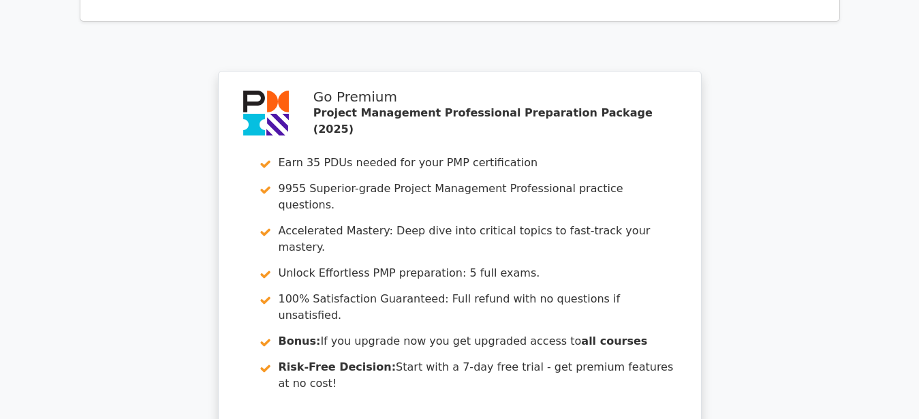
scroll to position [4885, 0]
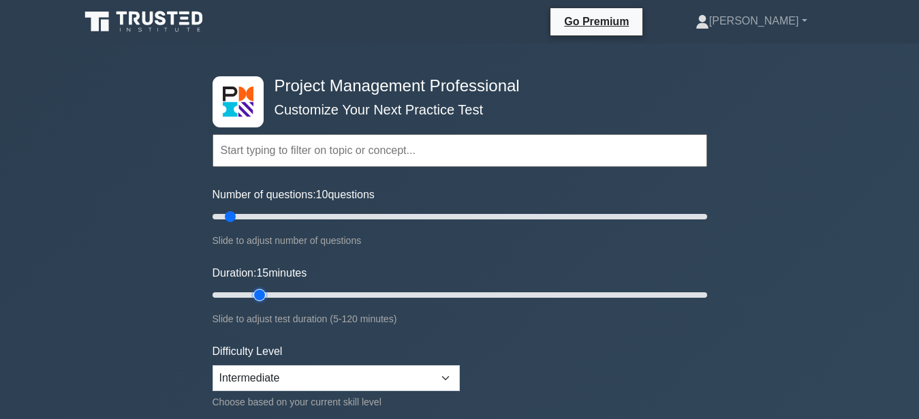
type input "15"
click at [253, 293] on input "Duration: 15 minutes" at bounding box center [459, 295] width 494 height 16
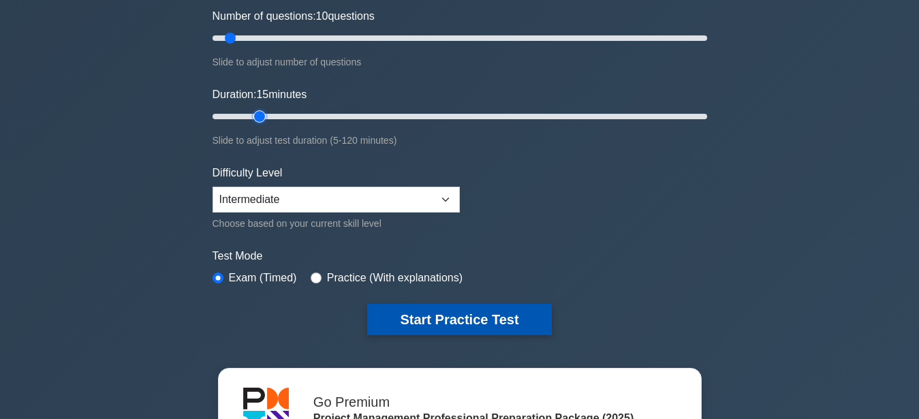
scroll to position [139, 0]
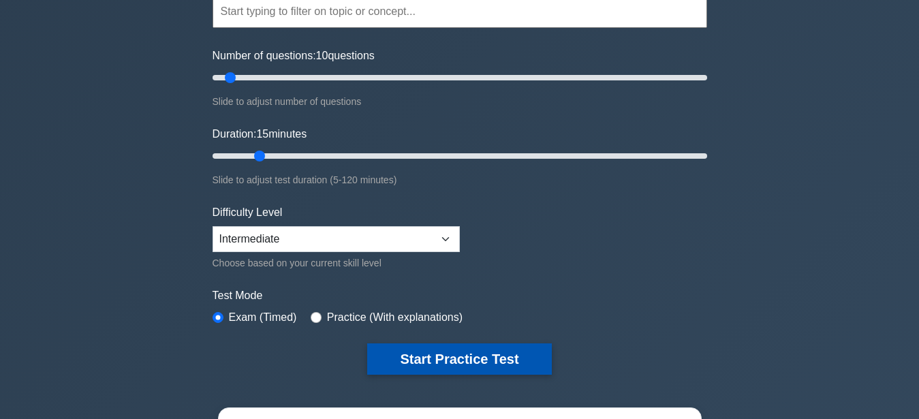
click at [392, 360] on button "Start Practice Test" at bounding box center [459, 358] width 184 height 31
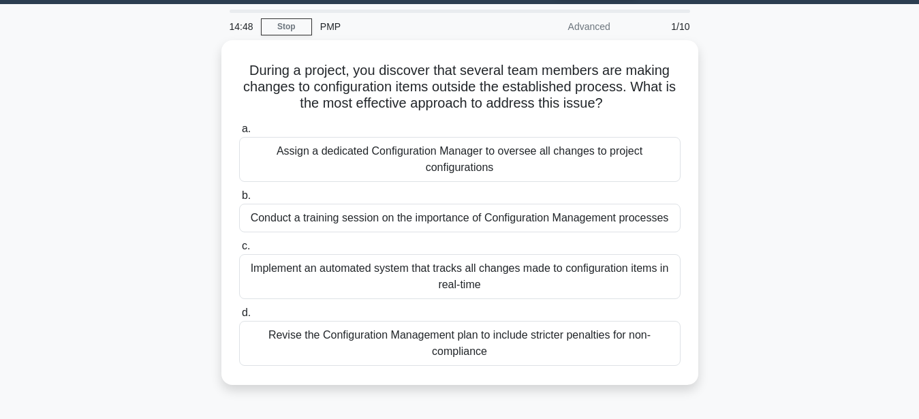
scroll to position [69, 0]
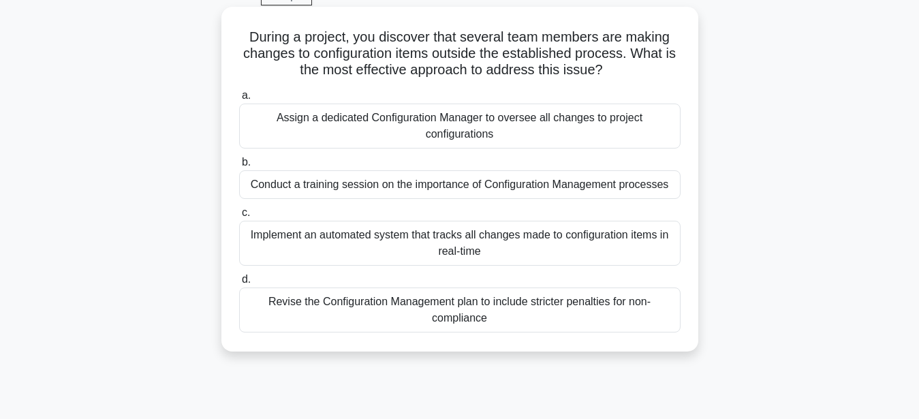
click at [612, 186] on div "Conduct a training session on the importance of Configuration Management proces…" at bounding box center [459, 184] width 441 height 29
click at [239, 167] on input "b. Conduct a training session on the importance of Configuration Management pro…" at bounding box center [239, 162] width 0 height 9
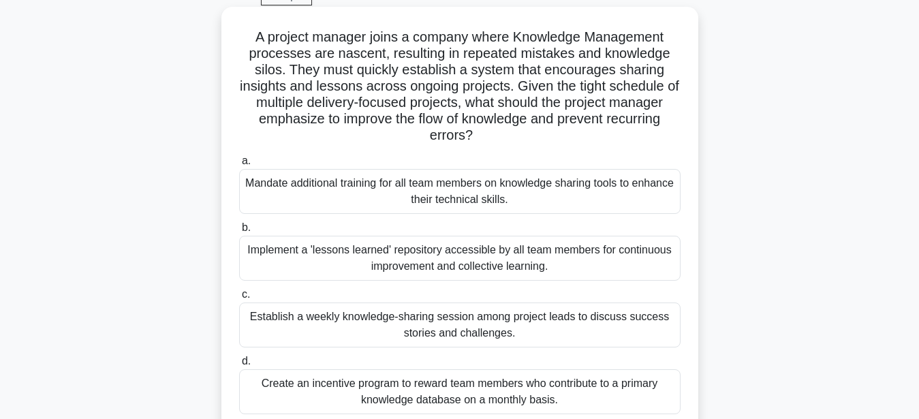
click at [603, 253] on div "Implement a 'lessons learned' repository accessible by all team members for con…" at bounding box center [459, 258] width 441 height 45
click at [543, 274] on div "Implement a 'lessons learned' repository accessible by all team members for con…" at bounding box center [459, 258] width 441 height 45
click at [255, 242] on div "Implement a 'lessons learned' repository accessible by all team members for con…" at bounding box center [459, 258] width 441 height 45
click at [239, 232] on input "b. Implement a 'lessons learned' repository accessible by all team members for …" at bounding box center [239, 227] width 0 height 9
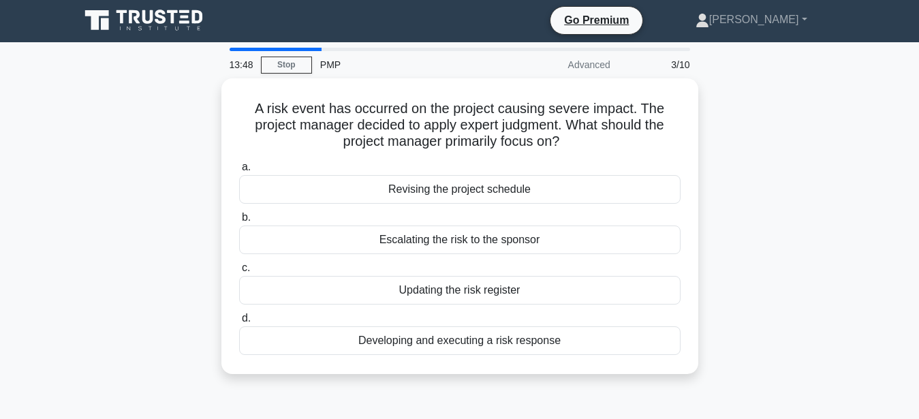
scroll to position [0, 0]
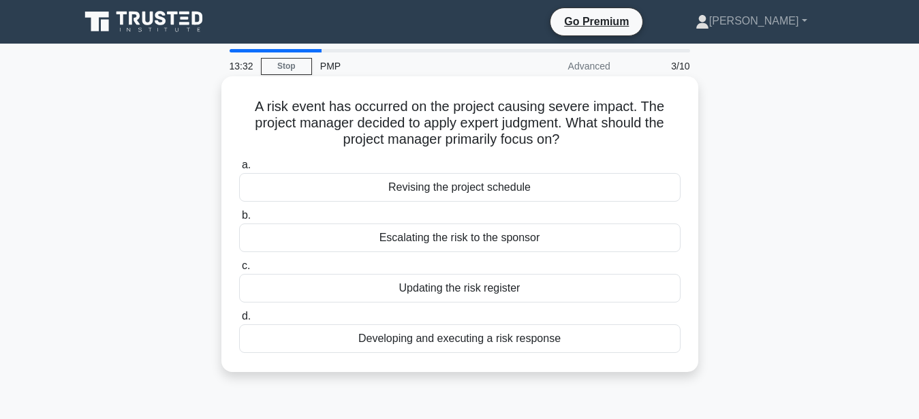
click at [486, 285] on div "Updating the risk register" at bounding box center [459, 288] width 441 height 29
click at [239, 270] on input "c. Updating the risk register" at bounding box center [239, 266] width 0 height 9
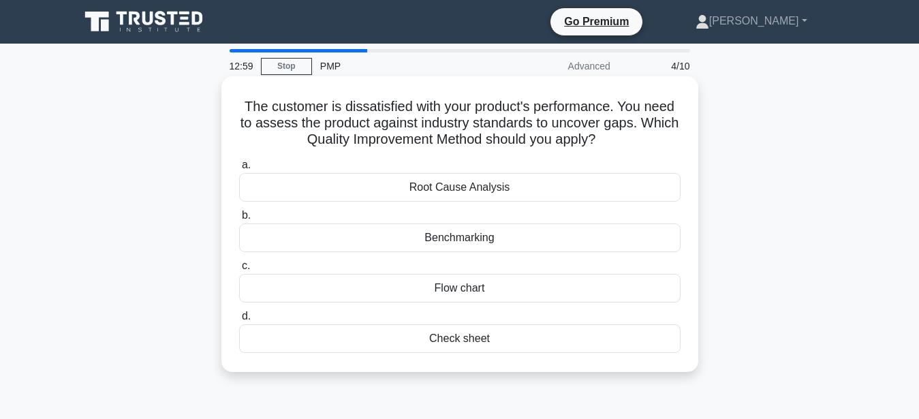
click at [509, 245] on div "Benchmarking" at bounding box center [459, 237] width 441 height 29
click at [239, 220] on input "b. Benchmarking" at bounding box center [239, 215] width 0 height 9
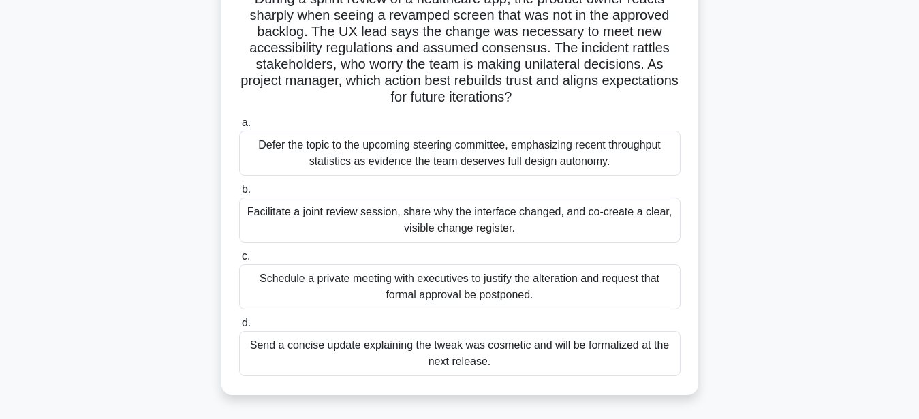
scroll to position [139, 0]
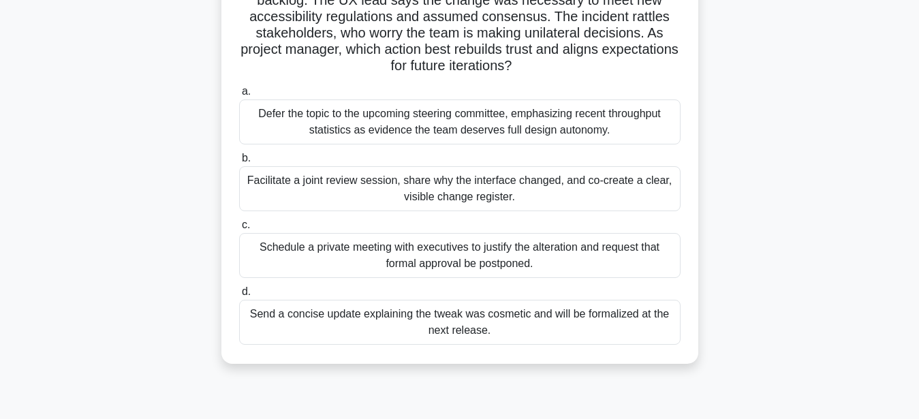
click at [383, 191] on div "Facilitate a joint review session, share why the interface changed, and co-crea…" at bounding box center [459, 188] width 441 height 45
click at [239, 163] on input "b. Facilitate a joint review session, share why the interface changed, and co-c…" at bounding box center [239, 158] width 0 height 9
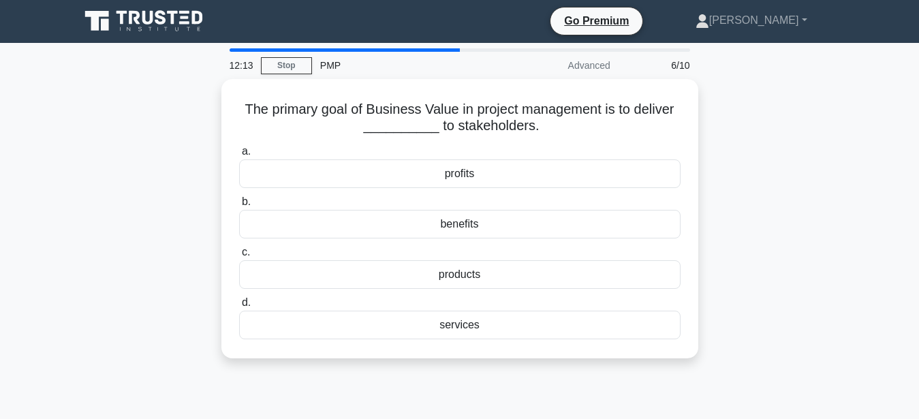
scroll to position [0, 0]
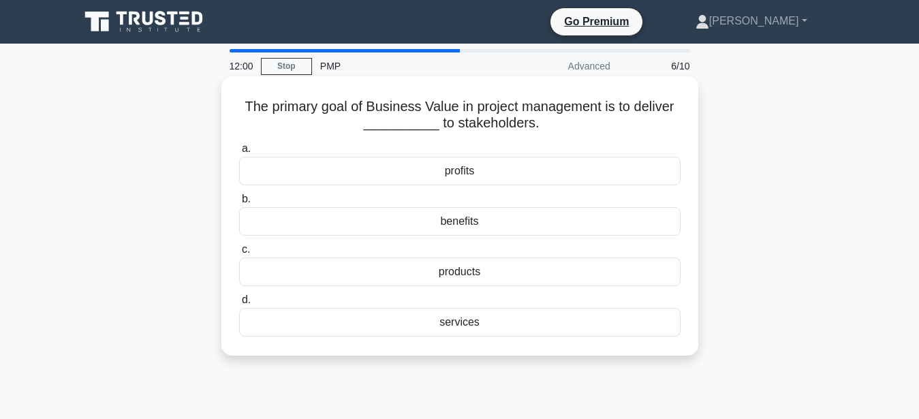
click at [494, 171] on div "profits" at bounding box center [459, 171] width 441 height 29
click at [239, 153] on input "a. profits" at bounding box center [239, 148] width 0 height 9
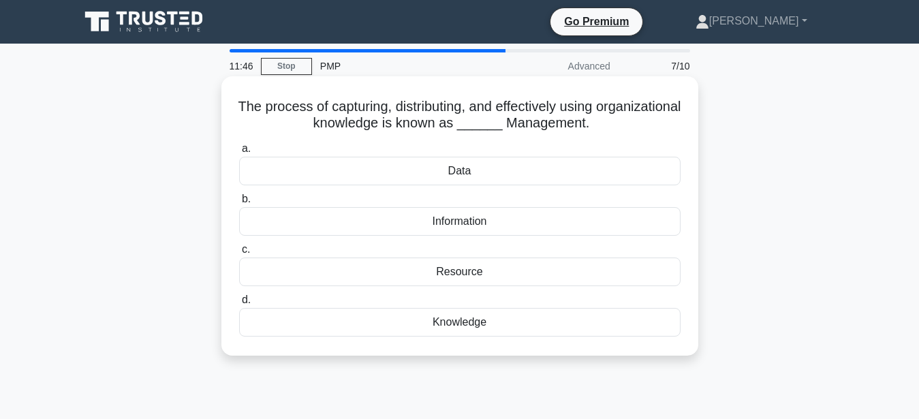
click at [464, 326] on div "Knowledge" at bounding box center [459, 322] width 441 height 29
click at [239, 304] on input "d. Knowledge" at bounding box center [239, 300] width 0 height 9
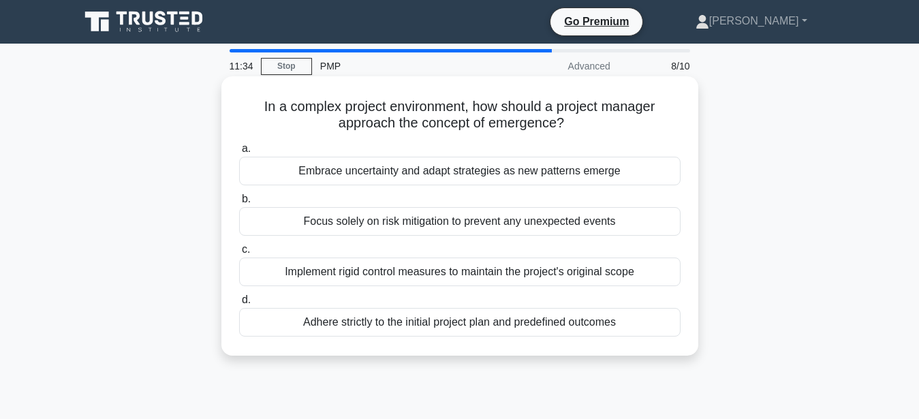
click at [620, 175] on div "Embrace uncertainty and adapt strategies as new patterns emerge" at bounding box center [459, 171] width 441 height 29
click at [239, 153] on input "a. Embrace uncertainty and adapt strategies as new patterns emerge" at bounding box center [239, 148] width 0 height 9
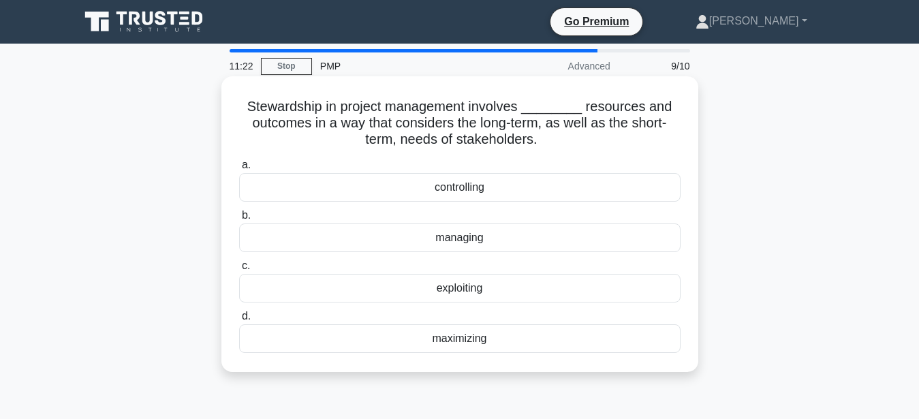
click at [477, 240] on div "managing" at bounding box center [459, 237] width 441 height 29
click at [239, 220] on input "b. managing" at bounding box center [239, 215] width 0 height 9
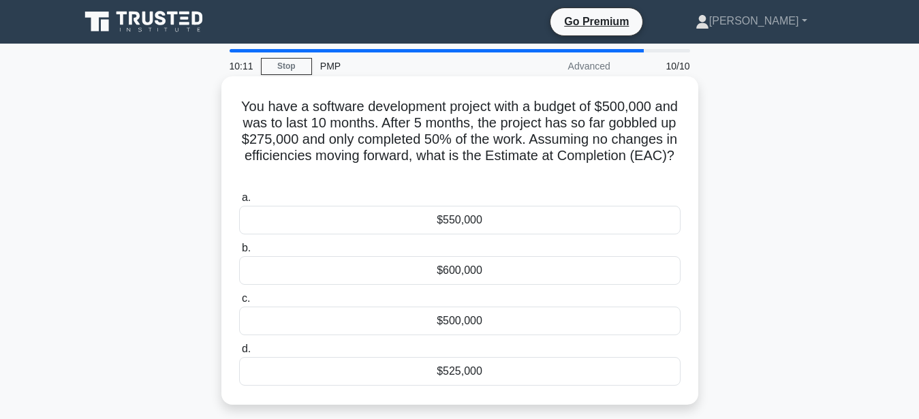
click at [580, 357] on div "$525,000" at bounding box center [459, 371] width 441 height 29
click at [239, 349] on input "d. $525,000" at bounding box center [239, 349] width 0 height 9
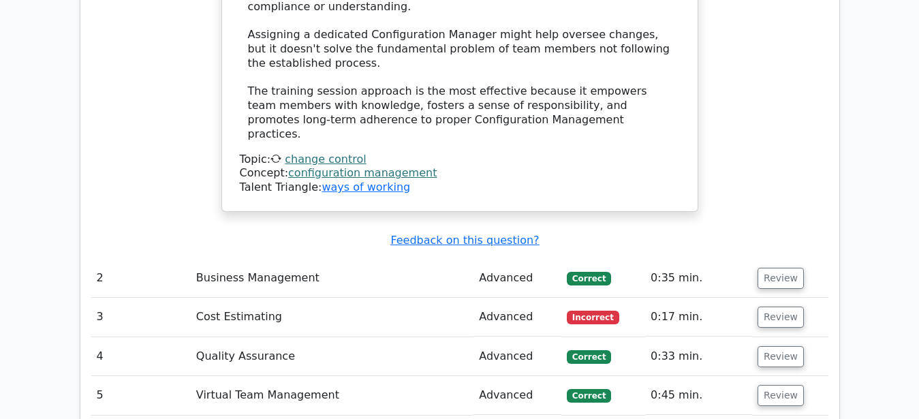
scroll to position [2223, 0]
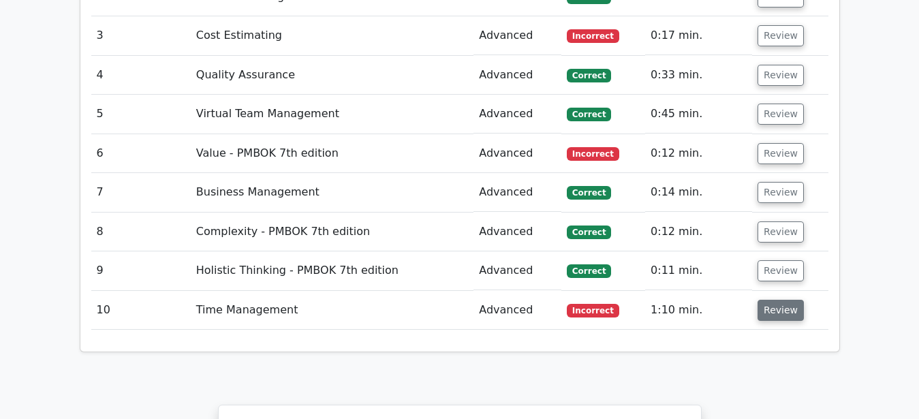
click at [783, 300] on button "Review" at bounding box center [780, 310] width 46 height 21
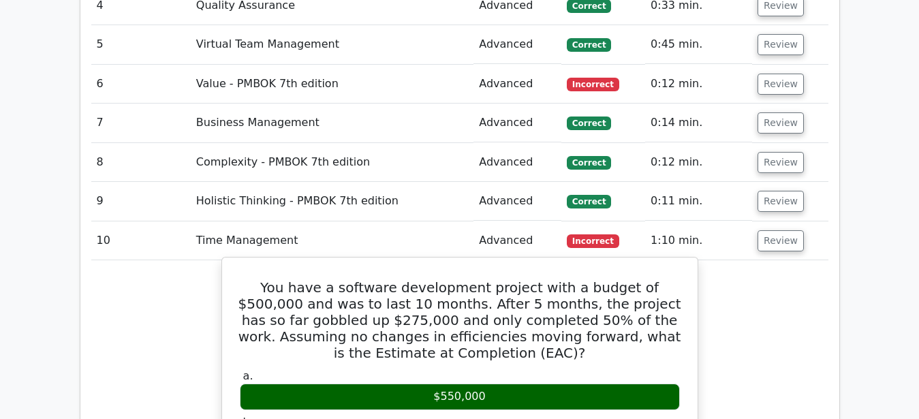
scroll to position [2084, 0]
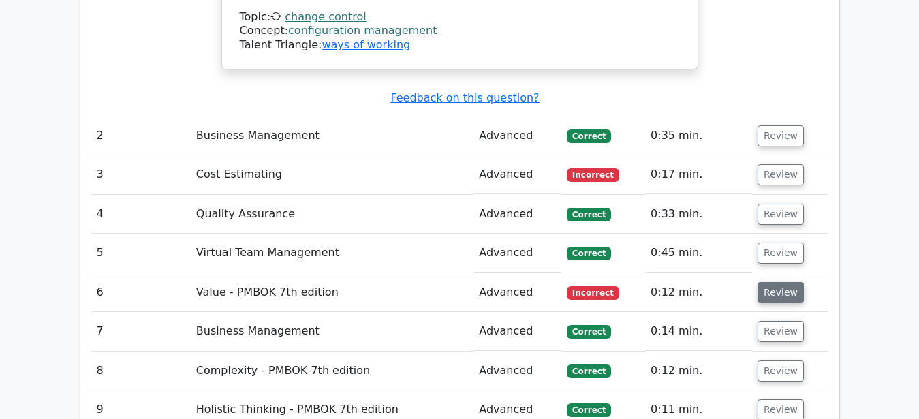
click at [778, 282] on button "Review" at bounding box center [780, 292] width 46 height 21
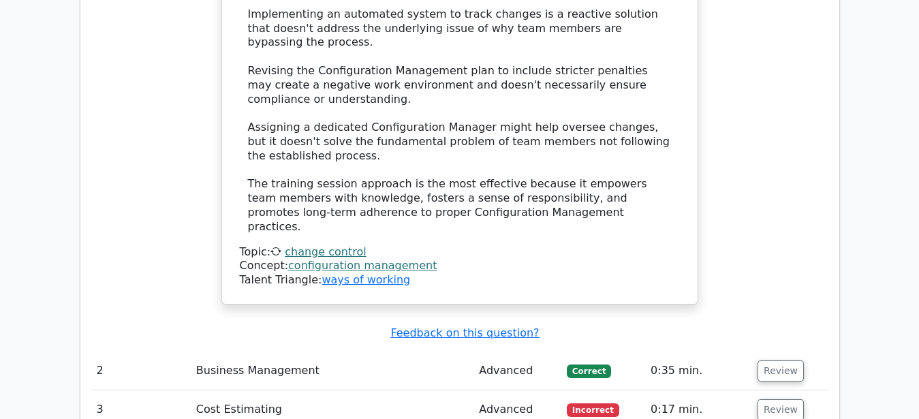
scroll to position [1806, 0]
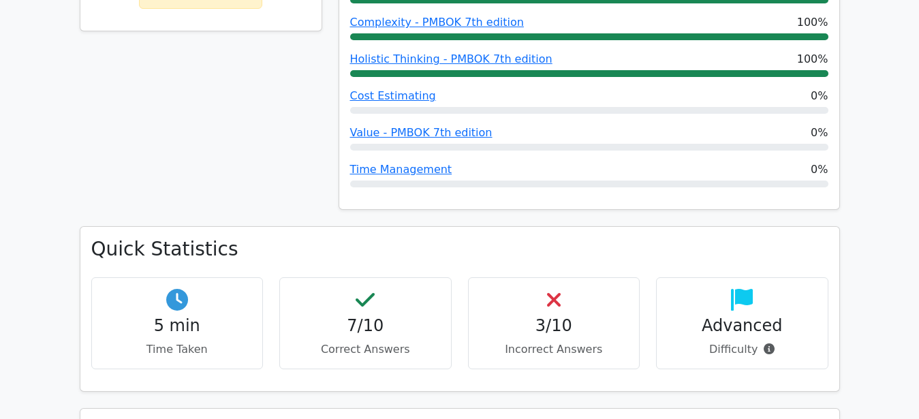
scroll to position [834, 0]
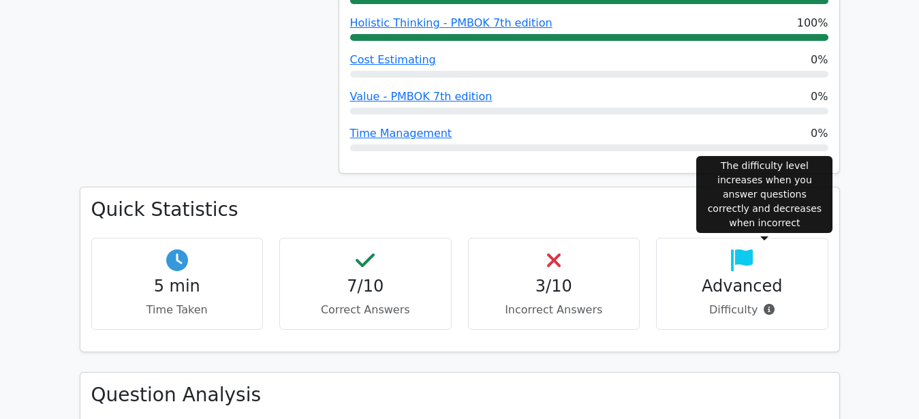
click at [766, 304] on icon at bounding box center [768, 309] width 11 height 11
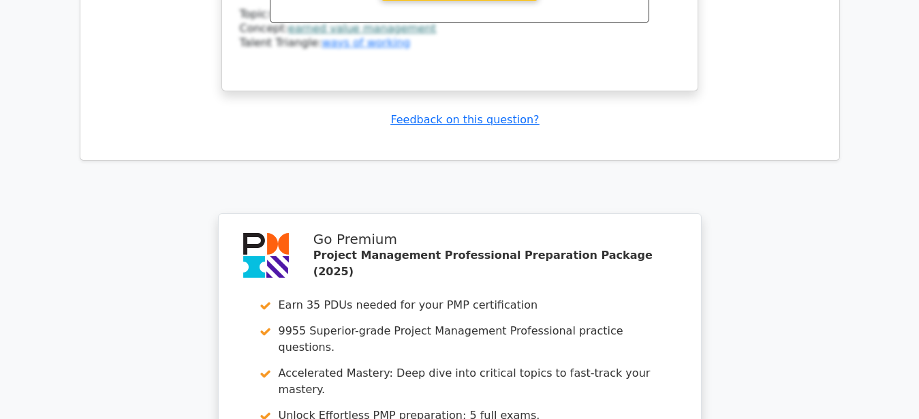
scroll to position [4498, 0]
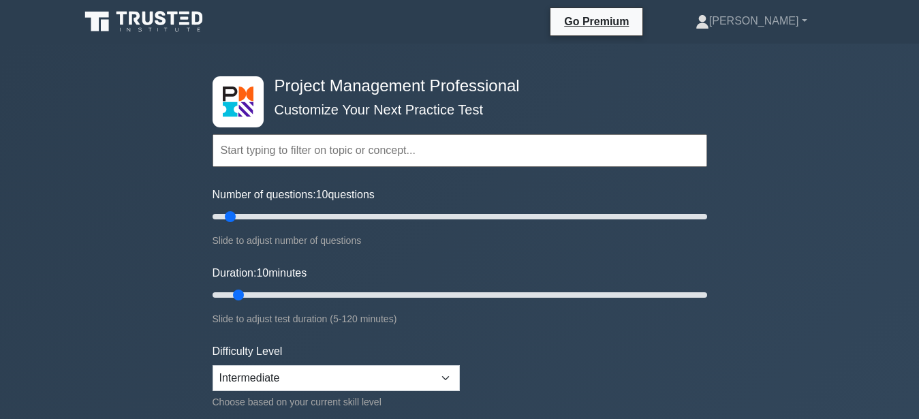
scroll to position [69, 0]
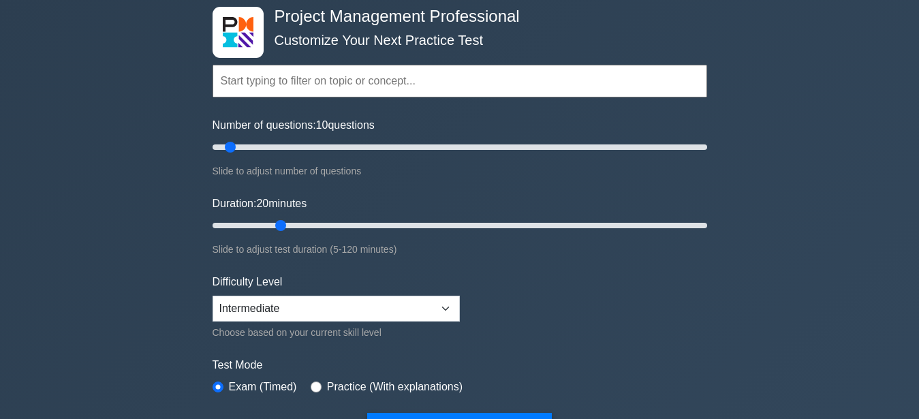
drag, startPoint x: 249, startPoint y: 226, endPoint x: 275, endPoint y: 225, distance: 25.9
type input "20"
click at [275, 225] on input "Duration: 20 minutes" at bounding box center [459, 225] width 494 height 16
drag, startPoint x: 230, startPoint y: 140, endPoint x: 248, endPoint y: 153, distance: 22.5
click at [248, 153] on input "Number of questions: 15 questions" at bounding box center [459, 147] width 494 height 16
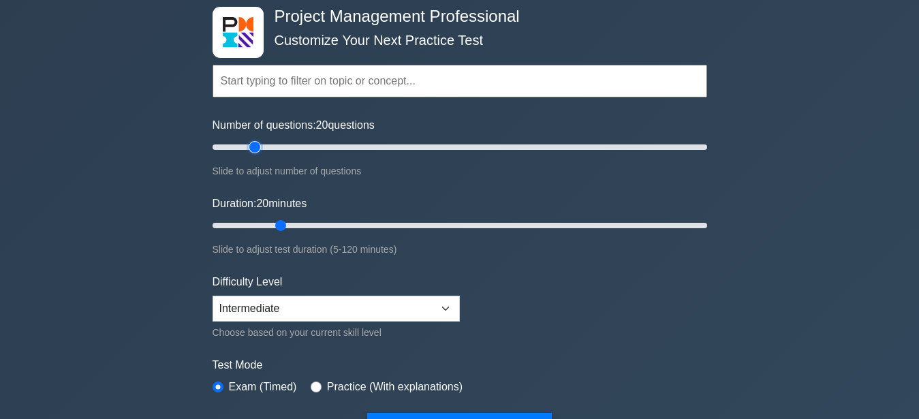
type input "20"
click at [259, 142] on input "Number of questions: 20 questions" at bounding box center [459, 147] width 494 height 16
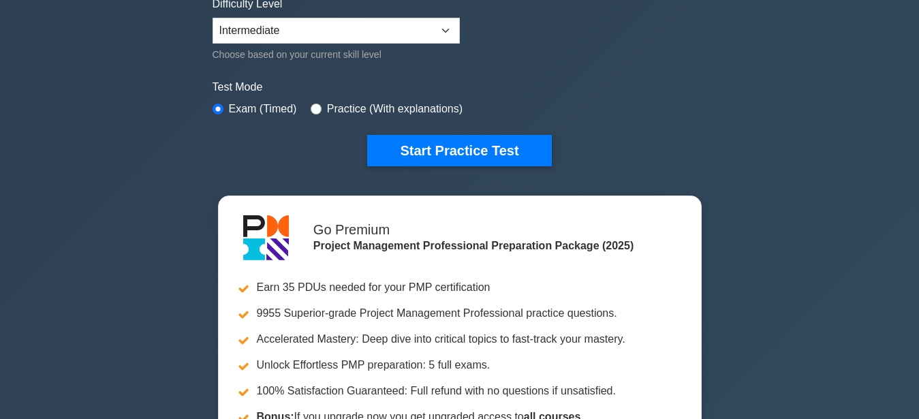
scroll to position [139, 0]
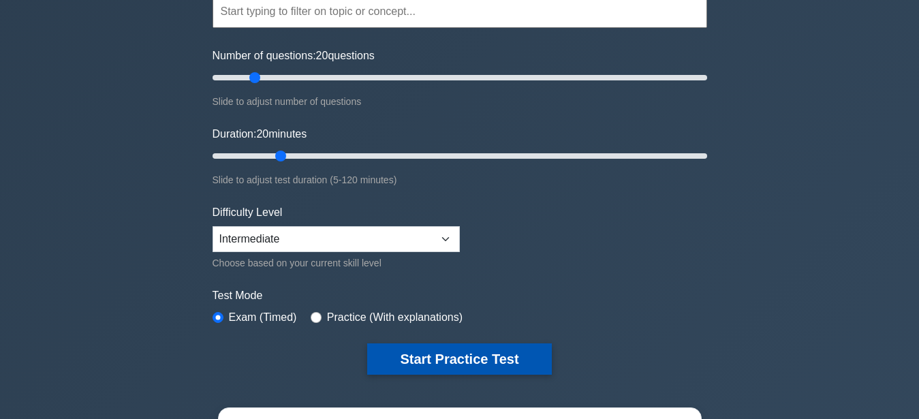
click at [467, 345] on button "Start Practice Test" at bounding box center [459, 358] width 184 height 31
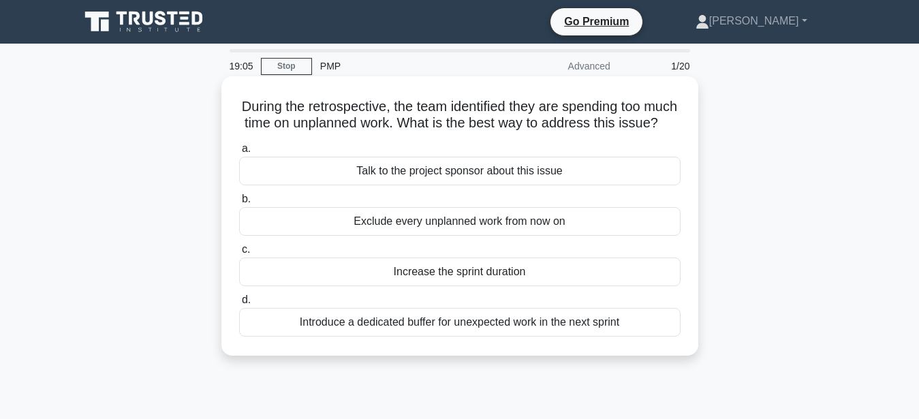
click at [450, 327] on div "Introduce a dedicated buffer for unexpected work in the next sprint" at bounding box center [459, 322] width 441 height 29
click at [239, 304] on input "d. Introduce a dedicated buffer for unexpected work in the next sprint" at bounding box center [239, 300] width 0 height 9
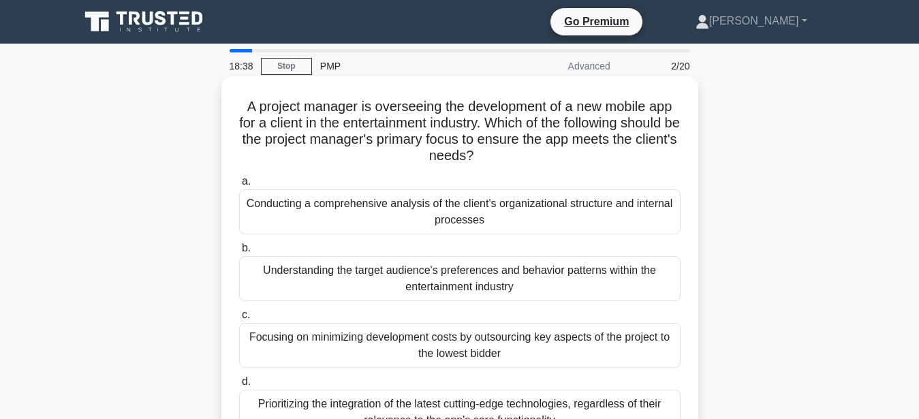
click at [532, 281] on div "Understanding the target audience's preferences and behavior patterns within th…" at bounding box center [459, 278] width 441 height 45
click at [239, 253] on input "b. Understanding the target audience's preferences and behavior patterns within…" at bounding box center [239, 248] width 0 height 9
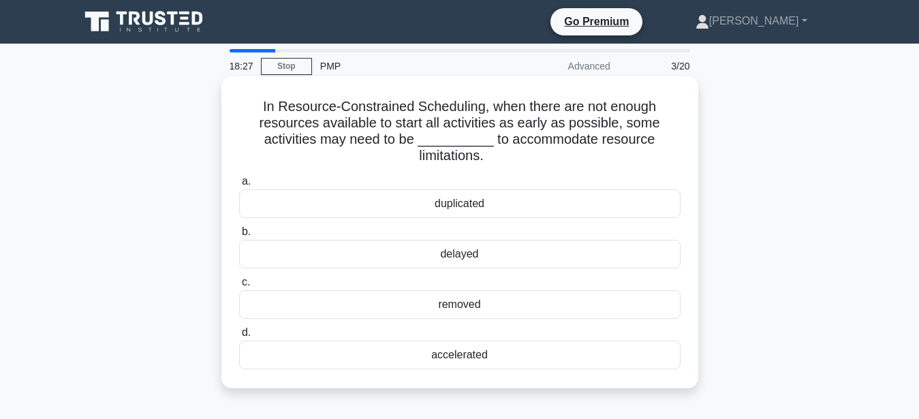
click at [473, 254] on div "delayed" at bounding box center [459, 254] width 441 height 29
click at [239, 236] on input "b. delayed" at bounding box center [239, 231] width 0 height 9
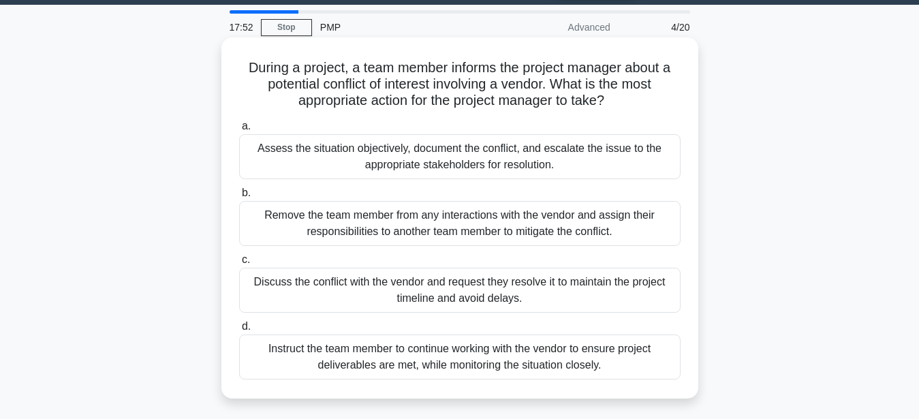
scroll to position [69, 0]
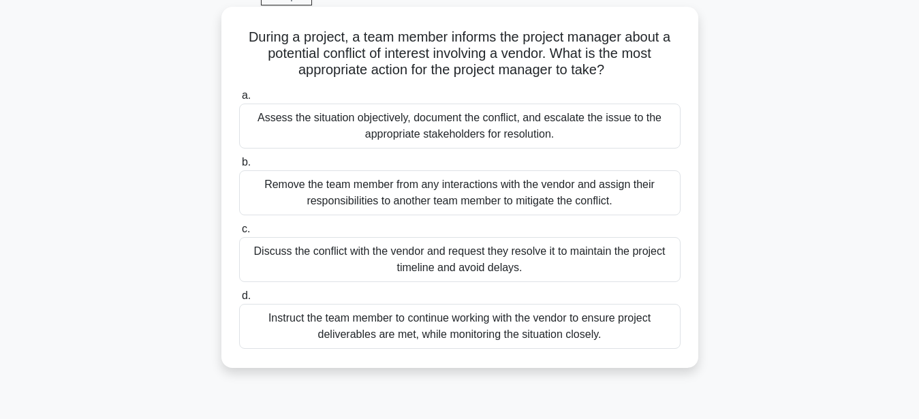
click at [509, 135] on div "Assess the situation objectively, document the conflict, and escalate the issue…" at bounding box center [459, 126] width 441 height 45
click at [239, 100] on input "a. Assess the situation objectively, document the conflict, and escalate the is…" at bounding box center [239, 95] width 0 height 9
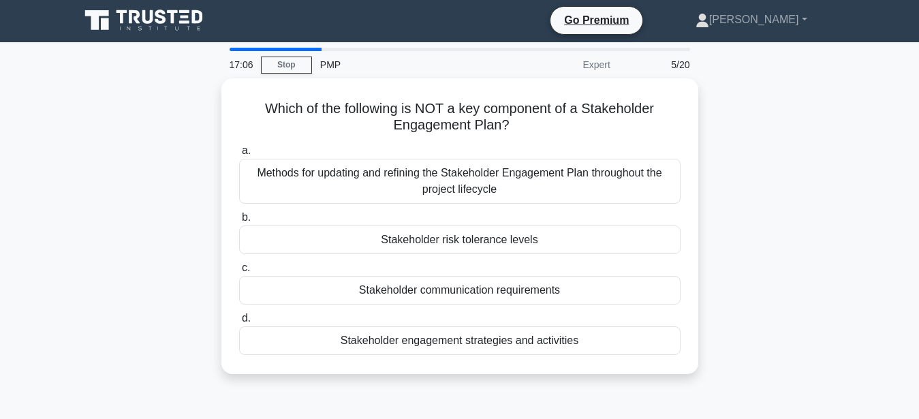
scroll to position [0, 0]
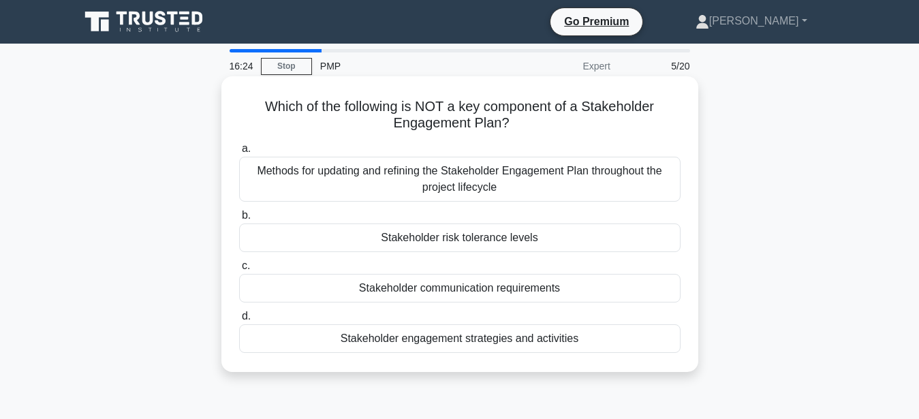
click at [492, 238] on div "Stakeholder risk tolerance levels" at bounding box center [459, 237] width 441 height 29
click at [239, 220] on input "b. Stakeholder risk tolerance levels" at bounding box center [239, 215] width 0 height 9
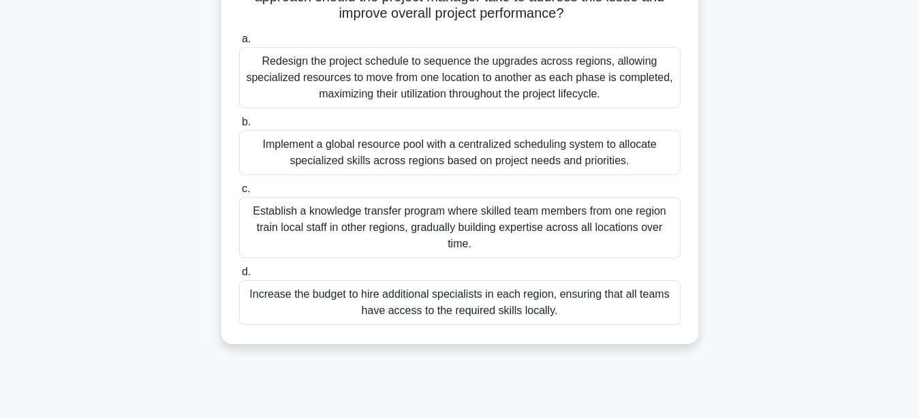
scroll to position [208, 0]
click at [572, 159] on div "Implement a global resource pool with a centralized scheduling system to alloca…" at bounding box center [459, 151] width 441 height 45
click at [279, 157] on div "Implement a global resource pool with a centralized scheduling system to alloca…" at bounding box center [459, 151] width 441 height 45
click at [239, 126] on input "b. Implement a global resource pool with a centralized scheduling system to all…" at bounding box center [239, 121] width 0 height 9
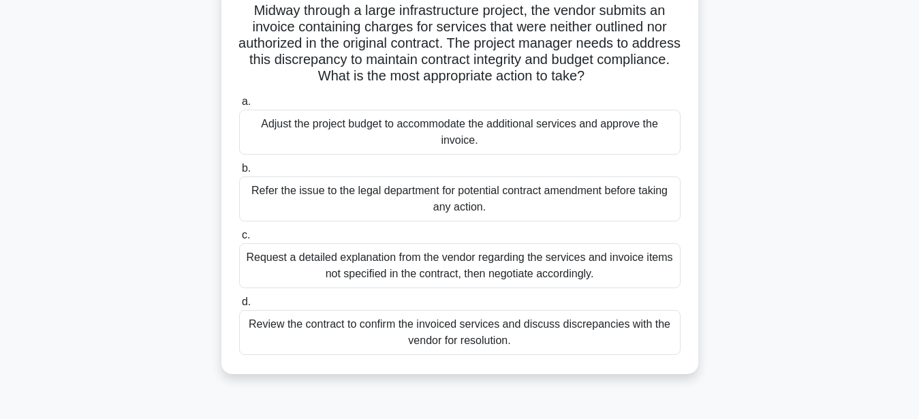
scroll to position [69, 0]
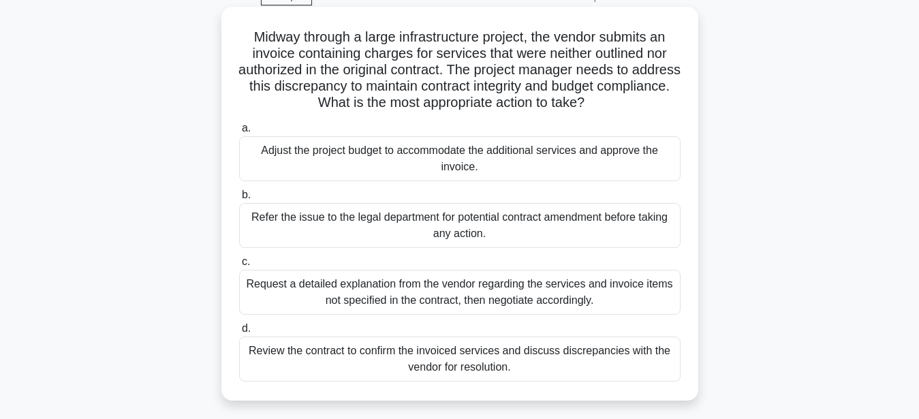
click at [548, 294] on div "Request a detailed explanation from the vendor regarding the services and invoi…" at bounding box center [459, 292] width 441 height 45
click at [239, 266] on input "c. Request a detailed explanation from the vendor regarding the services and in…" at bounding box center [239, 261] width 0 height 9
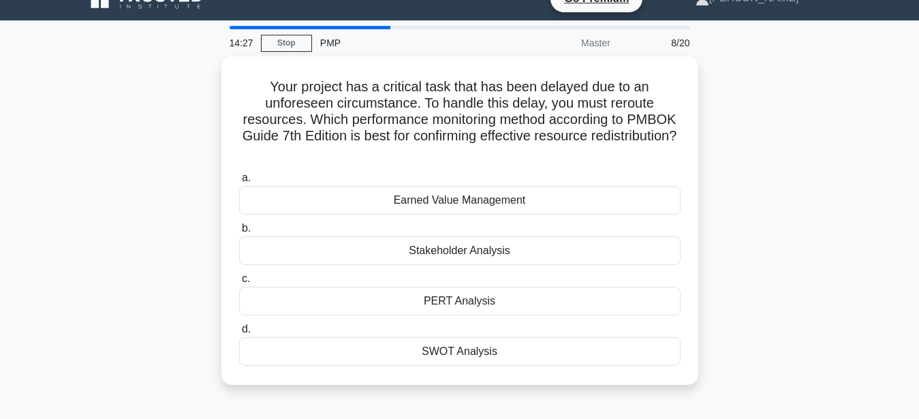
scroll to position [0, 0]
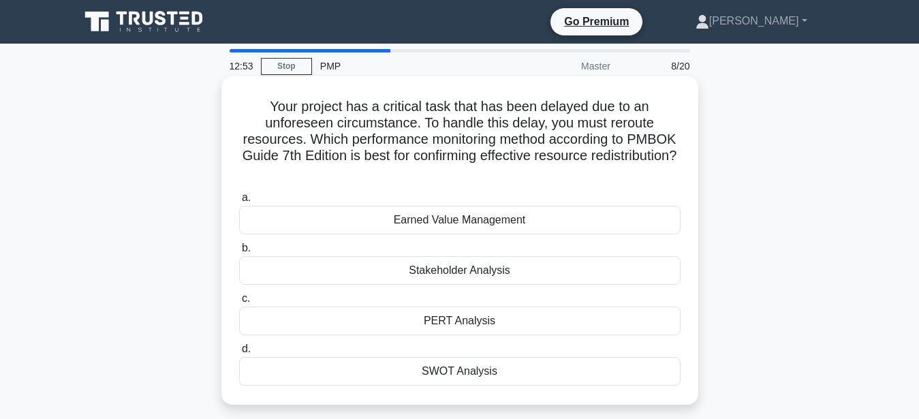
click at [446, 321] on div "PERT Analysis" at bounding box center [459, 320] width 441 height 29
click at [239, 303] on input "c. PERT Analysis" at bounding box center [239, 298] width 0 height 9
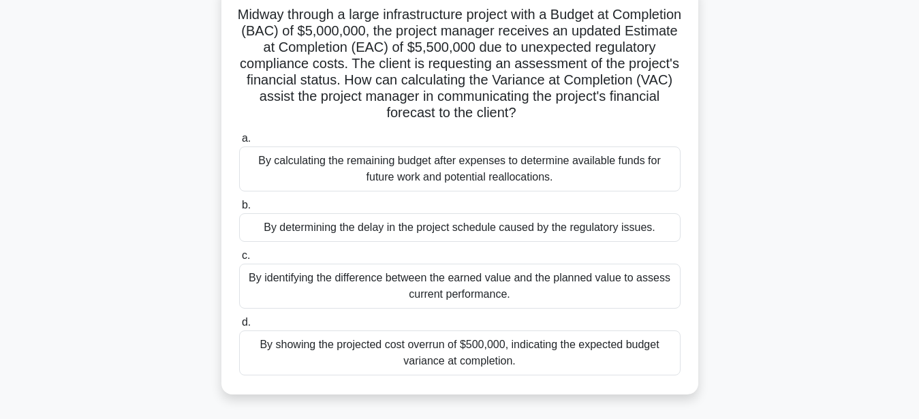
scroll to position [69, 0]
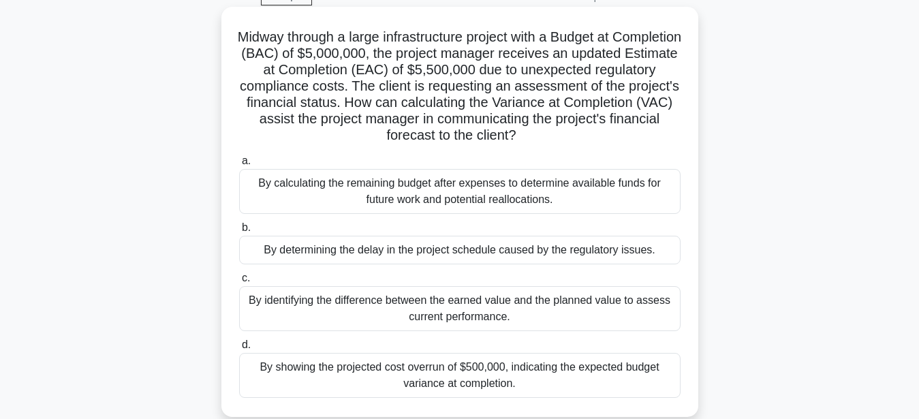
click at [535, 381] on div "By showing the projected cost overrun of $500,000, indicating the expected budg…" at bounding box center [459, 375] width 441 height 45
click at [239, 349] on input "d. By showing the projected cost overrun of $500,000, indicating the expected b…" at bounding box center [239, 345] width 0 height 9
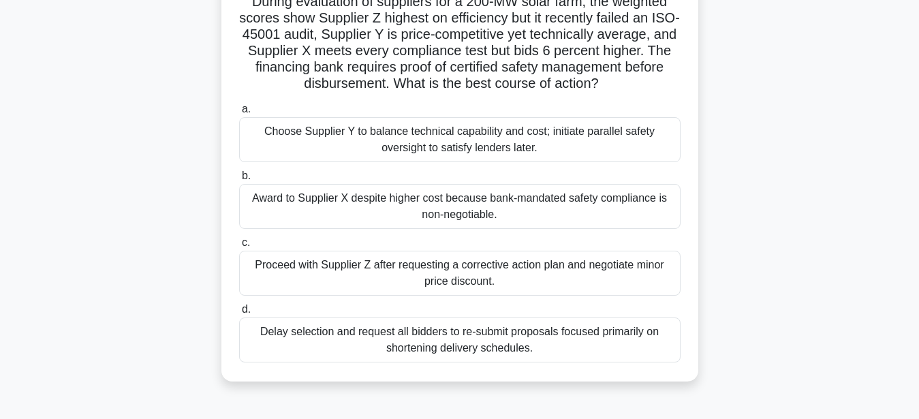
scroll to position [139, 0]
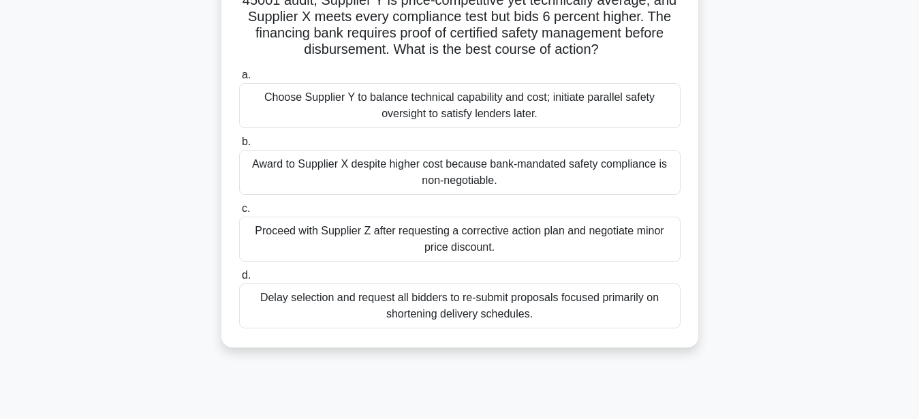
click at [395, 172] on div "Award to Supplier X despite higher cost because bank-mandated safety compliance…" at bounding box center [459, 172] width 441 height 45
click at [239, 146] on input "b. Award to Supplier X despite higher cost because bank-mandated safety complia…" at bounding box center [239, 142] width 0 height 9
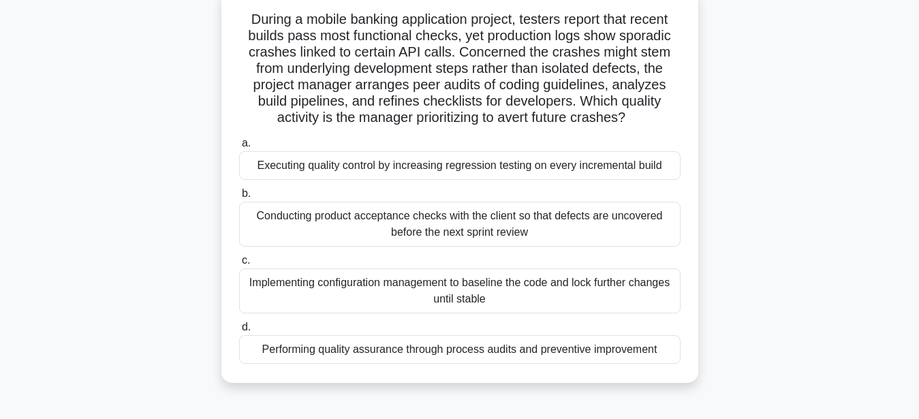
scroll to position [69, 0]
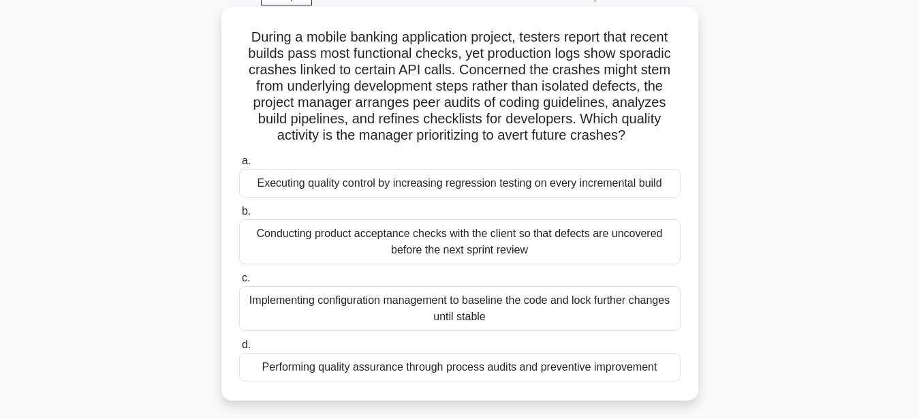
click at [358, 309] on div "Implementing configuration management to baseline the code and lock further cha…" at bounding box center [459, 308] width 441 height 45
click at [239, 283] on input "c. Implementing configuration management to baseline the code and lock further …" at bounding box center [239, 278] width 0 height 9
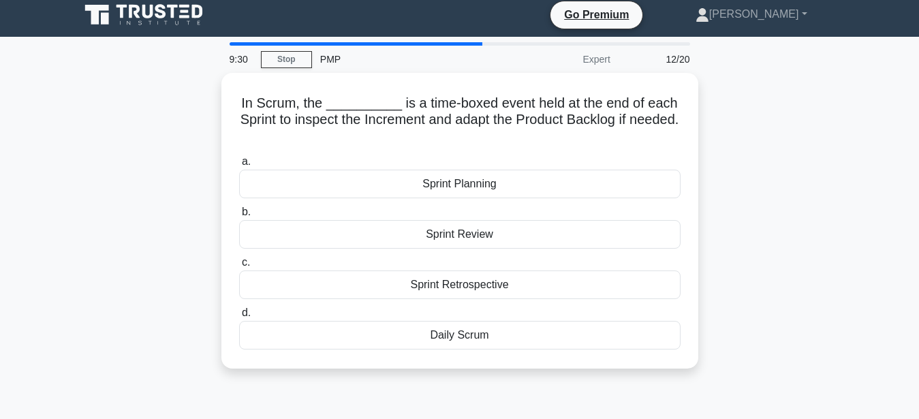
scroll to position [0, 0]
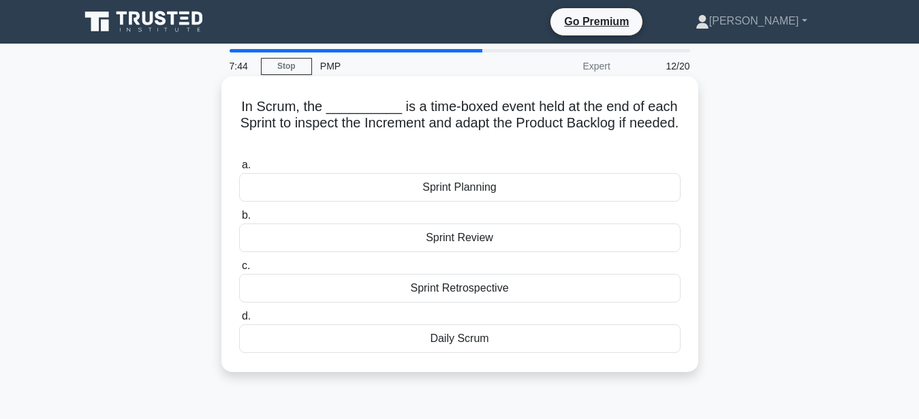
click at [523, 294] on div "Sprint Retrospective" at bounding box center [459, 288] width 441 height 29
click at [239, 270] on input "c. Sprint Retrospective" at bounding box center [239, 266] width 0 height 9
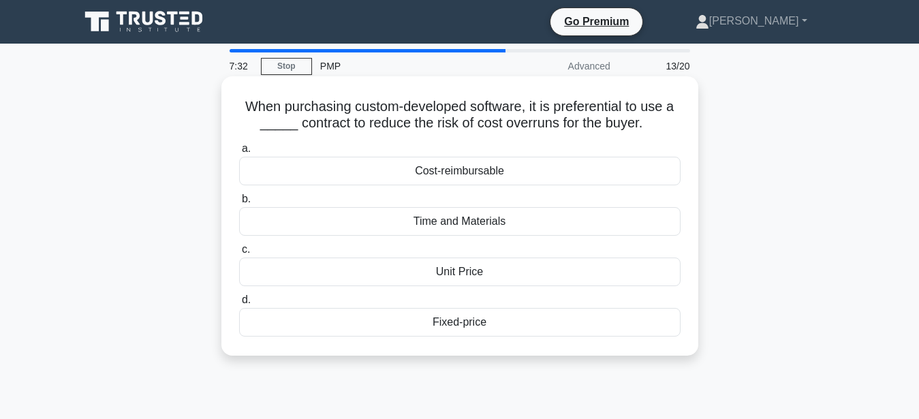
click at [482, 321] on div "Fixed-price" at bounding box center [459, 322] width 441 height 29
click at [239, 304] on input "d. Fixed-price" at bounding box center [239, 300] width 0 height 9
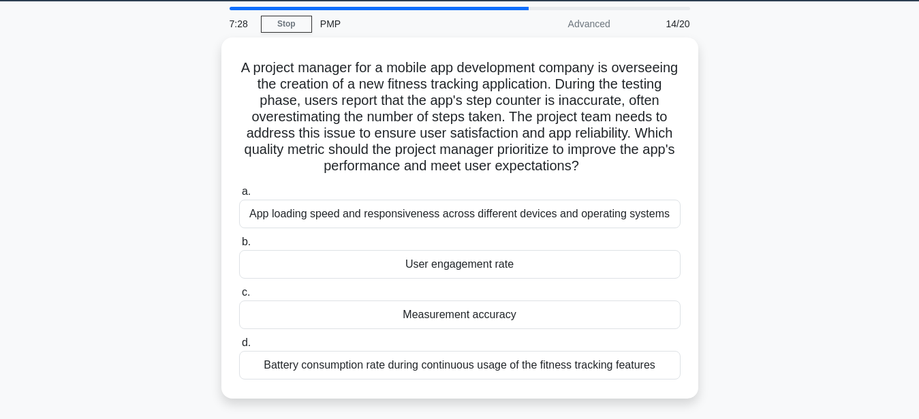
scroll to position [69, 0]
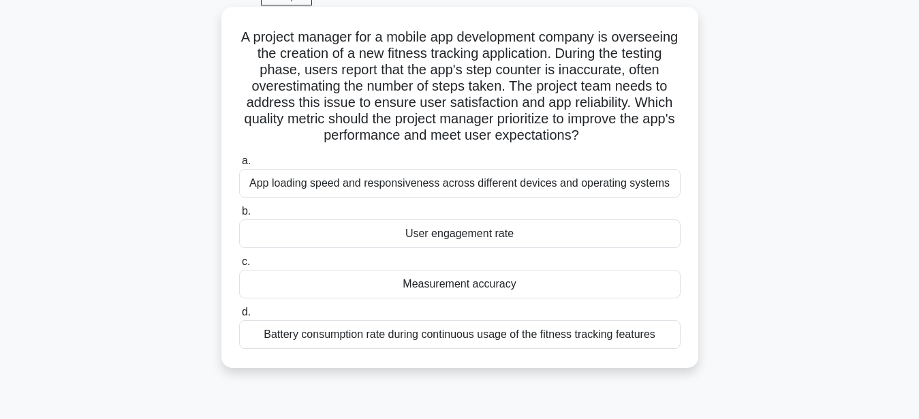
click at [487, 285] on div "Measurement accuracy" at bounding box center [459, 284] width 441 height 29
click at [239, 266] on input "c. Measurement accuracy" at bounding box center [239, 261] width 0 height 9
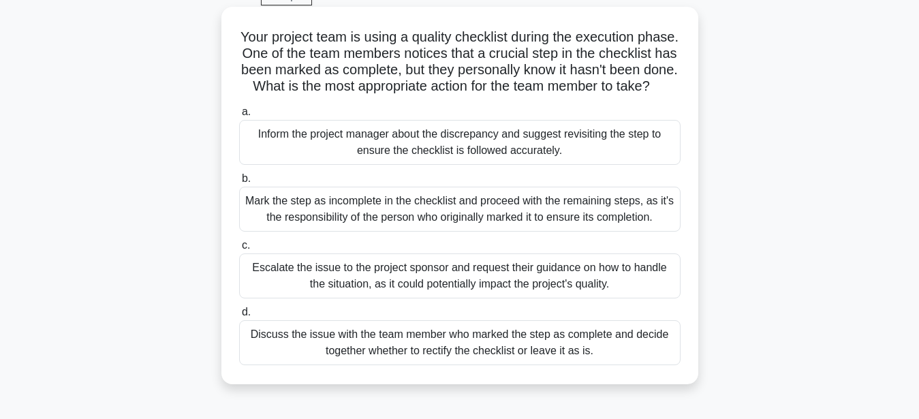
click at [593, 352] on div "Discuss the issue with the team member who marked the step as complete and deci…" at bounding box center [459, 342] width 441 height 45
click at [239, 317] on input "d. Discuss the issue with the team member who marked the step as complete and d…" at bounding box center [239, 312] width 0 height 9
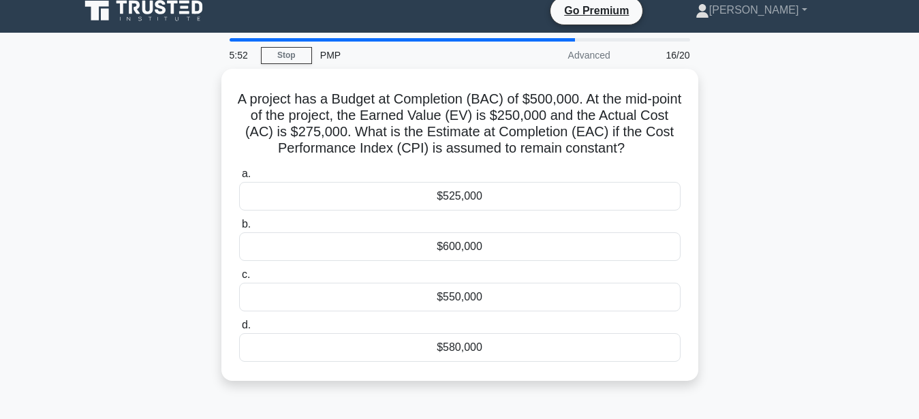
scroll to position [0, 0]
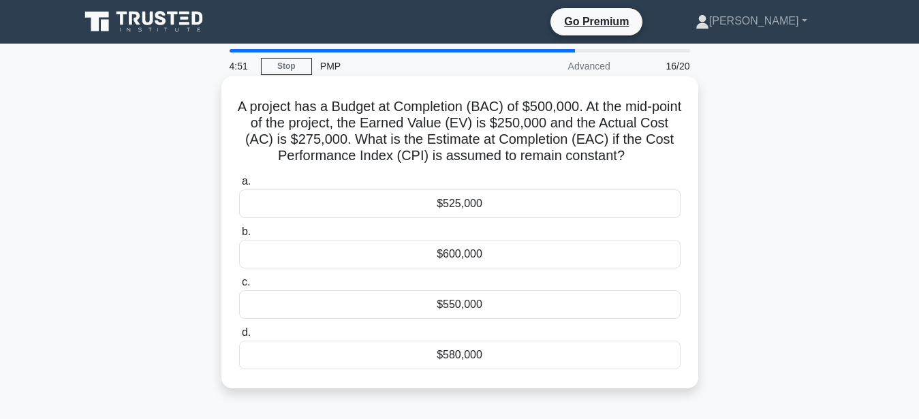
click at [454, 306] on div "$550,000" at bounding box center [459, 304] width 441 height 29
click at [239, 287] on input "c. $550,000" at bounding box center [239, 282] width 0 height 9
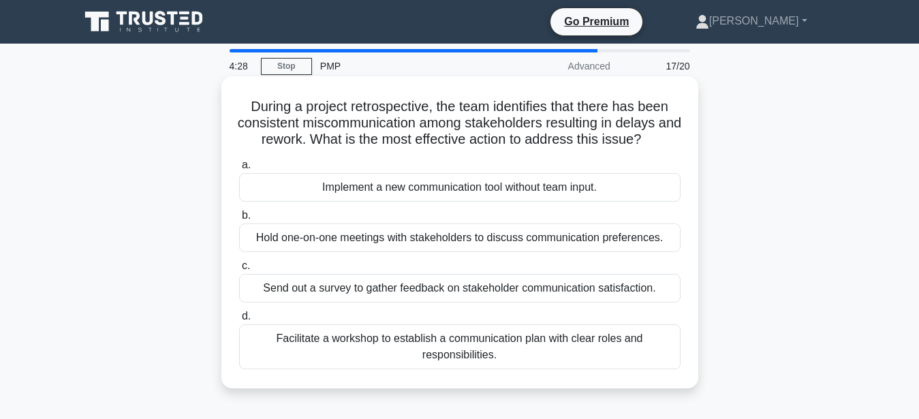
click at [456, 345] on div "Facilitate a workshop to establish a communication plan with clear roles and re…" at bounding box center [459, 346] width 441 height 45
click at [239, 321] on input "d. Facilitate a workshop to establish a communication plan with clear roles and…" at bounding box center [239, 316] width 0 height 9
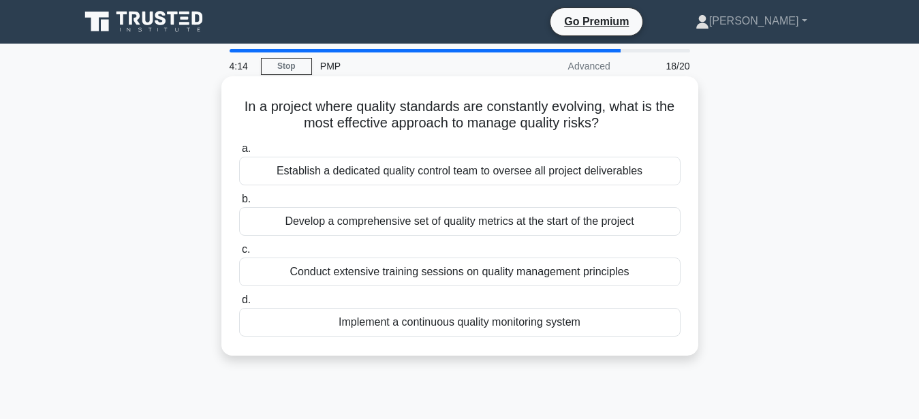
click at [475, 323] on div "Implement a continuous quality monitoring system" at bounding box center [459, 322] width 441 height 29
click at [239, 304] on input "d. Implement a continuous quality monitoring system" at bounding box center [239, 300] width 0 height 9
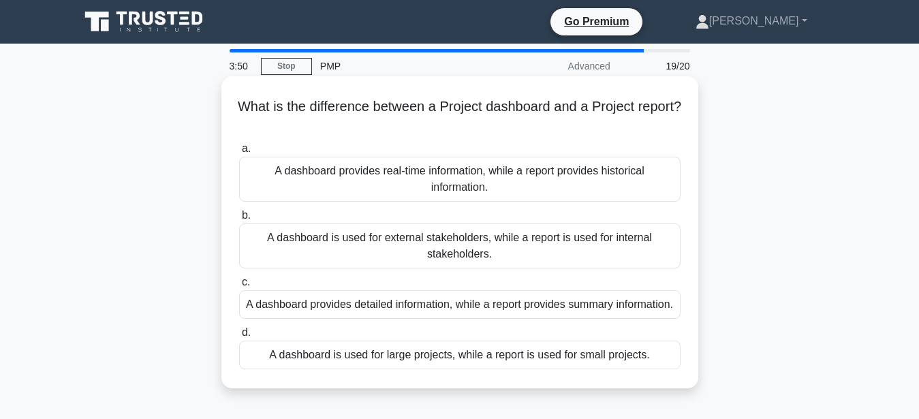
click at [581, 179] on div "A dashboard provides real-time information, while a report provides historical …" at bounding box center [459, 179] width 441 height 45
click at [239, 153] on input "a. A dashboard provides real-time information, while a report provides historic…" at bounding box center [239, 148] width 0 height 9
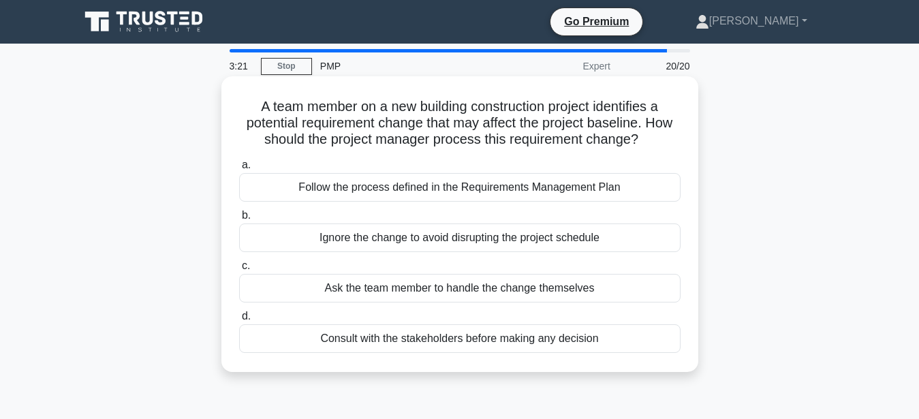
click at [643, 191] on div "Follow the process defined in the Requirements Management Plan" at bounding box center [459, 187] width 441 height 29
click at [239, 170] on input "a. Follow the process defined in the Requirements Management Plan" at bounding box center [239, 165] width 0 height 9
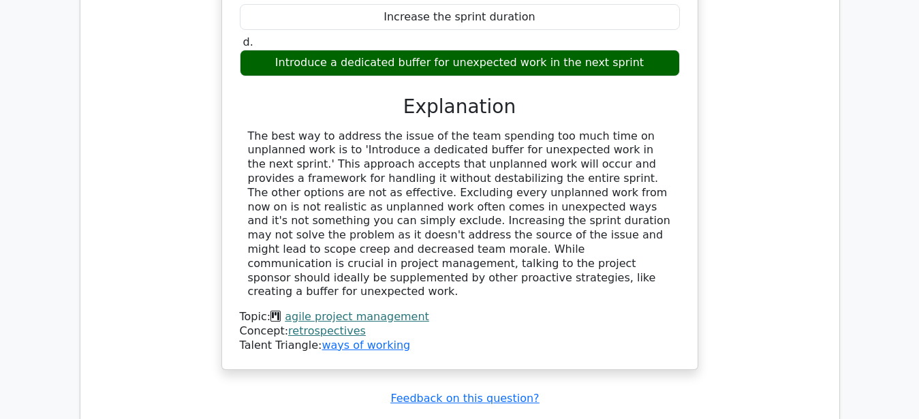
scroll to position [1945, 0]
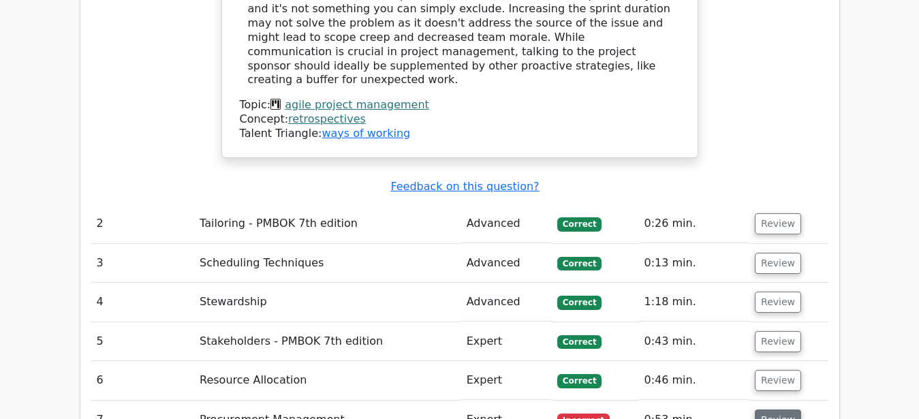
click at [759, 409] on button "Review" at bounding box center [778, 419] width 46 height 21
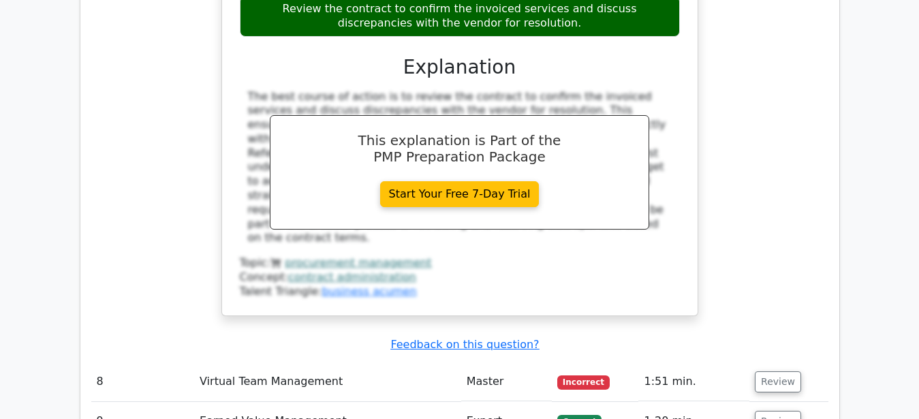
scroll to position [2709, 0]
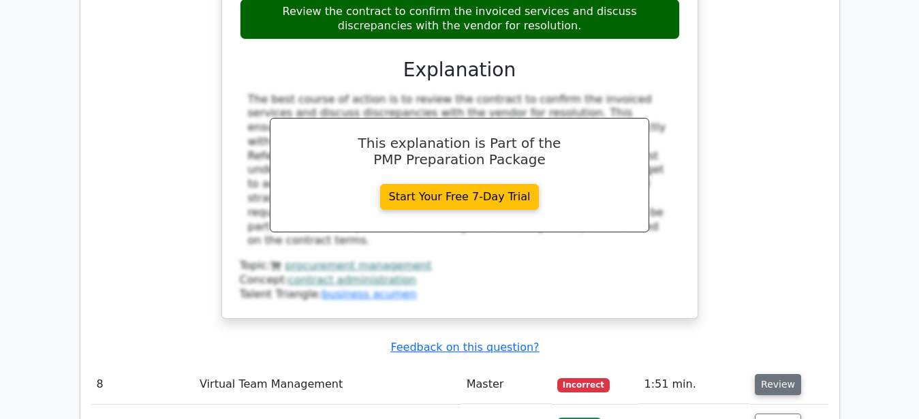
click at [788, 374] on button "Review" at bounding box center [778, 384] width 46 height 21
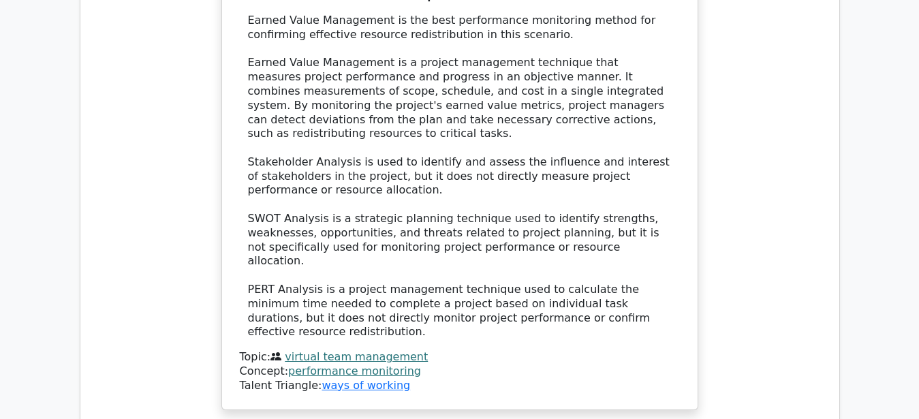
scroll to position [3473, 0]
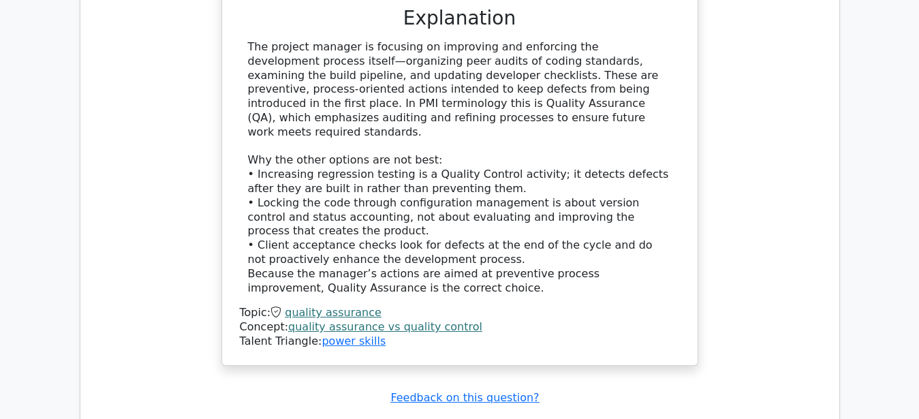
scroll to position [4515, 0]
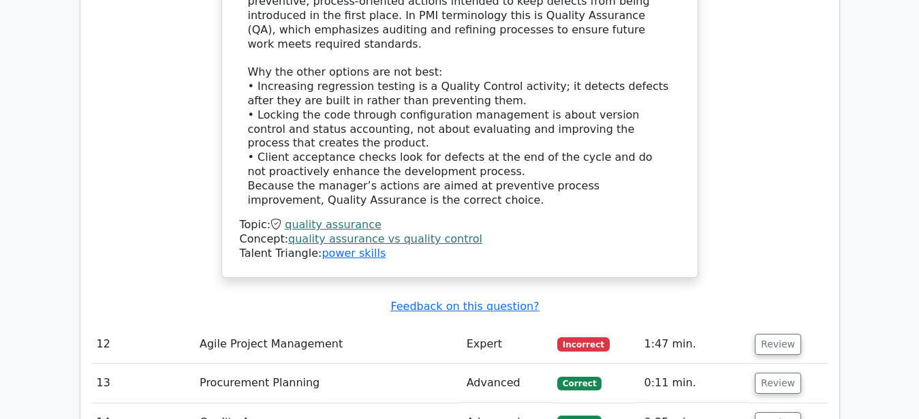
click at [787, 325] on td "Review" at bounding box center [788, 344] width 78 height 39
click at [774, 334] on button "Review" at bounding box center [778, 344] width 46 height 21
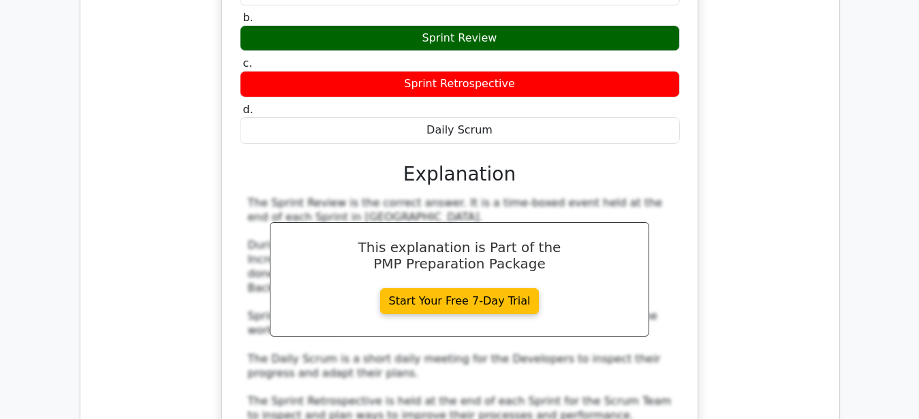
scroll to position [5071, 0]
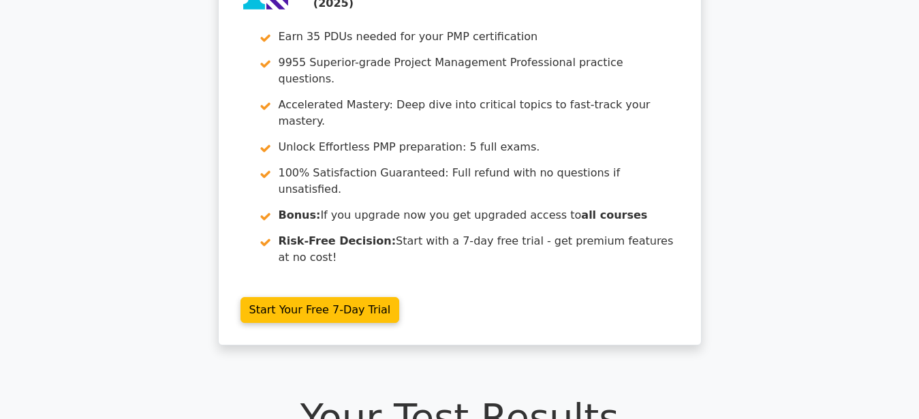
scroll to position [0, 0]
